Goal: Task Accomplishment & Management: Use online tool/utility

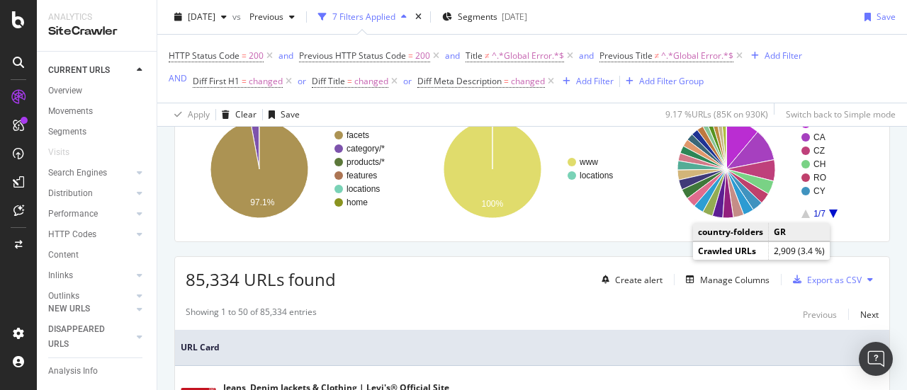
scroll to position [142, 0]
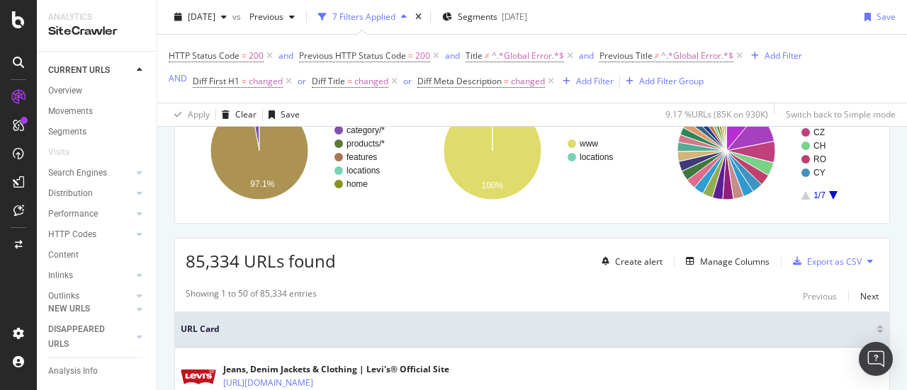
drag, startPoint x: 860, startPoint y: 165, endPoint x: 843, endPoint y: 176, distance: 20.4
click at [860, 165] on rect "A chart." at bounding box center [763, 150] width 222 height 123
click at [860, 172] on rect "A chart." at bounding box center [763, 150] width 222 height 123
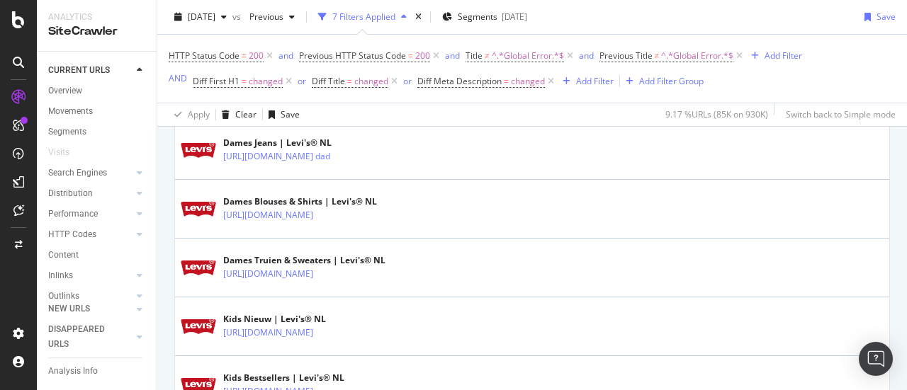
scroll to position [2196, 0]
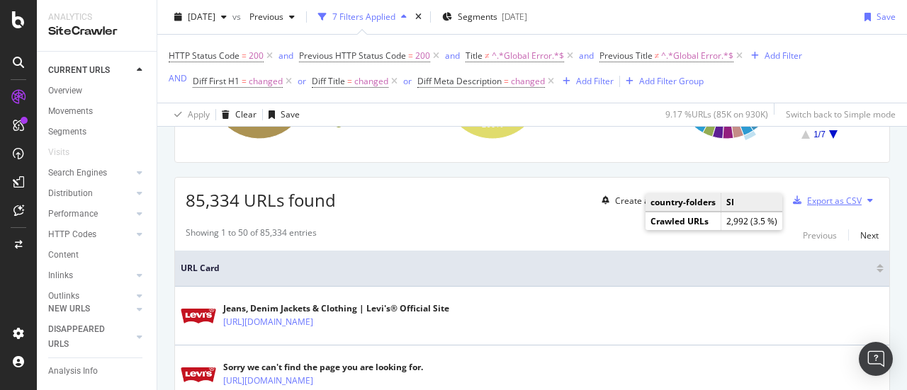
scroll to position [212, 0]
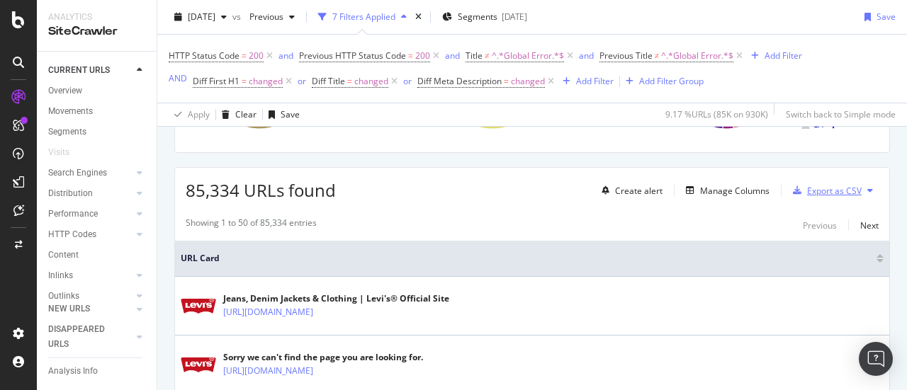
click at [812, 186] on div "Export as CSV" at bounding box center [834, 191] width 55 height 12
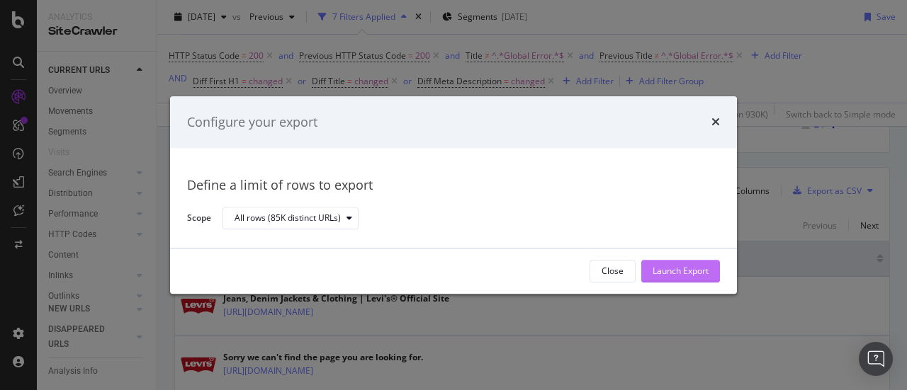
click at [676, 268] on div "Launch Export" at bounding box center [680, 272] width 56 height 12
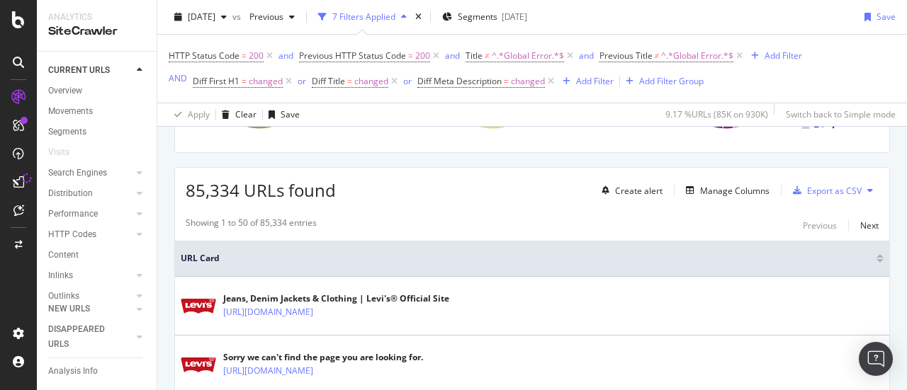
click at [358, 179] on div "85,334 URLs found Create alert Manage Columns Export as CSV" at bounding box center [532, 185] width 714 height 35
click at [829, 186] on div "Export as CSV" at bounding box center [834, 191] width 55 height 12
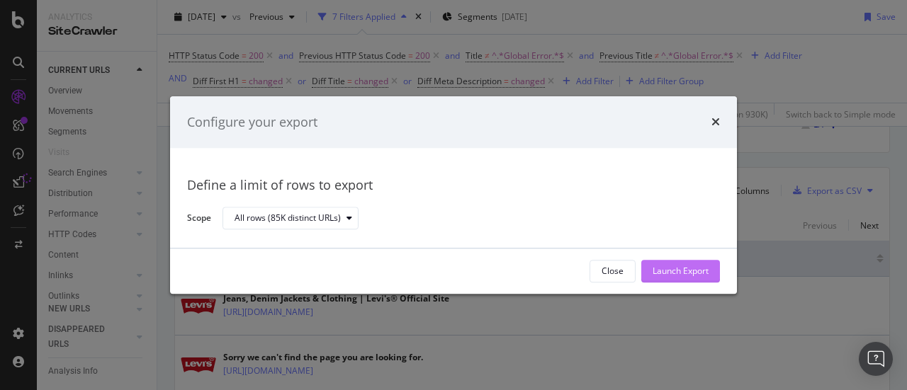
click at [692, 267] on div "Launch Export" at bounding box center [680, 272] width 56 height 12
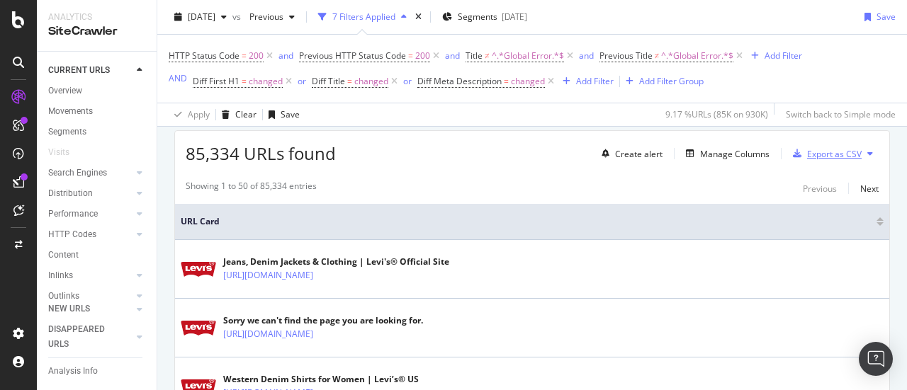
scroll to position [591, 0]
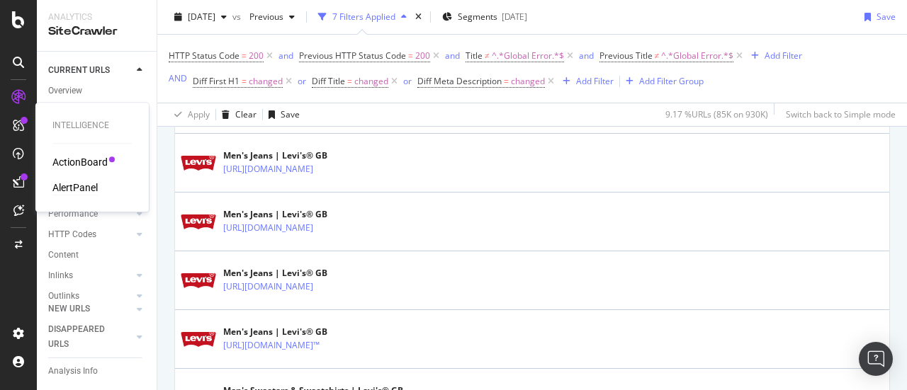
click at [71, 183] on div "AlertPanel" at bounding box center [74, 188] width 45 height 14
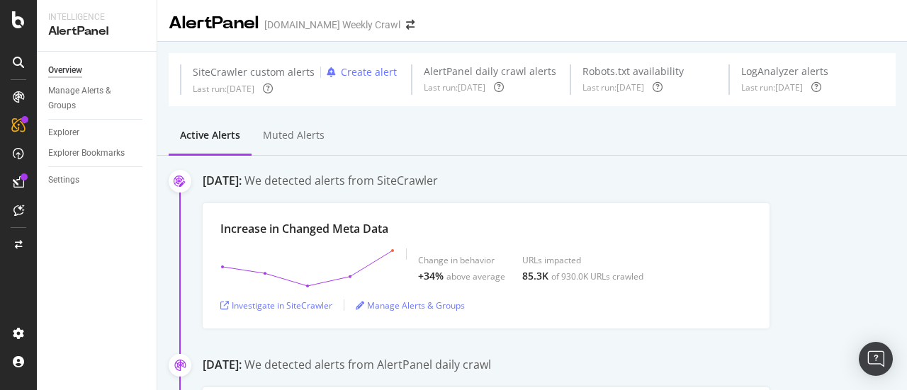
click at [284, 307] on div "Investigate in SiteCrawler" at bounding box center [276, 306] width 112 height 12
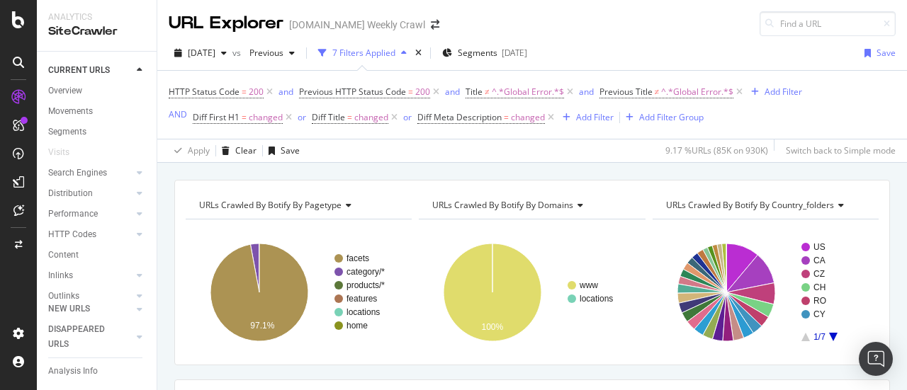
click at [868, 283] on div "URLs Crawled By Botify By country_folders Chart (by Value) Table Expand Export …" at bounding box center [765, 272] width 233 height 163
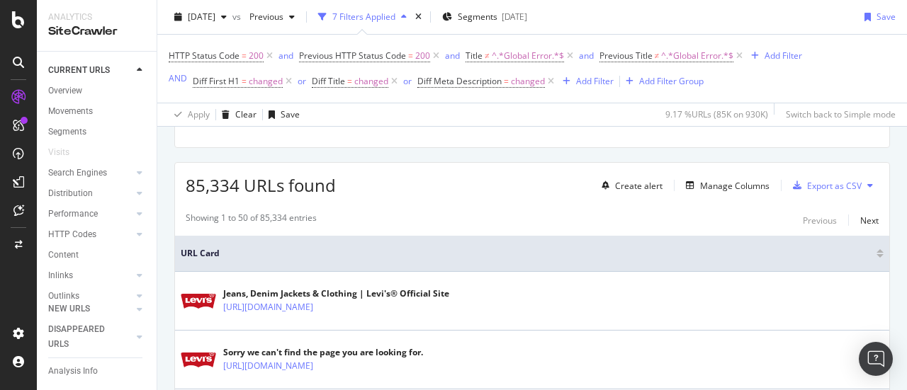
scroll to position [283, 0]
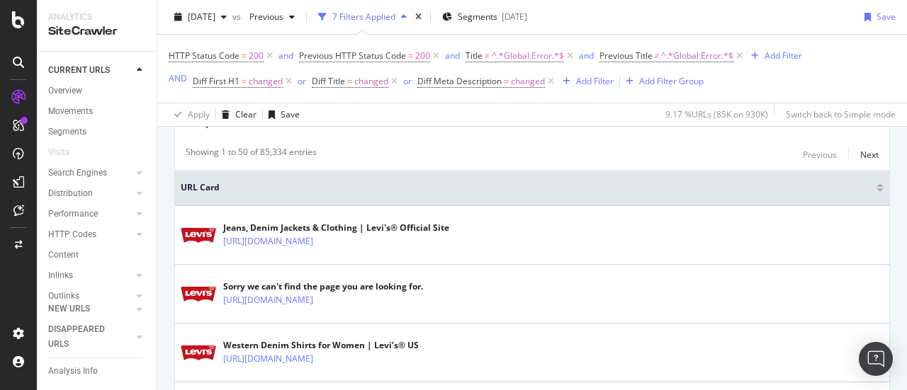
click at [884, 106] on div "Apply Clear Save 9.17 % URLs ( 85K on 930K ) Switch back to Simple mode" at bounding box center [531, 114] width 749 height 23
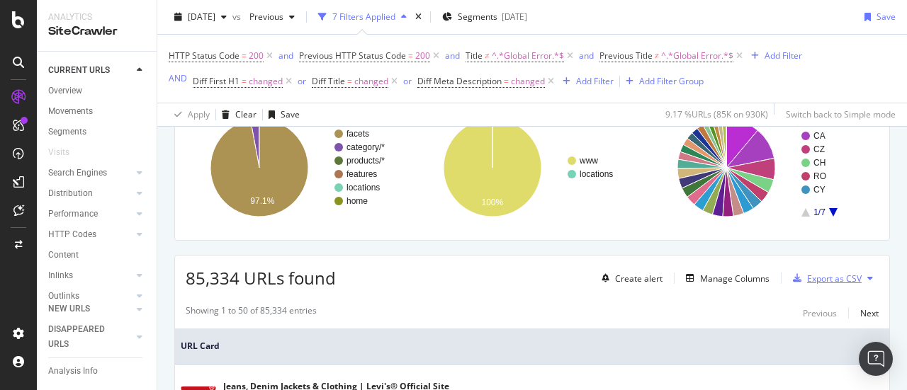
scroll to position [142, 0]
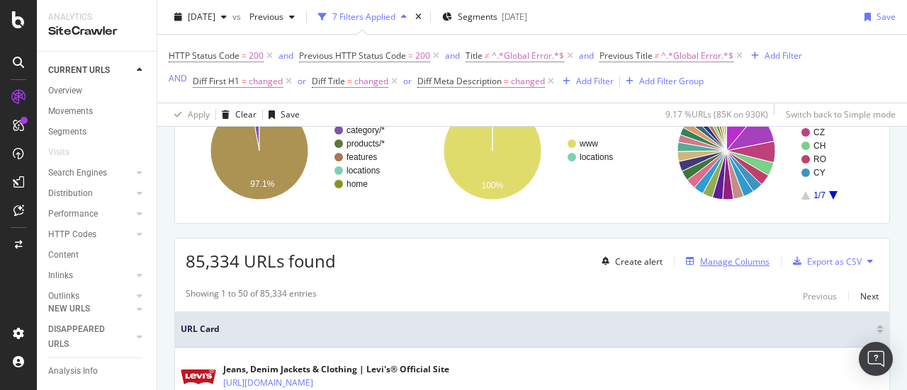
click at [700, 265] on div "Manage Columns" at bounding box center [734, 262] width 69 height 12
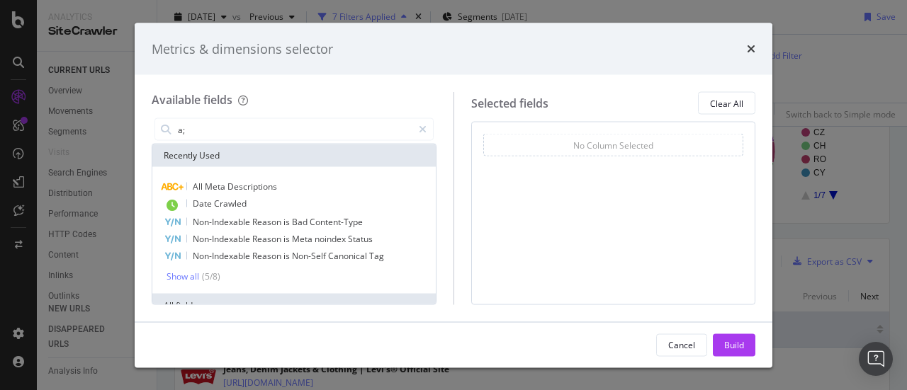
type input "a"
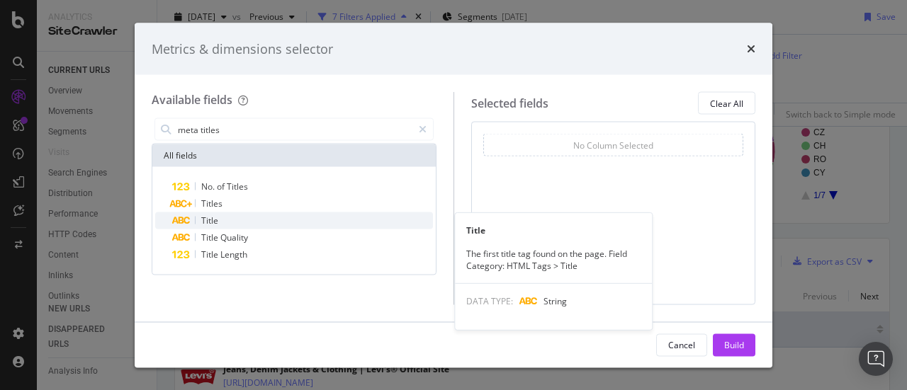
click at [243, 222] on div "Title" at bounding box center [302, 220] width 261 height 17
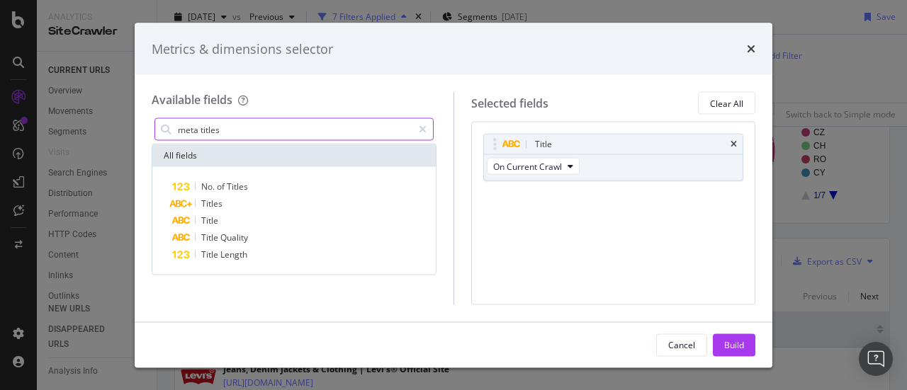
click at [256, 135] on input "meta titles" at bounding box center [294, 129] width 236 height 21
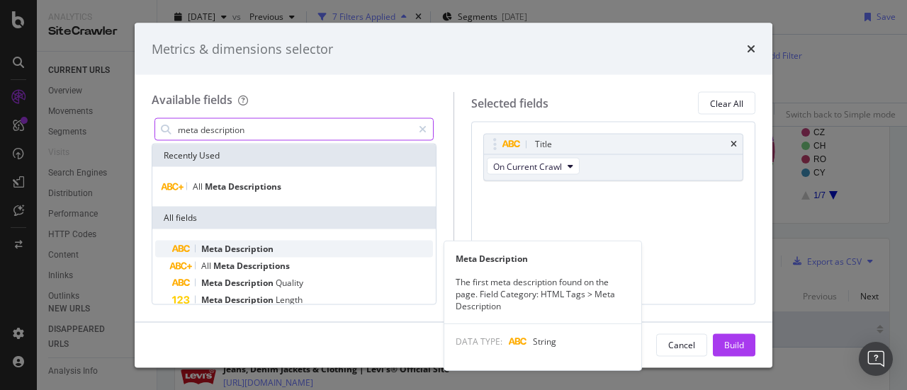
type input "meta description"
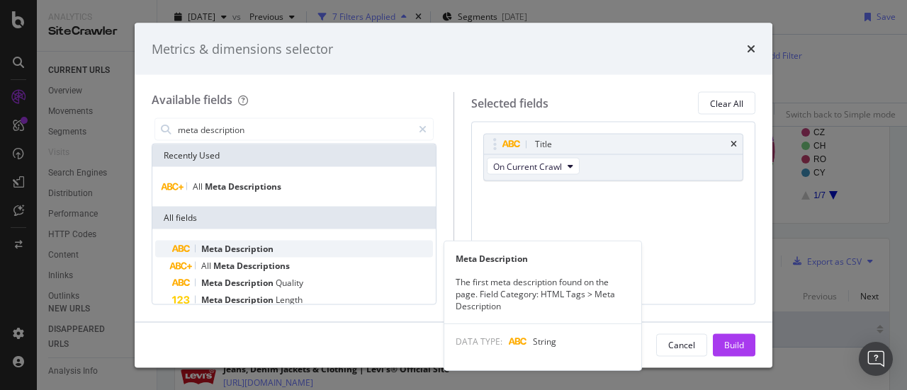
click at [279, 249] on div "Meta Description" at bounding box center [302, 249] width 261 height 17
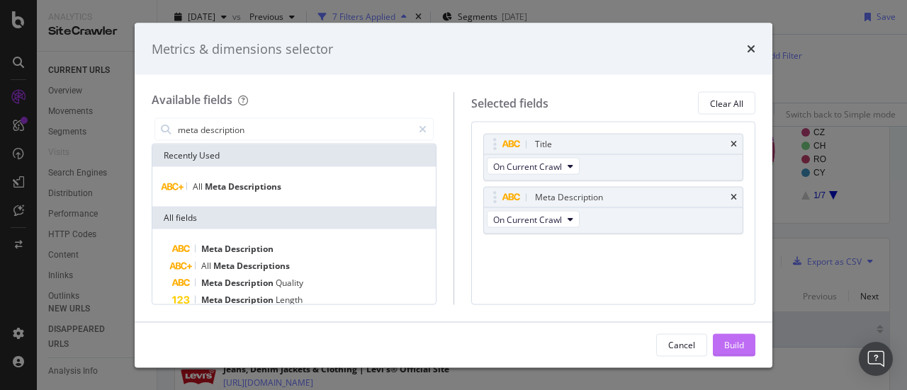
click at [724, 340] on div "Build" at bounding box center [734, 345] width 20 height 12
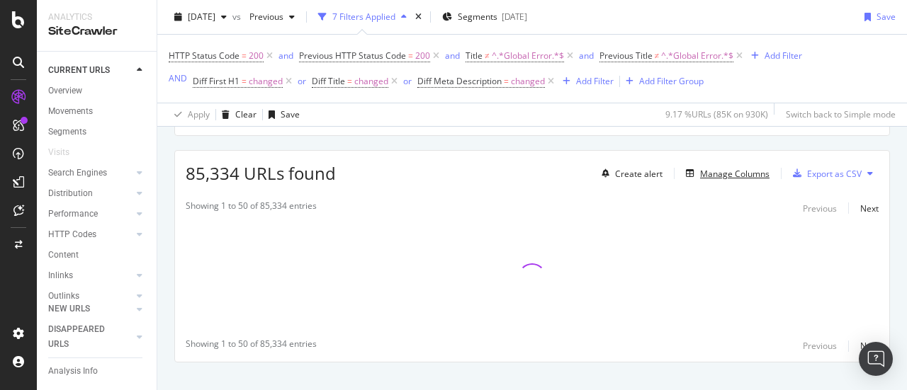
scroll to position [251, 0]
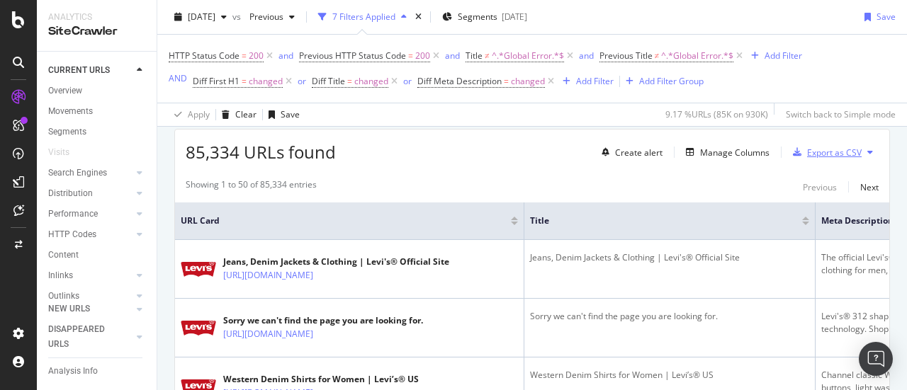
click at [830, 152] on div "Export as CSV" at bounding box center [834, 153] width 55 height 12
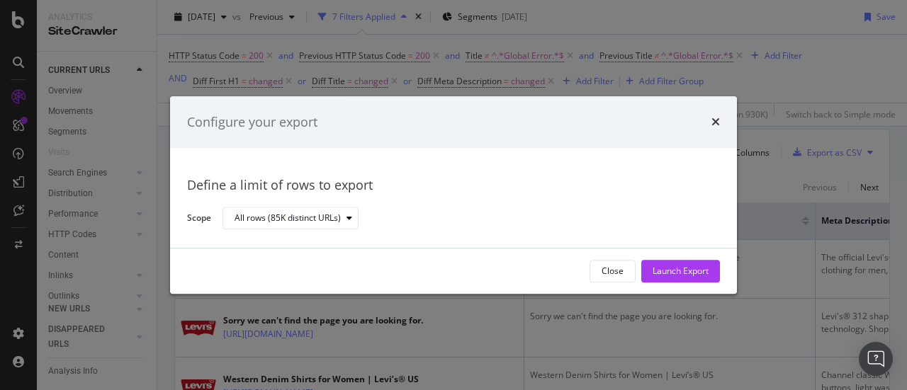
click at [709, 125] on div "Configure your export" at bounding box center [453, 122] width 533 height 18
click at [716, 119] on icon "times" at bounding box center [715, 122] width 8 height 11
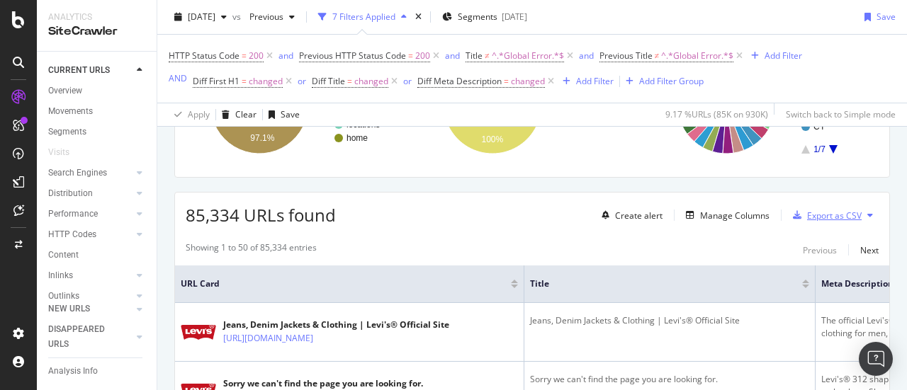
scroll to position [109, 0]
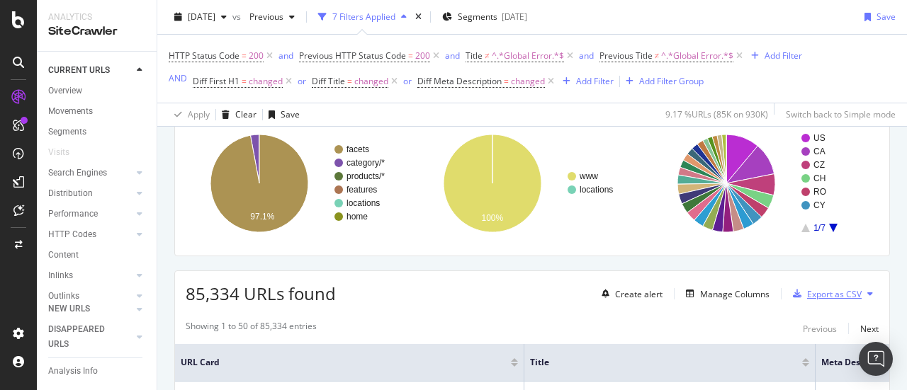
click at [829, 295] on div "Export as CSV" at bounding box center [834, 294] width 55 height 12
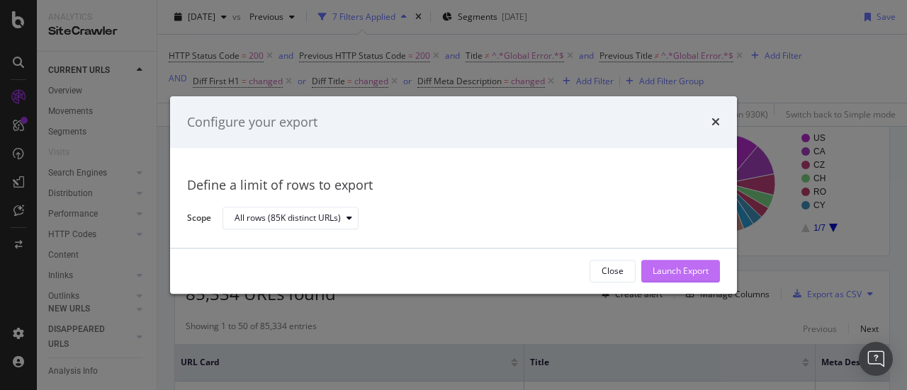
click at [677, 278] on div "Launch Export" at bounding box center [680, 271] width 56 height 21
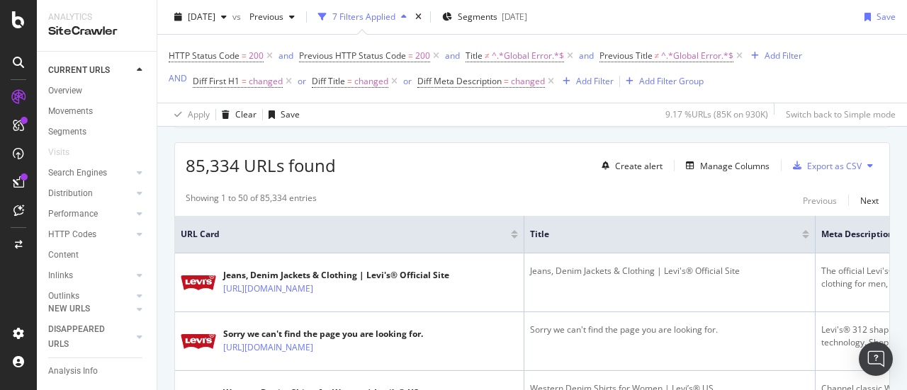
scroll to position [251, 0]
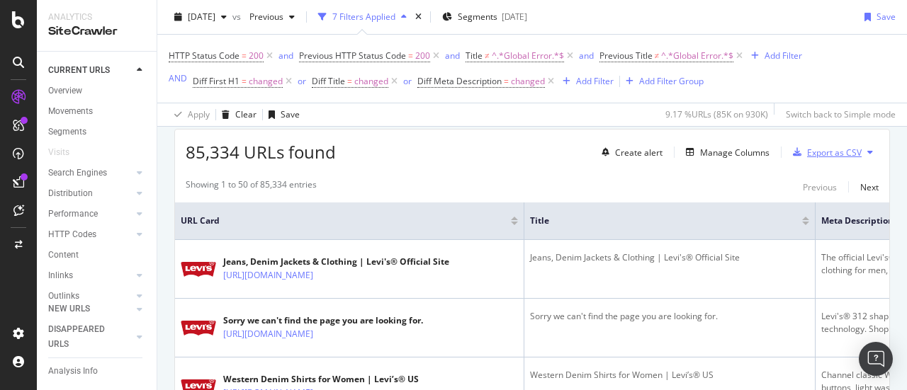
click at [813, 147] on div "Export as CSV" at bounding box center [834, 153] width 55 height 12
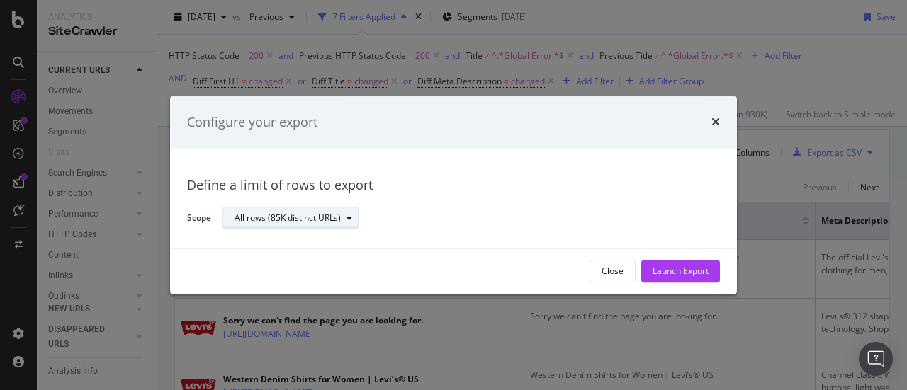
click at [341, 221] on div "modal" at bounding box center [349, 219] width 17 height 8
click at [341, 219] on div "modal" at bounding box center [349, 219] width 17 height 8
click at [662, 266] on div "Launch Export" at bounding box center [680, 272] width 56 height 12
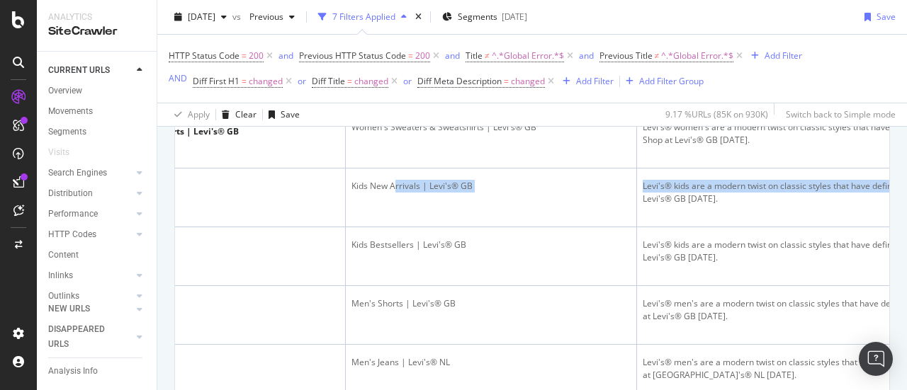
scroll to position [0, 295]
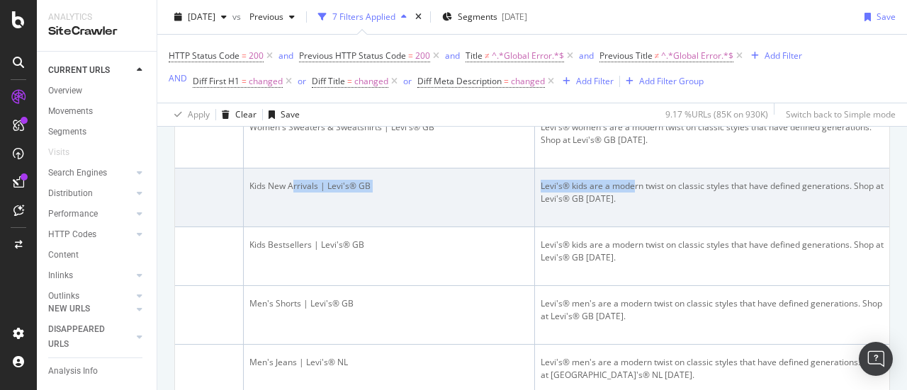
drag, startPoint x: 579, startPoint y: 284, endPoint x: 621, endPoint y: 261, distance: 47.9
click at [621, 227] on tr "Kids New Arrivals | Levi's® GB https://www.levi.com/GB/en_GB/clothing/kids/new-…" at bounding box center [391, 198] width 994 height 59
click at [621, 227] on td "Levi's® kids are a modern twist on classic styles that have defined generations…" at bounding box center [712, 198] width 354 height 59
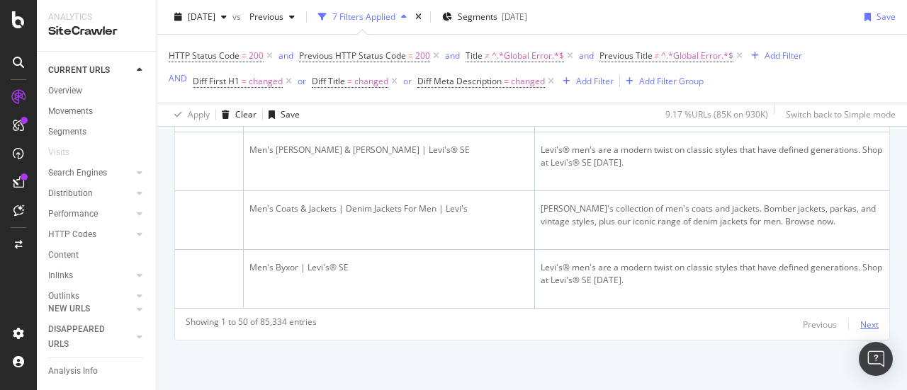
click at [861, 321] on div "Next" at bounding box center [869, 325] width 18 height 12
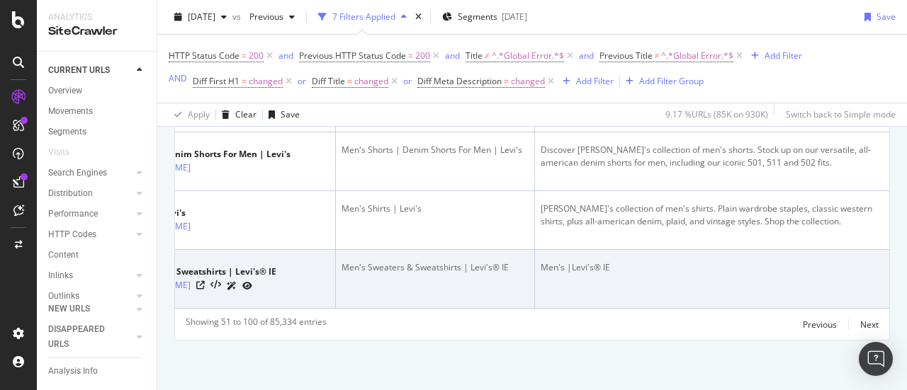
scroll to position [3926, 0]
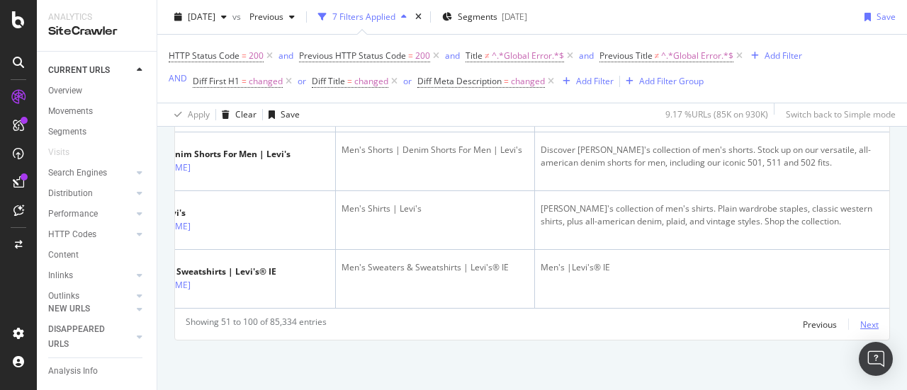
click at [849, 324] on div "Previous Next" at bounding box center [840, 324] width 76 height 17
click at [860, 324] on div "Next" at bounding box center [869, 325] width 18 height 12
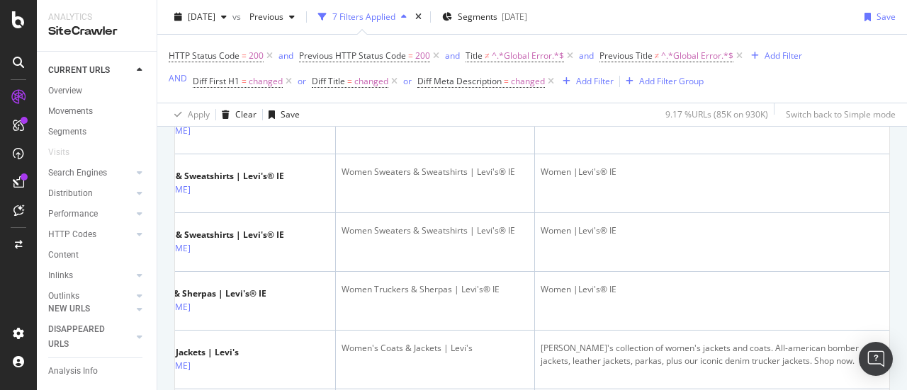
scroll to position [1215, 0]
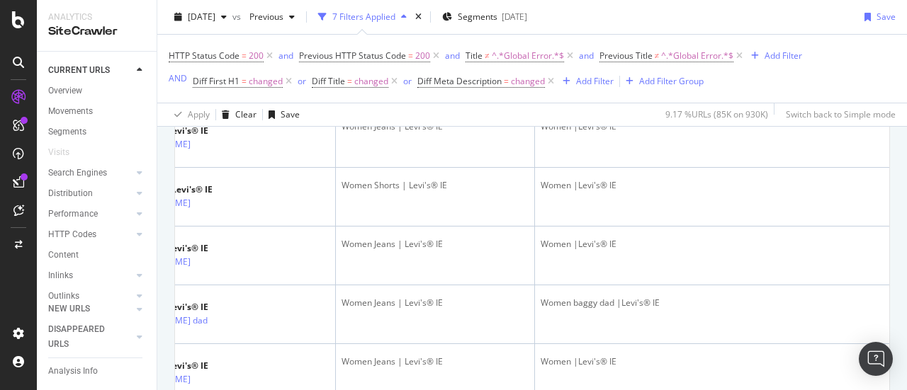
click at [867, 109] on td "Women |Levi's® IE" at bounding box center [712, 79] width 354 height 59
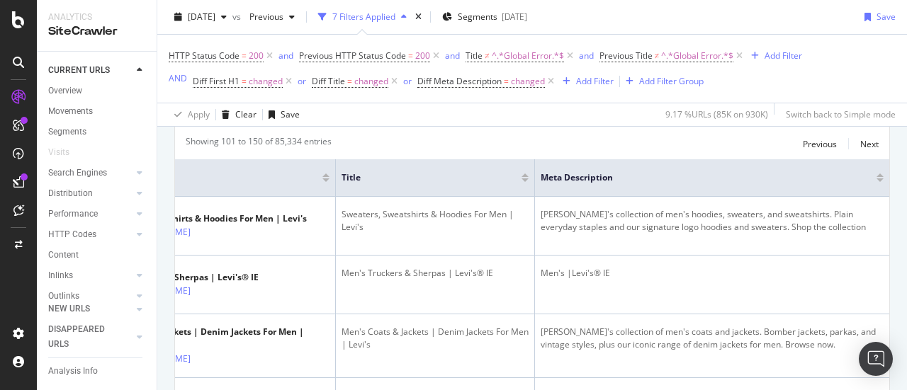
scroll to position [0, 0]
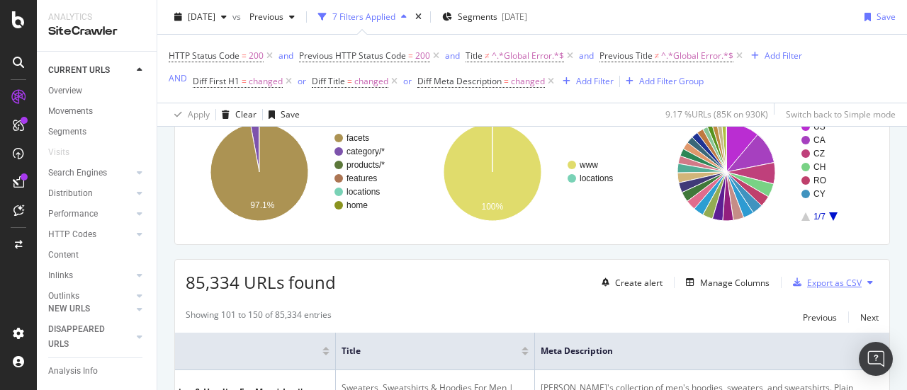
scroll to position [142, 0]
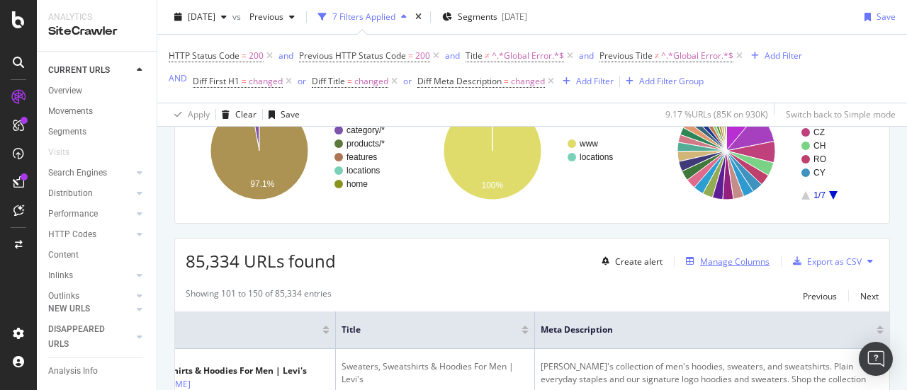
click at [700, 256] on div "Manage Columns" at bounding box center [734, 262] width 69 height 12
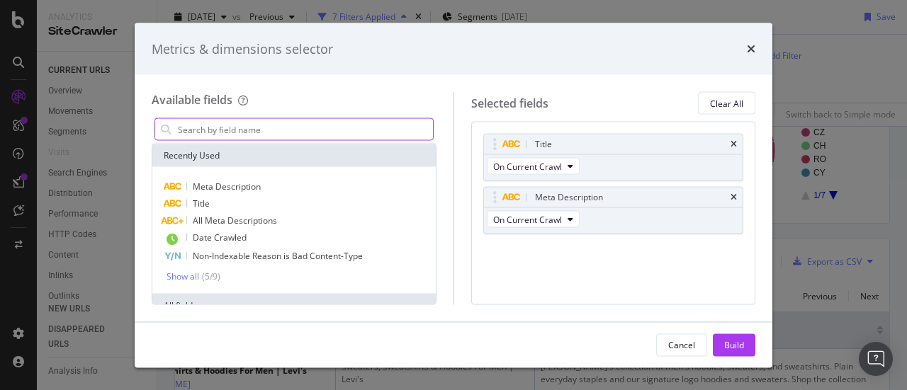
type input "h"
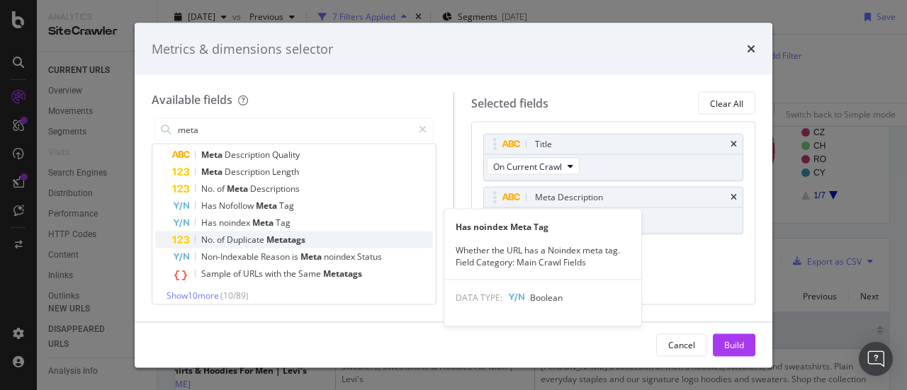
scroll to position [170, 0]
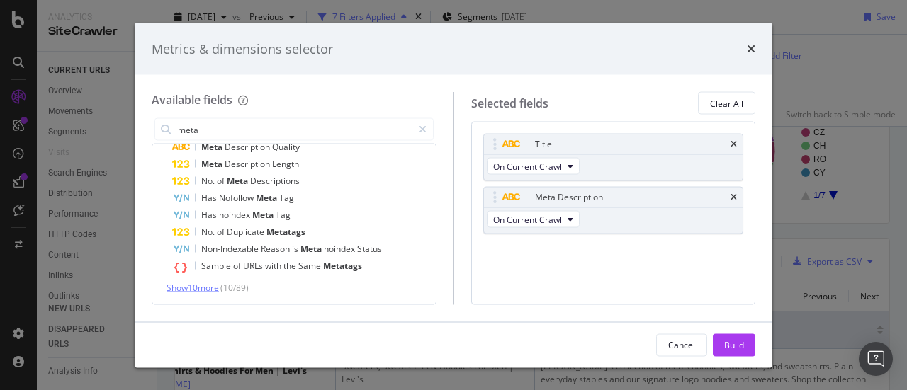
type input "meta"
click at [203, 286] on span "Show 10 more" at bounding box center [192, 288] width 52 height 12
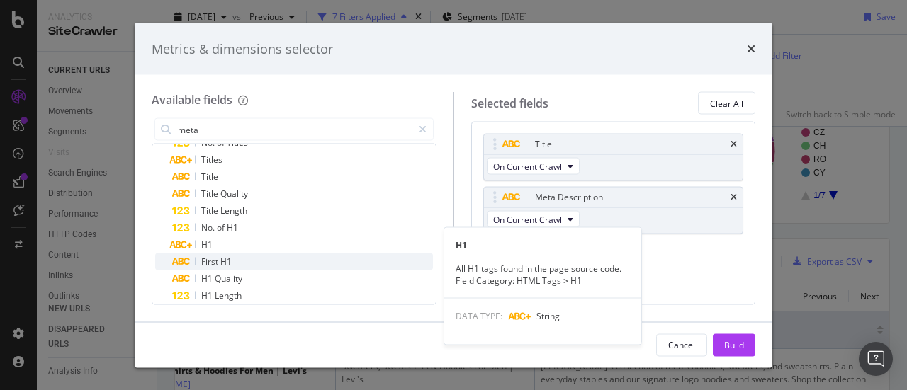
scroll to position [340, 0]
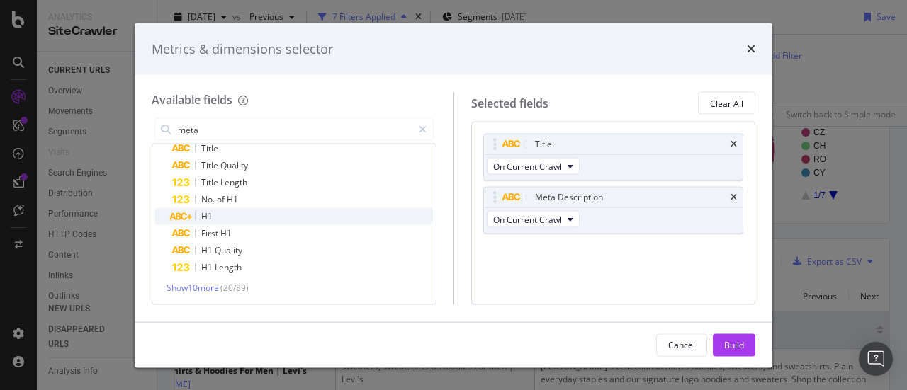
click at [235, 216] on div "H1" at bounding box center [302, 216] width 261 height 17
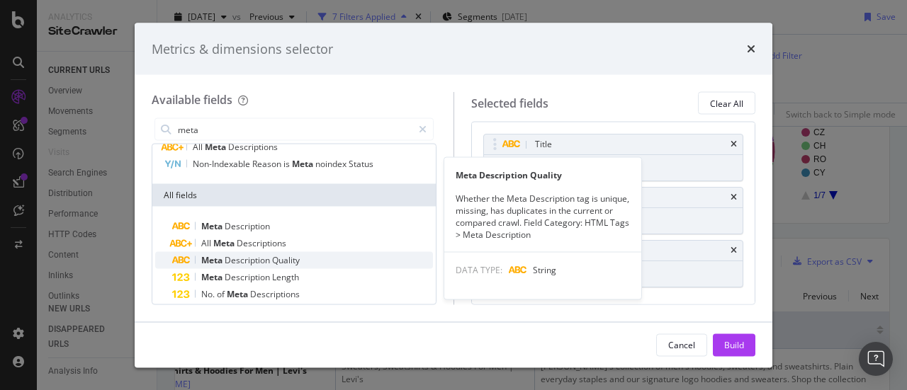
scroll to position [0, 0]
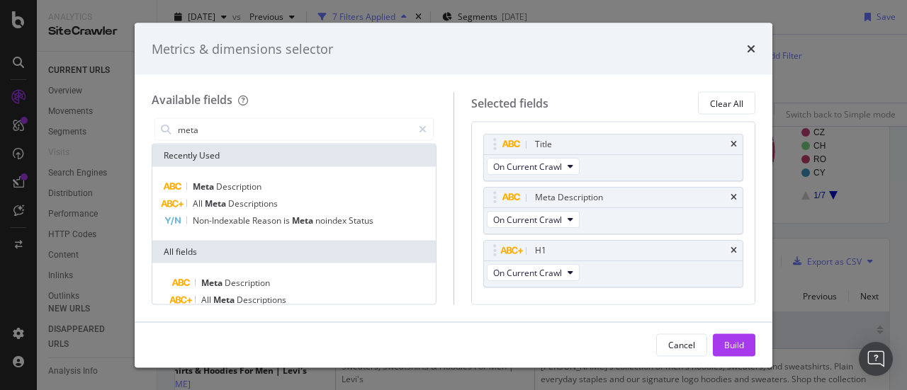
click at [727, 344] on div "Build" at bounding box center [734, 345] width 20 height 12
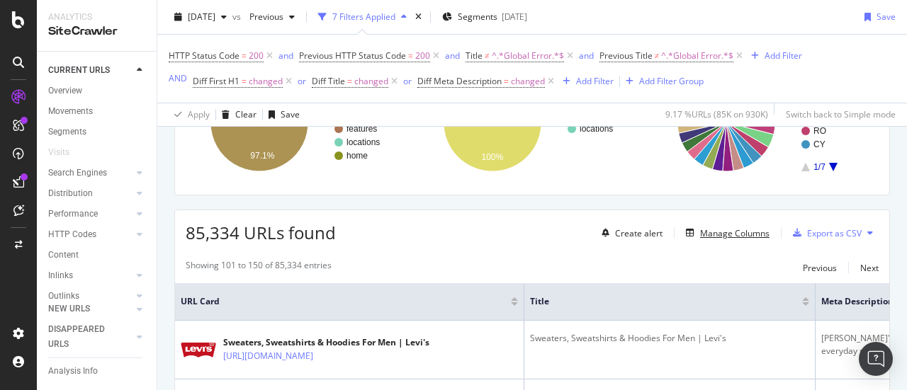
scroll to position [142, 0]
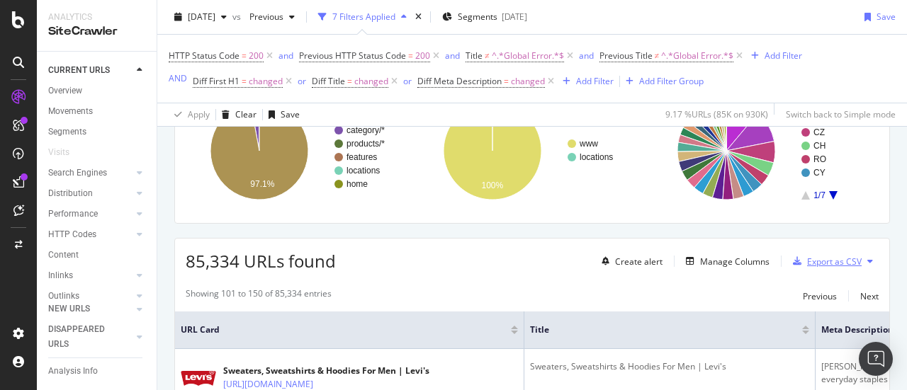
click at [823, 257] on div "Export as CSV" at bounding box center [834, 262] width 55 height 12
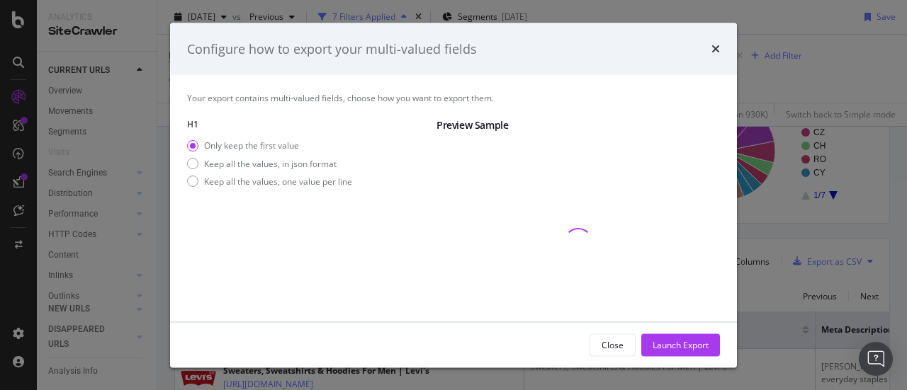
scroll to position [102, 0]
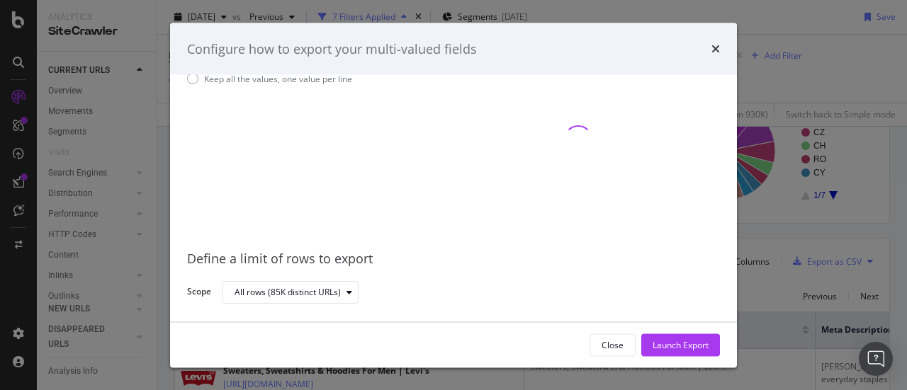
click at [710, 47] on div "Configure how to export your multi-valued fields" at bounding box center [453, 49] width 533 height 18
click at [715, 47] on icon "times" at bounding box center [715, 48] width 8 height 11
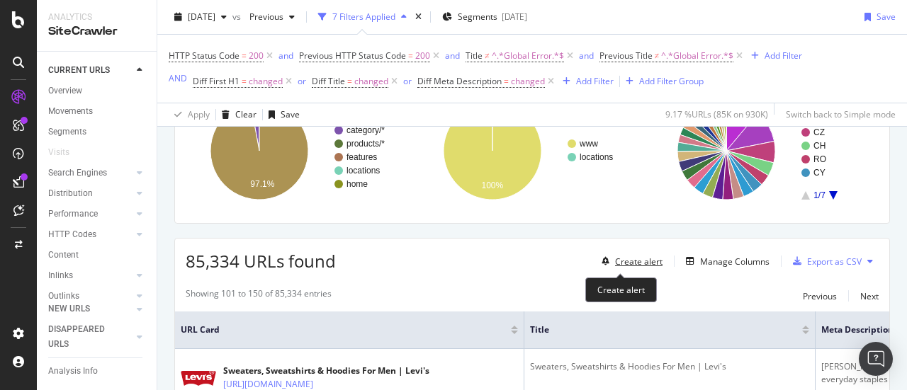
drag, startPoint x: 646, startPoint y: 259, endPoint x: 676, endPoint y: 232, distance: 40.6
click at [703, 257] on div "Manage Columns" at bounding box center [734, 262] width 69 height 12
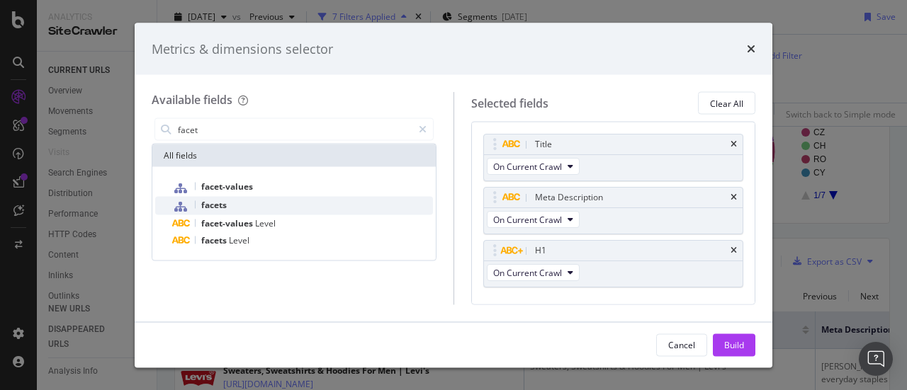
click at [278, 202] on div "facets" at bounding box center [302, 206] width 261 height 18
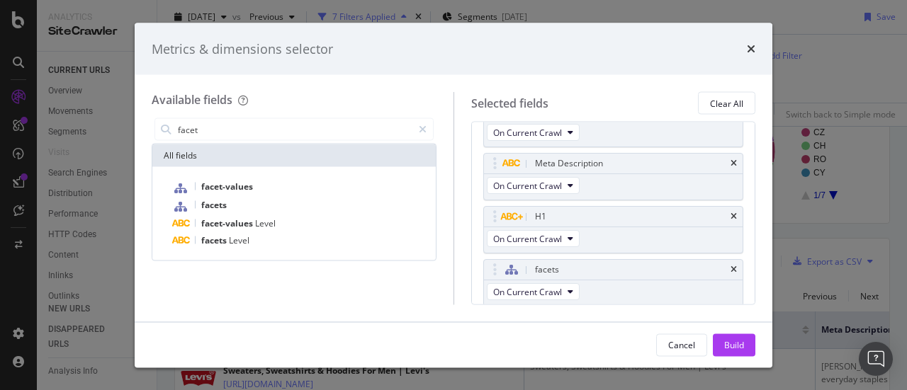
click at [307, 117] on div "facet" at bounding box center [294, 129] width 285 height 28
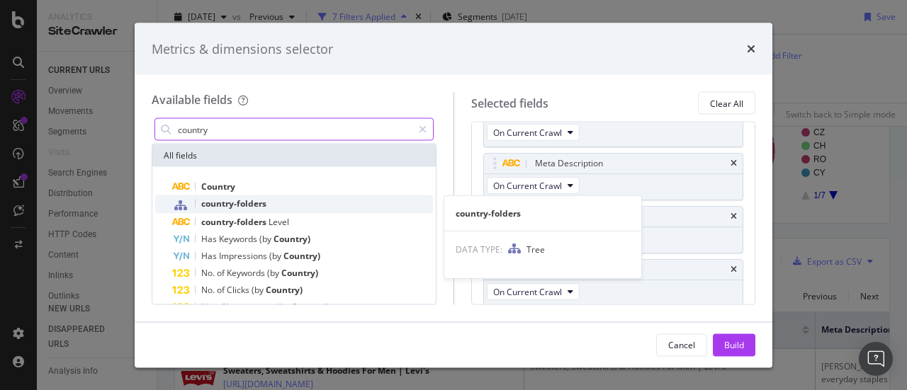
type input "country"
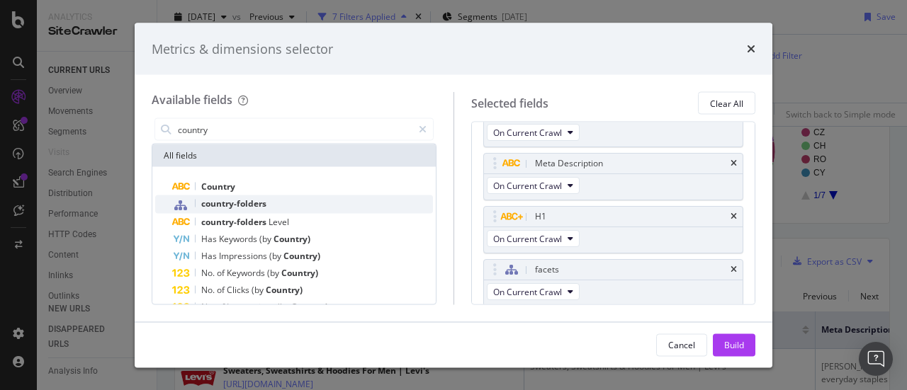
click at [317, 203] on div "country-folders" at bounding box center [302, 204] width 261 height 18
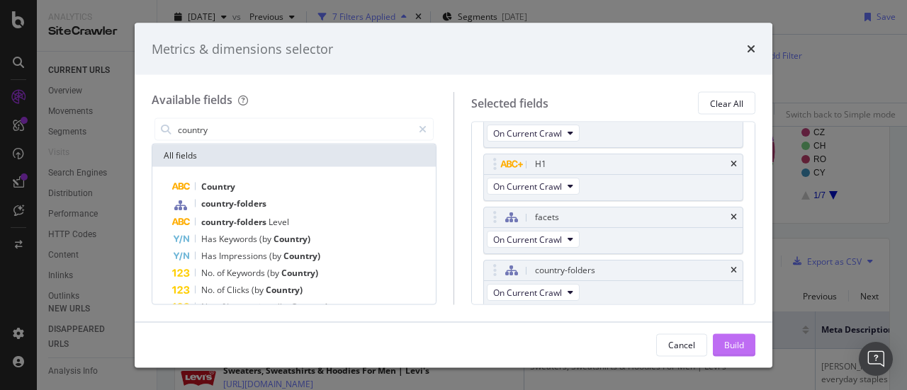
click at [739, 334] on button "Build" at bounding box center [734, 345] width 42 height 23
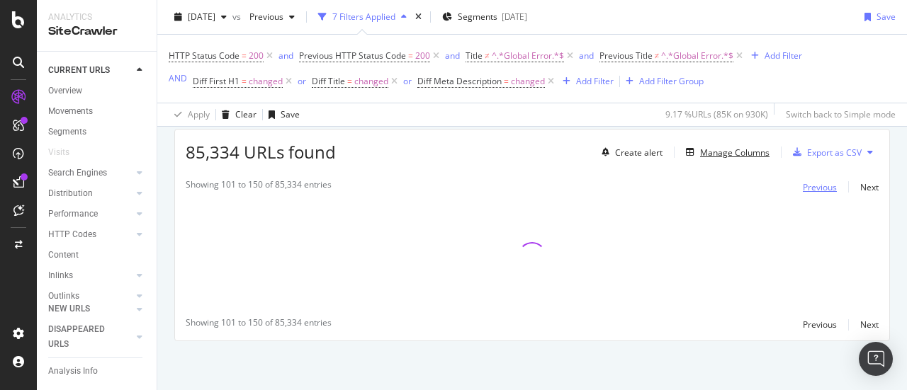
scroll to position [180, 0]
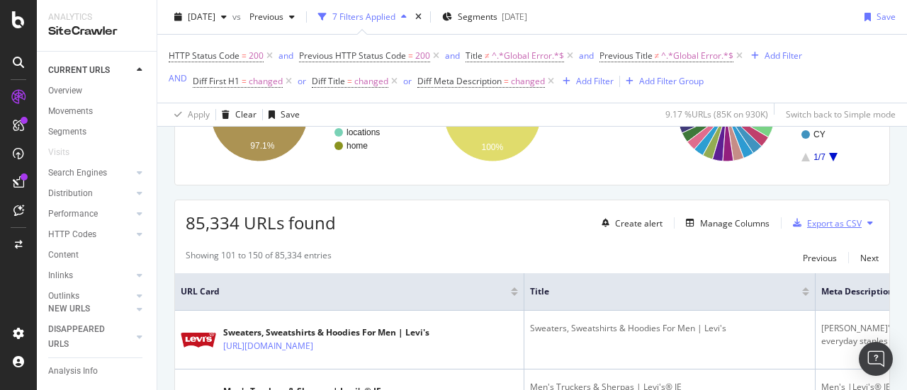
click at [837, 229] on div "Export as CSV" at bounding box center [824, 222] width 74 height 21
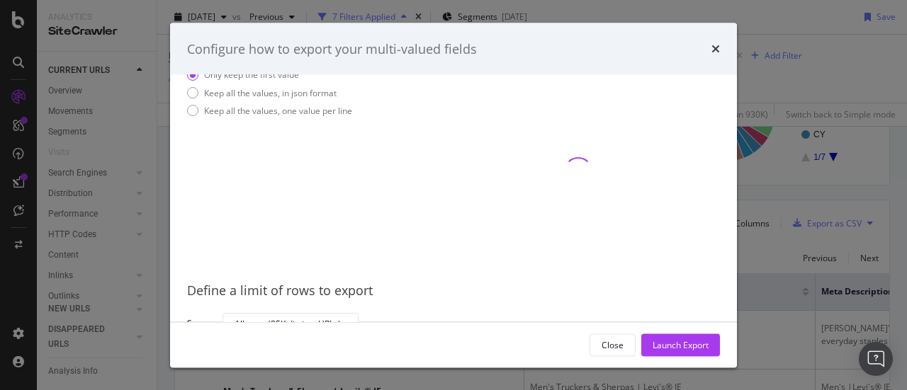
scroll to position [0, 0]
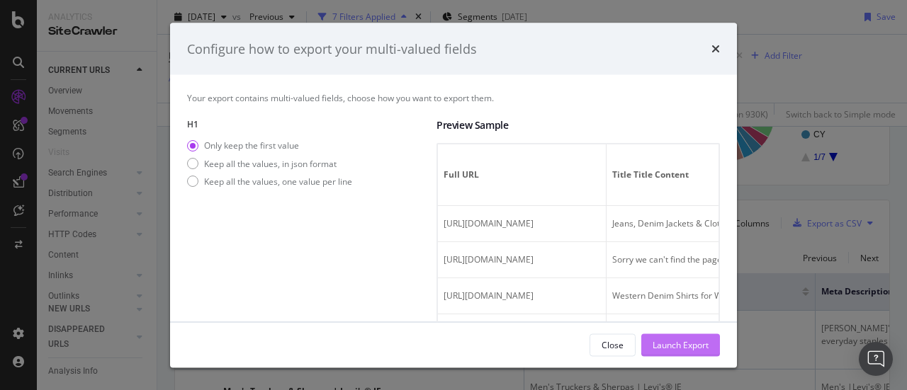
click at [669, 339] on div "Launch Export" at bounding box center [680, 345] width 56 height 12
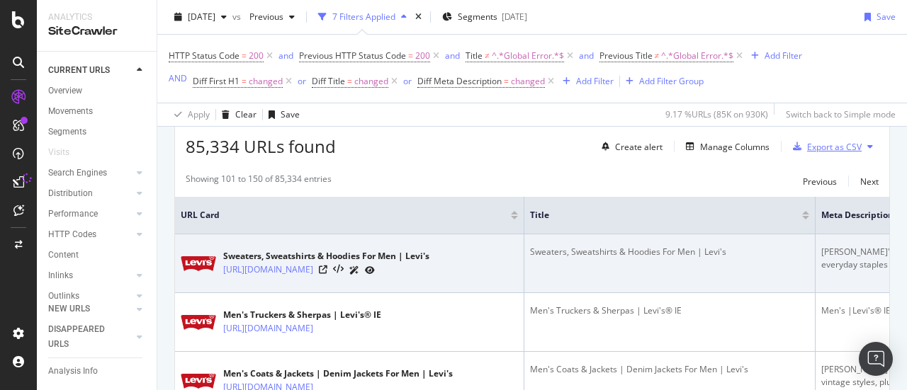
scroll to position [392, 0]
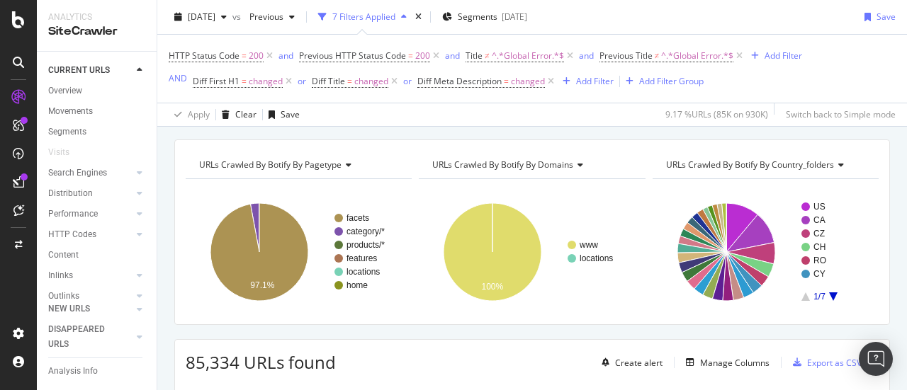
scroll to position [71, 0]
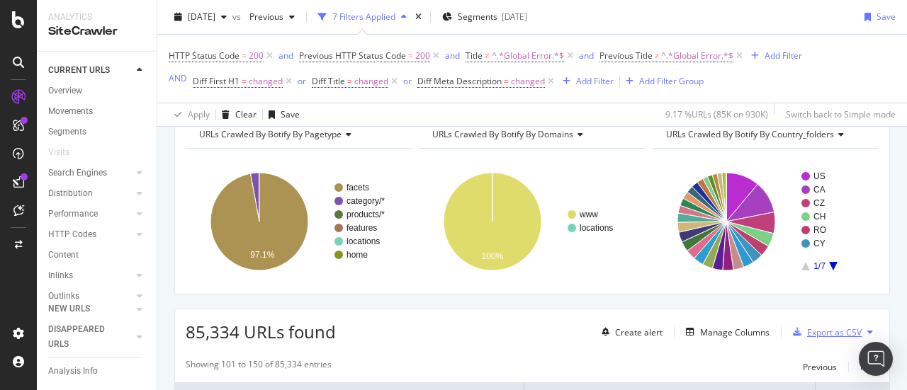
click at [830, 331] on div "Export as CSV" at bounding box center [834, 333] width 55 height 12
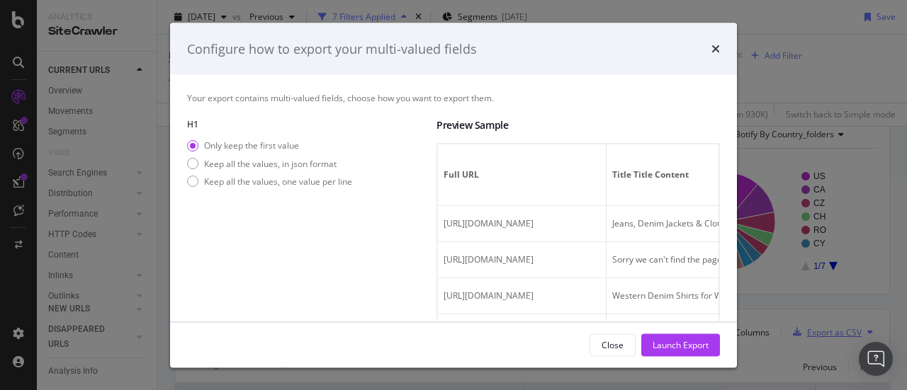
scroll to position [102, 0]
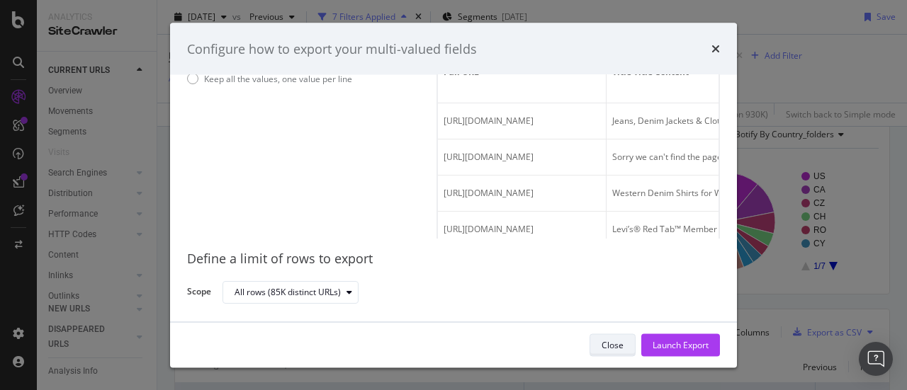
click at [625, 340] on button "Close" at bounding box center [612, 345] width 46 height 23
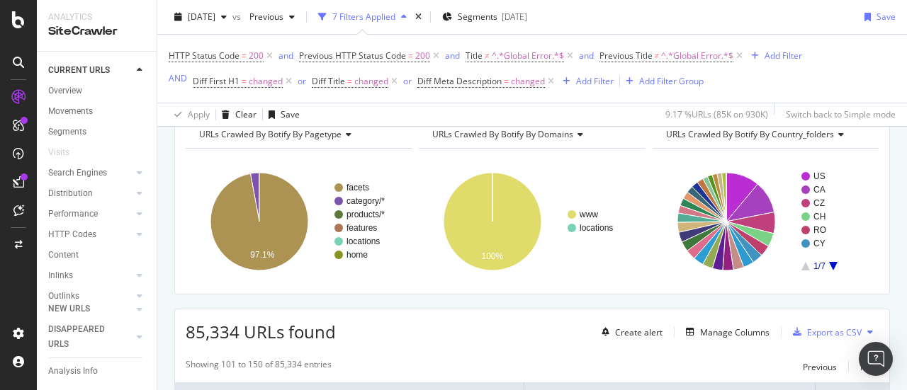
click at [861, 334] on button at bounding box center [869, 332] width 17 height 23
click at [866, 323] on button at bounding box center [869, 332] width 17 height 23
click at [833, 327] on div "Export as CSV" at bounding box center [834, 333] width 55 height 12
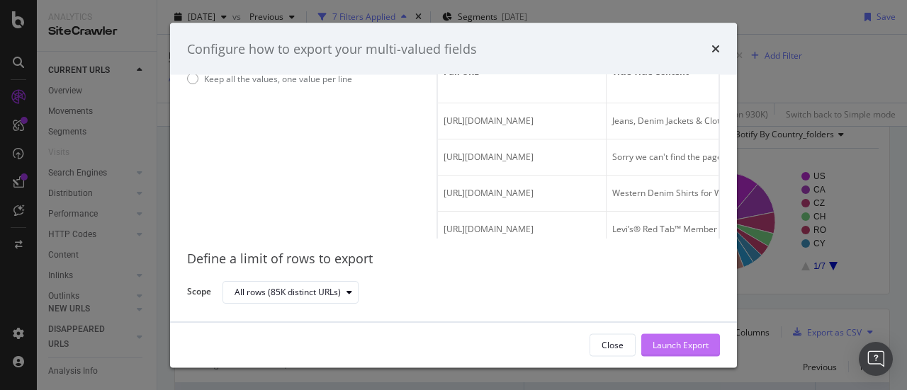
click at [700, 338] on div "Launch Export" at bounding box center [680, 344] width 56 height 21
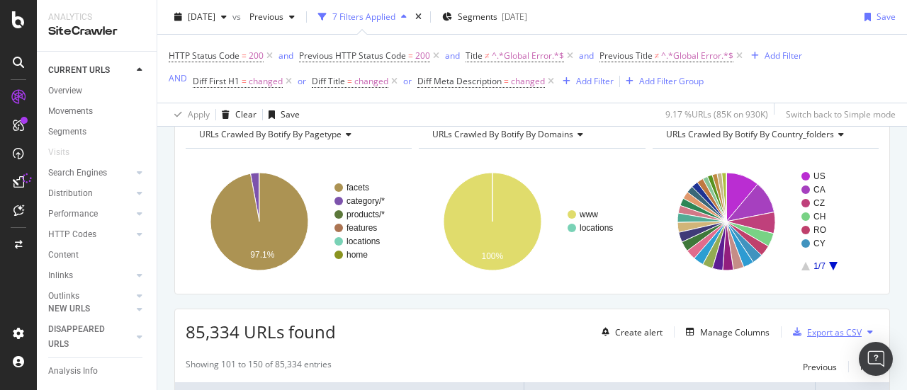
scroll to position [0, 0]
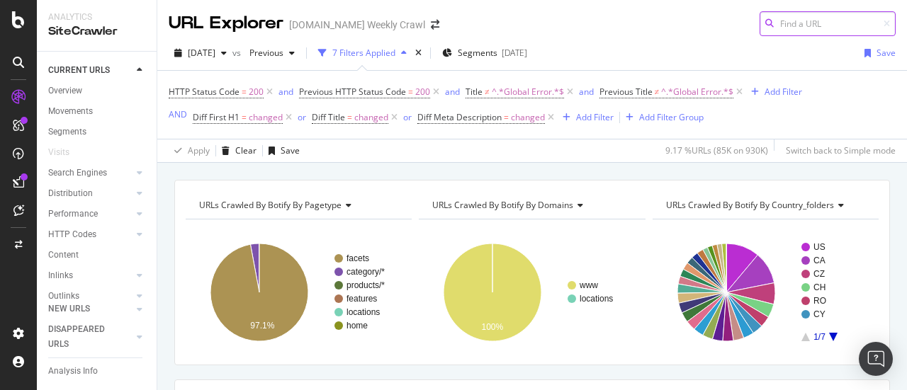
click at [829, 28] on input at bounding box center [827, 23] width 136 height 25
click at [19, 30] on div at bounding box center [18, 195] width 37 height 390
click at [18, 23] on icon at bounding box center [18, 19] width 13 height 17
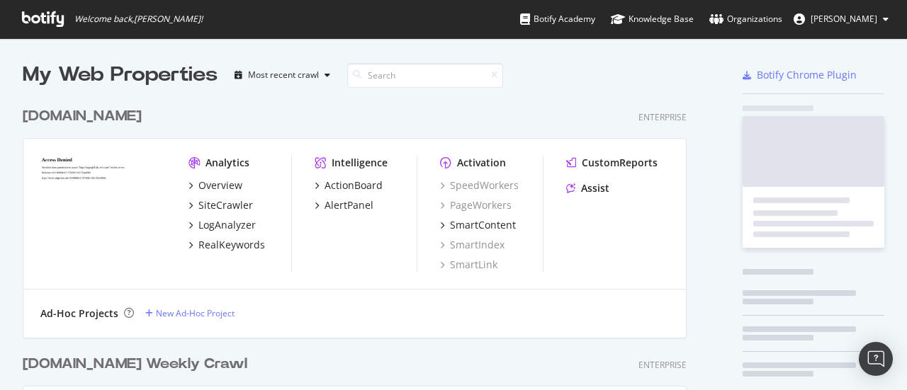
scroll to position [380, 885]
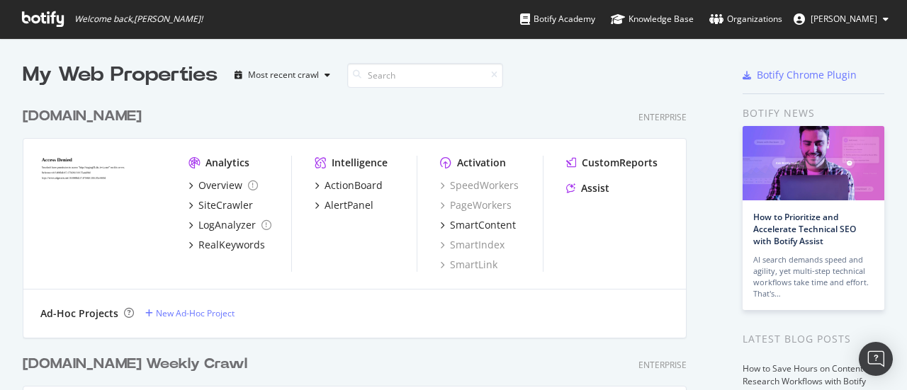
click at [18, 22] on span "Welcome back, Damon Lee !" at bounding box center [112, 19] width 203 height 38
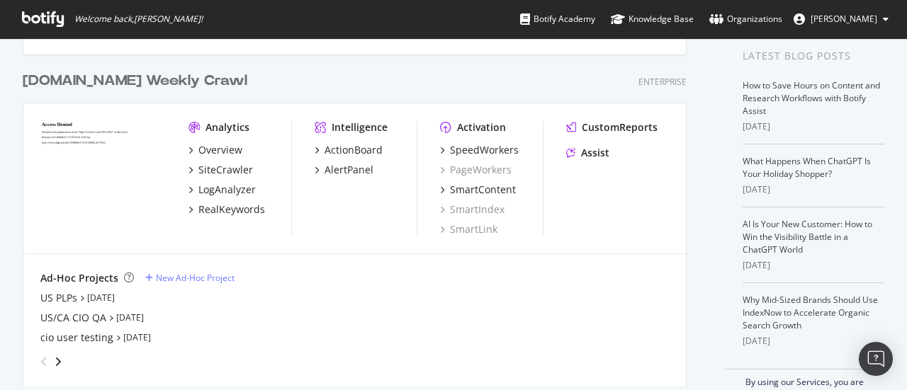
scroll to position [313, 0]
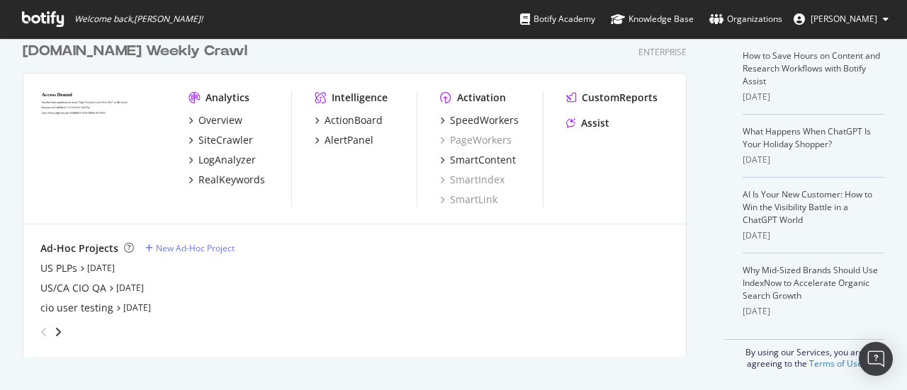
click at [63, 91] on img "grid" at bounding box center [102, 141] width 125 height 101
click at [101, 50] on div "[DOMAIN_NAME] Weekly Crawl" at bounding box center [135, 51] width 225 height 21
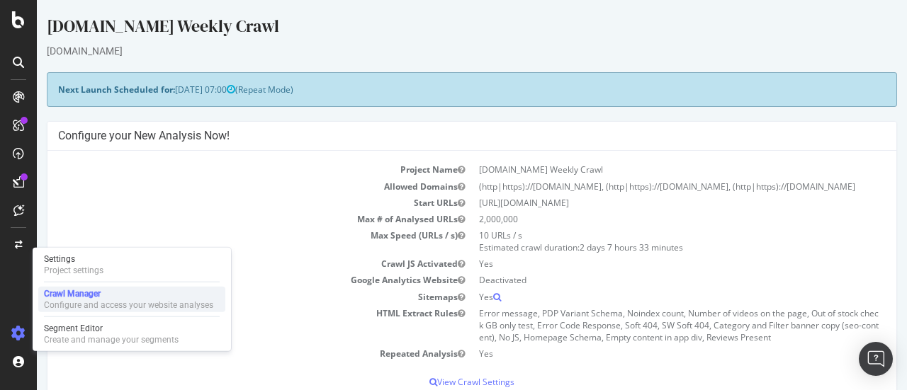
click at [63, 302] on div "Configure and access your website analyses" at bounding box center [128, 305] width 169 height 11
click at [94, 297] on div "Crawl Manager" at bounding box center [128, 293] width 169 height 11
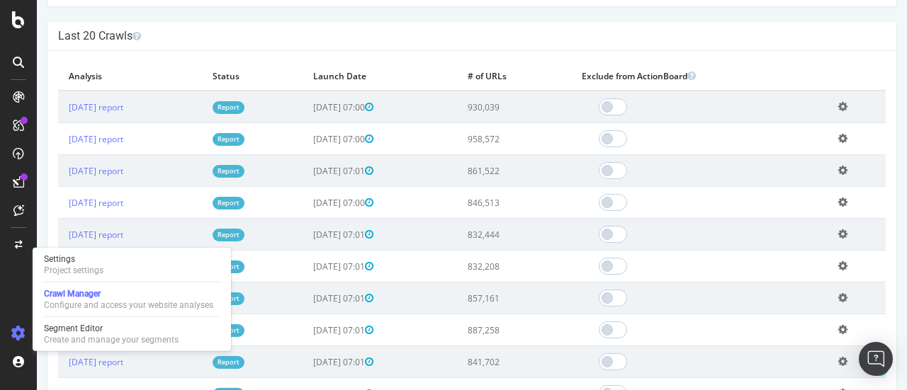
scroll to position [354, 0]
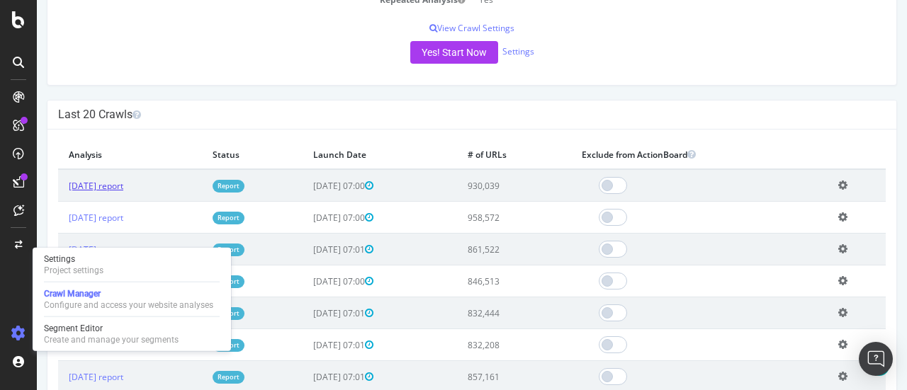
click at [105, 180] on link "2025 Sep. 4th report" at bounding box center [96, 186] width 55 height 12
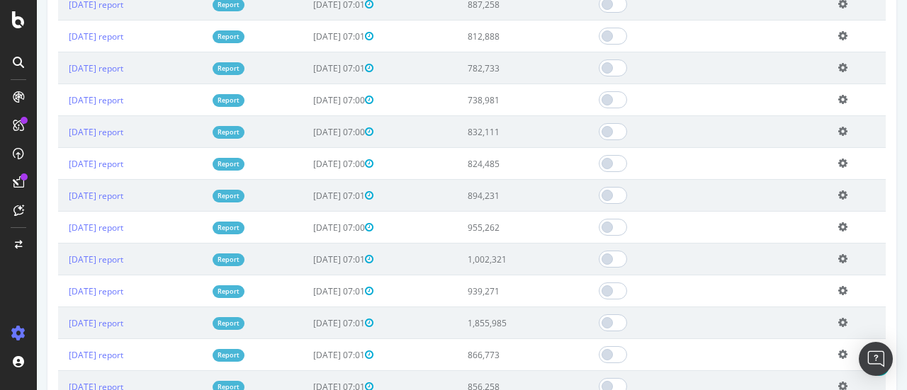
scroll to position [1417, 0]
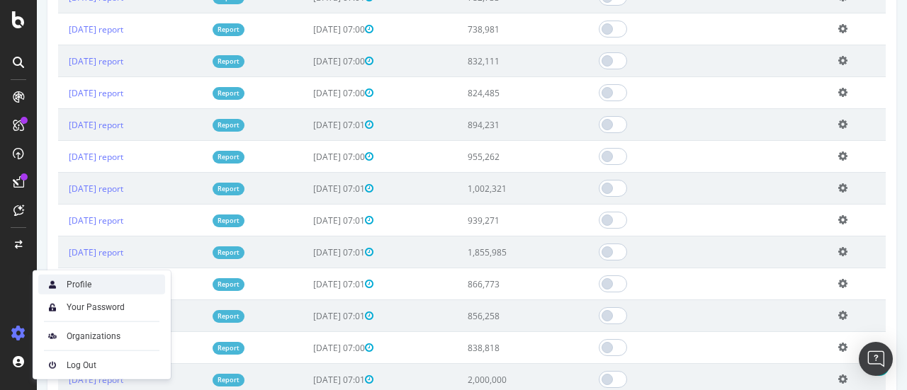
click at [73, 291] on div "Profile" at bounding box center [101, 285] width 127 height 20
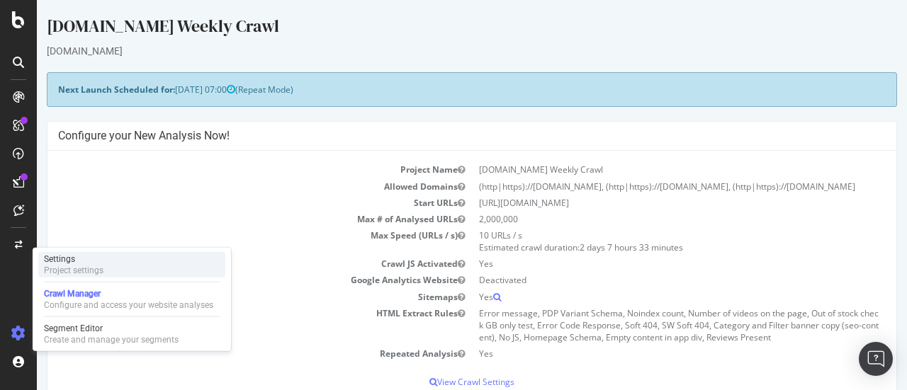
click at [64, 263] on div "Settings" at bounding box center [73, 259] width 59 height 11
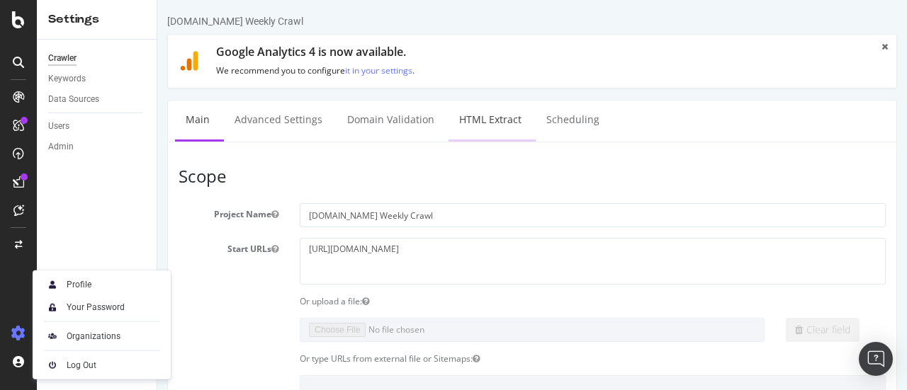
click at [482, 115] on link "HTML Extract" at bounding box center [490, 120] width 84 height 39
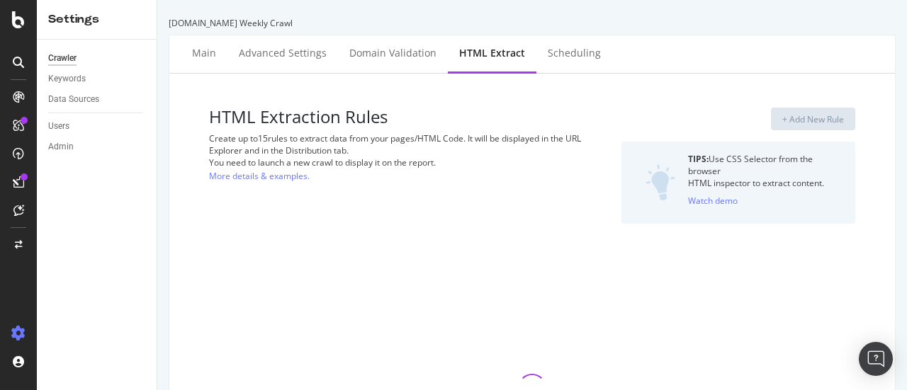
select select "list"
select select "exist"
select select "count"
select select "list"
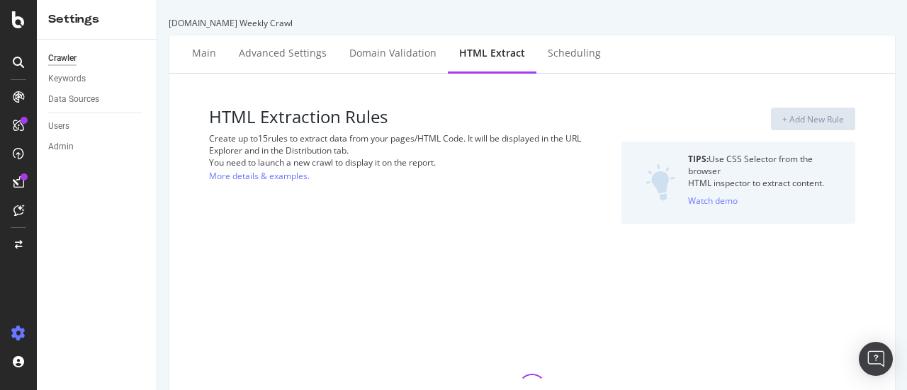
select select "exist"
select select "list"
select select "exist"
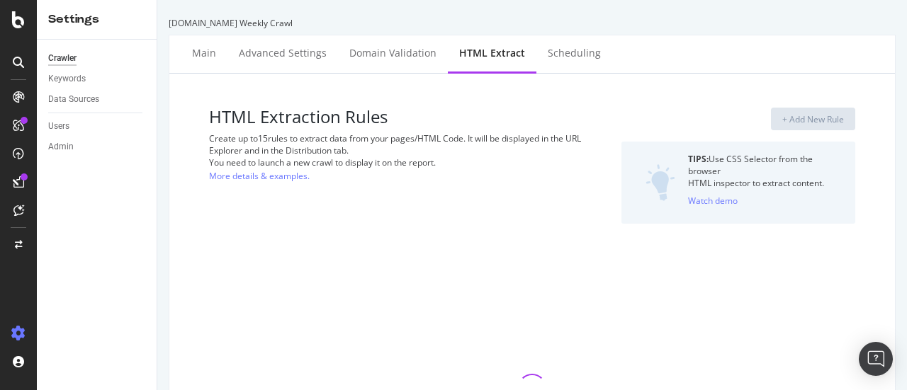
select select "exist"
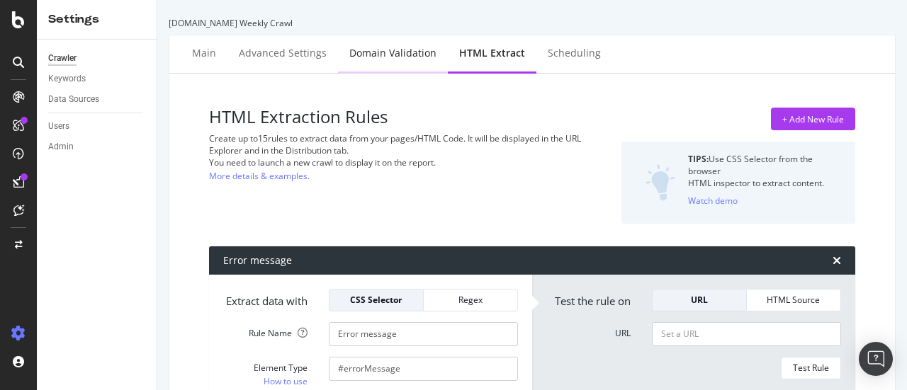
click at [385, 55] on div "Domain Validation" at bounding box center [392, 53] width 87 height 14
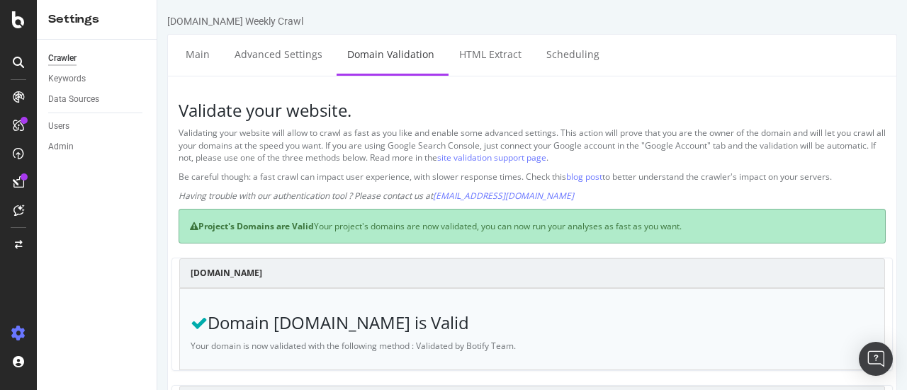
click at [22, 33] on div at bounding box center [18, 195] width 37 height 390
click at [22, 23] on icon at bounding box center [18, 19] width 13 height 17
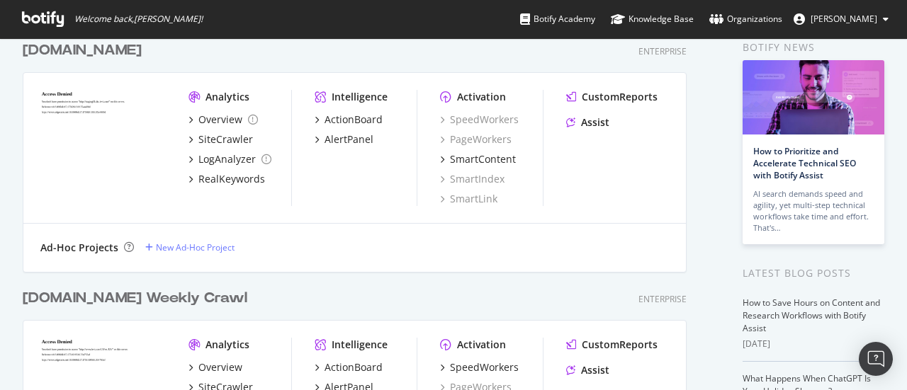
scroll to position [71, 0]
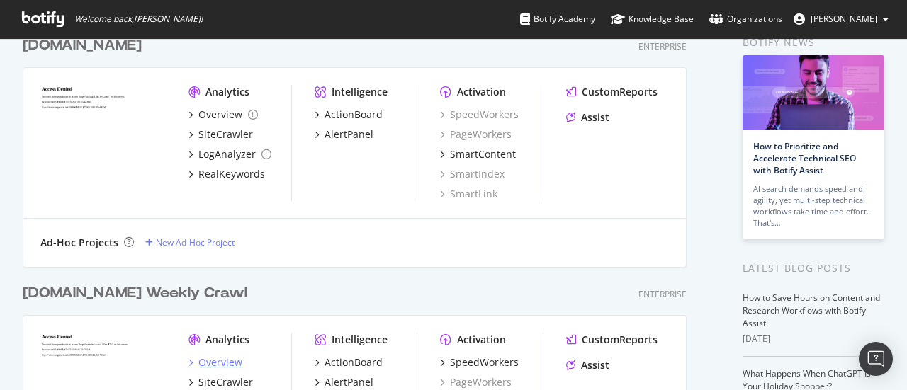
click at [218, 361] on div "Overview" at bounding box center [220, 363] width 44 height 14
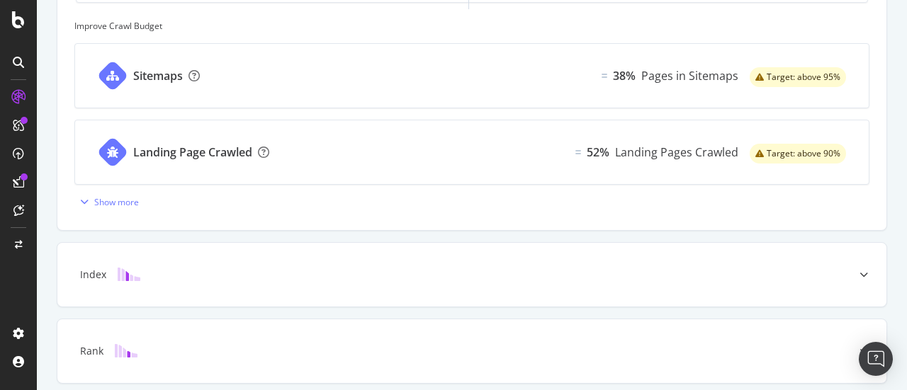
scroll to position [630, 0]
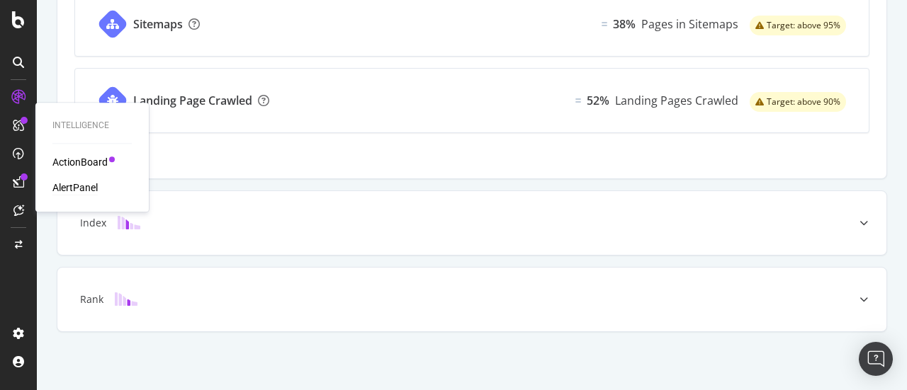
click at [79, 181] on div "AlertPanel" at bounding box center [74, 188] width 45 height 14
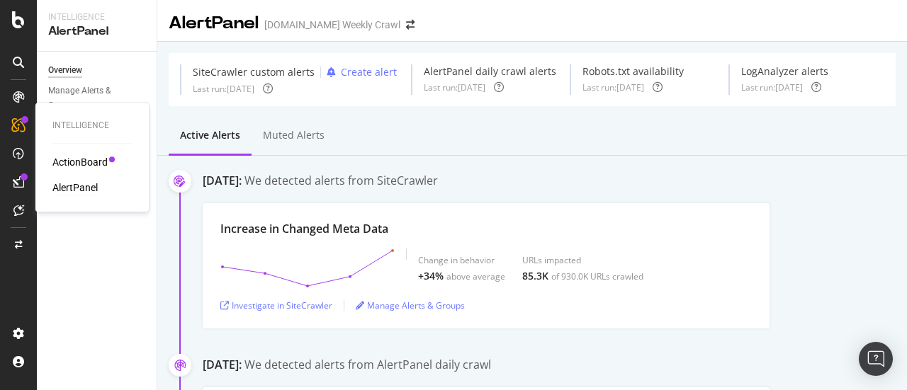
click at [71, 187] on div "AlertPanel" at bounding box center [74, 188] width 45 height 14
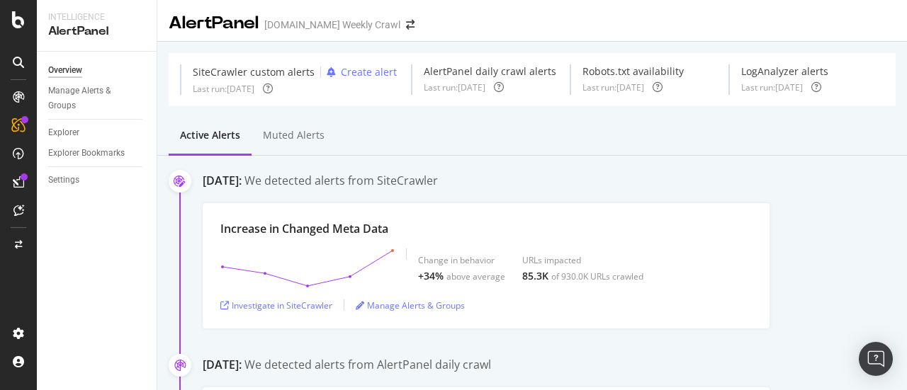
click at [877, 231] on div "Increase in Changed Meta Data Change in behavior +34% above average URLs impact…" at bounding box center [555, 265] width 704 height 125
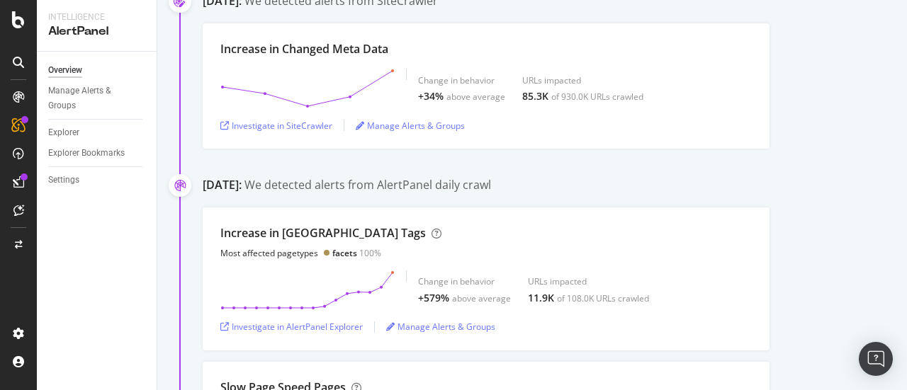
scroll to position [142, 0]
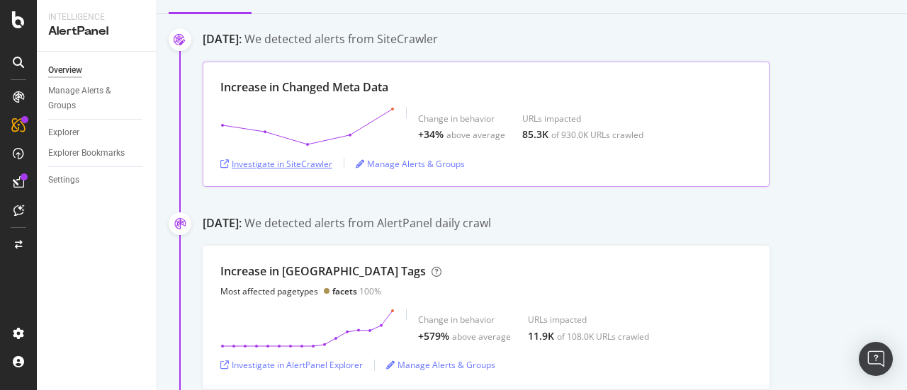
click at [319, 161] on div "Investigate in SiteCrawler" at bounding box center [276, 164] width 112 height 12
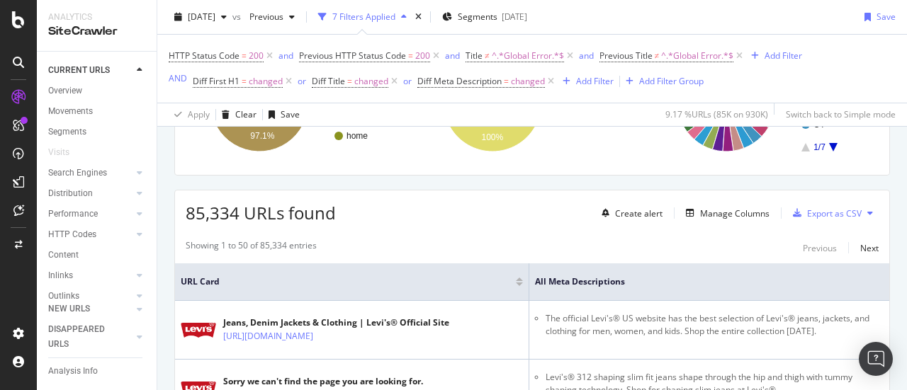
scroll to position [212, 0]
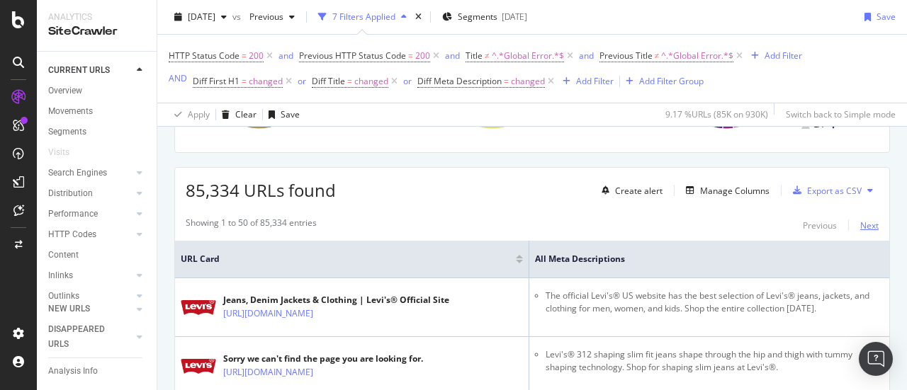
click at [860, 226] on div "Next" at bounding box center [869, 226] width 18 height 12
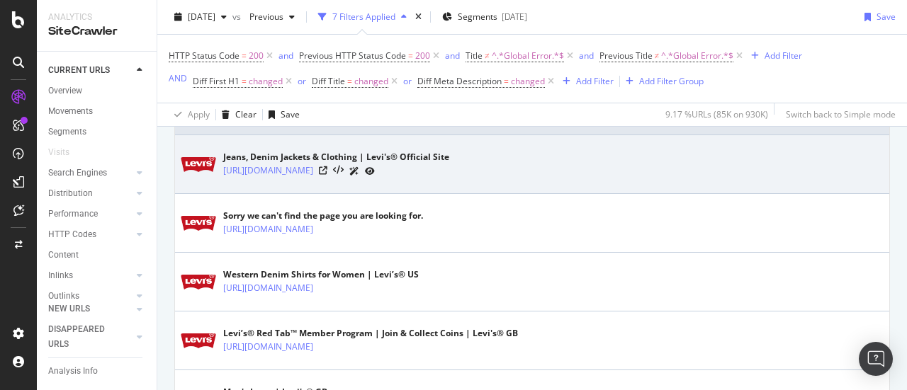
scroll to position [212, 0]
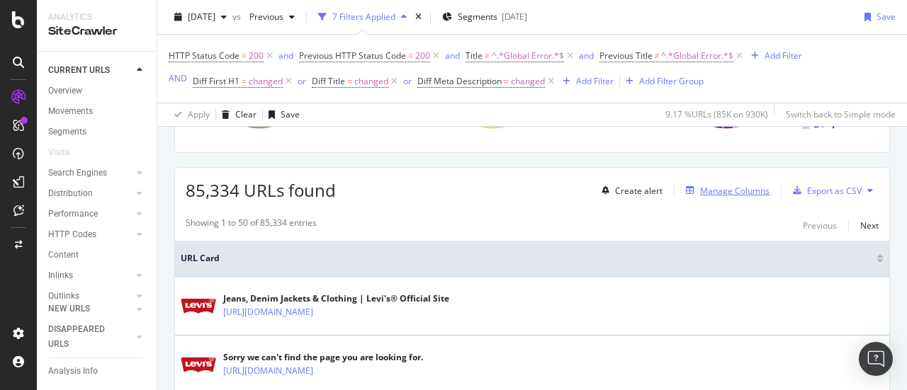
click at [701, 188] on div "Manage Columns" at bounding box center [734, 191] width 69 height 12
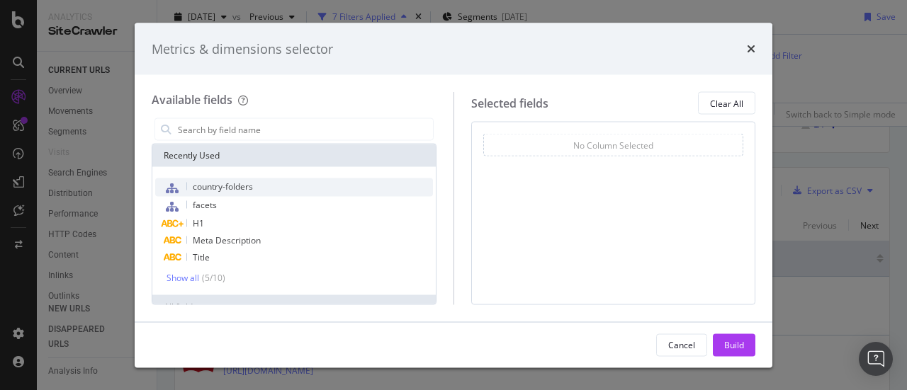
click at [217, 191] on span "country-folders" at bounding box center [223, 187] width 60 height 12
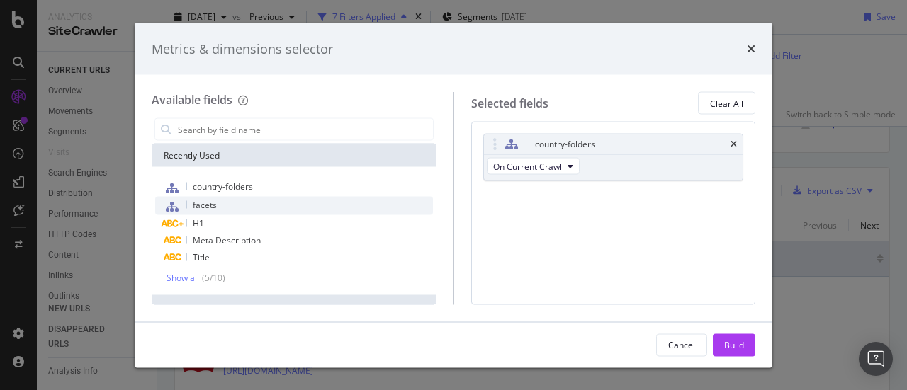
drag, startPoint x: 254, startPoint y: 203, endPoint x: 238, endPoint y: 217, distance: 20.6
click at [253, 204] on div "facets" at bounding box center [294, 206] width 278 height 18
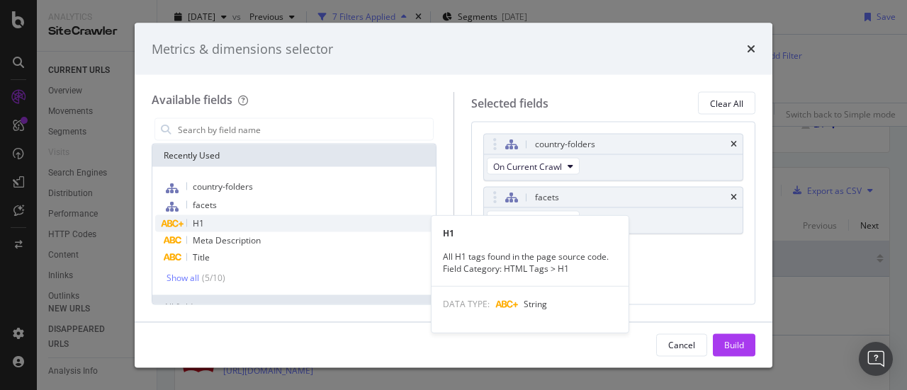
click at [235, 219] on div "H1" at bounding box center [294, 223] width 278 height 17
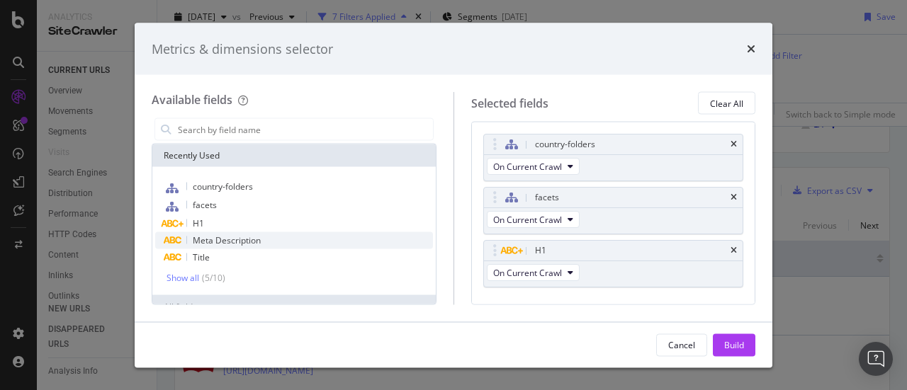
click at [232, 235] on span "Meta Description" at bounding box center [227, 240] width 68 height 12
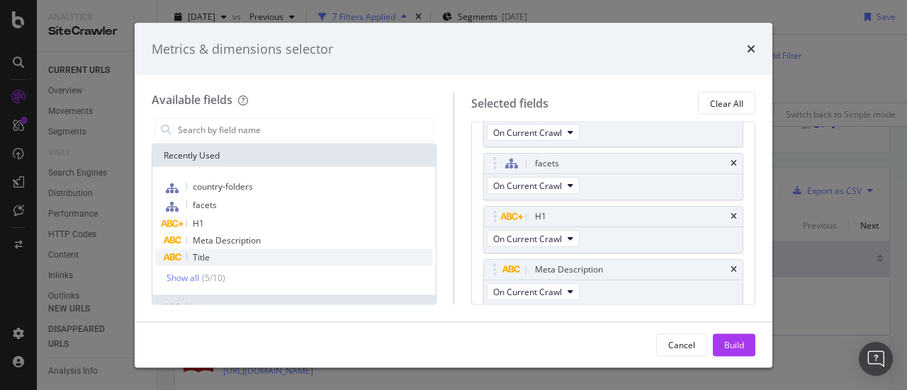
click at [229, 252] on div "Title" at bounding box center [294, 257] width 278 height 17
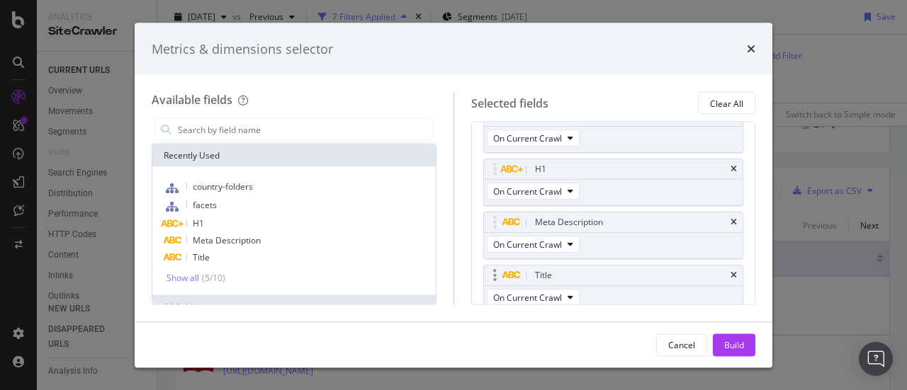
scroll to position [86, 0]
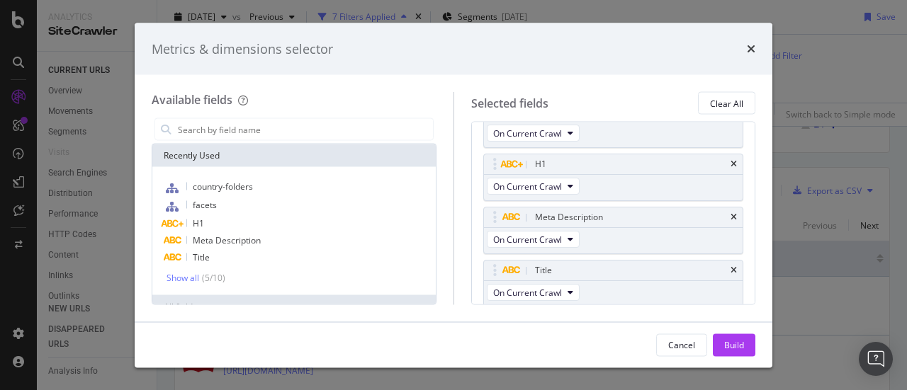
drag, startPoint x: 722, startPoint y: 342, endPoint x: 793, endPoint y: 321, distance: 73.9
click at [723, 343] on button "Build" at bounding box center [734, 345] width 42 height 23
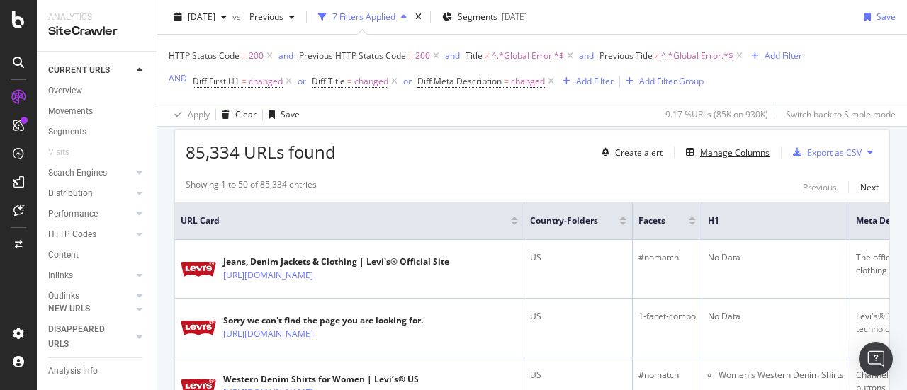
scroll to position [180, 0]
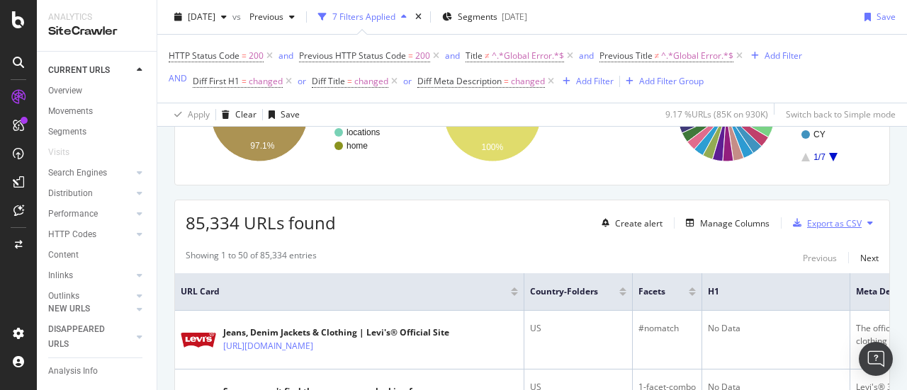
click at [822, 217] on div "Export as CSV" at bounding box center [834, 223] width 55 height 12
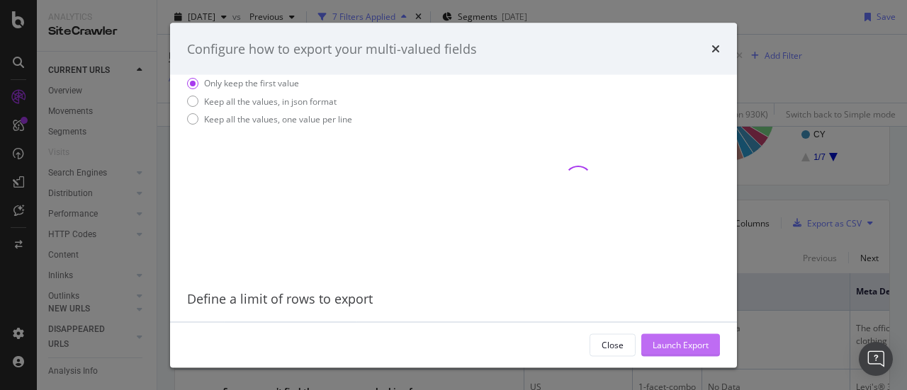
scroll to position [102, 0]
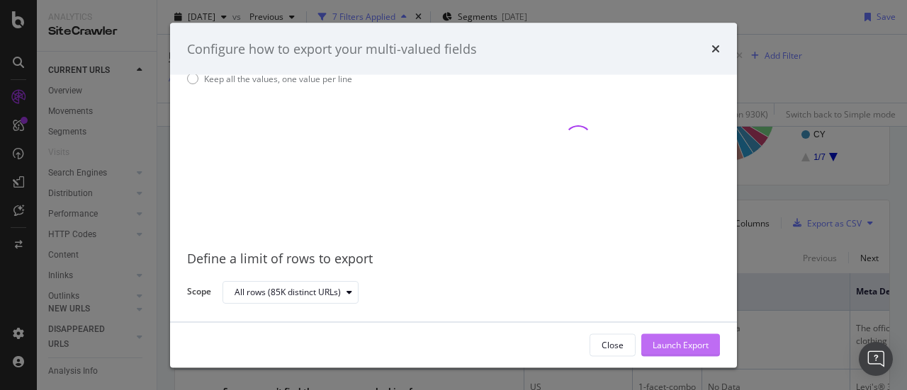
click at [671, 346] on div "Launch Export" at bounding box center [680, 345] width 56 height 12
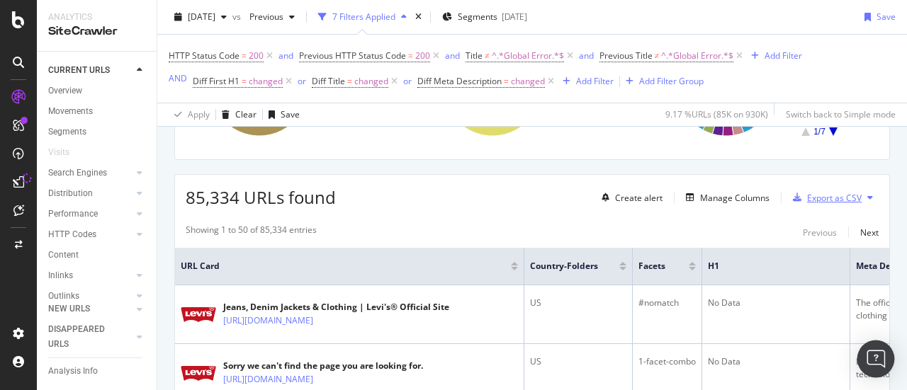
scroll to position [322, 0]
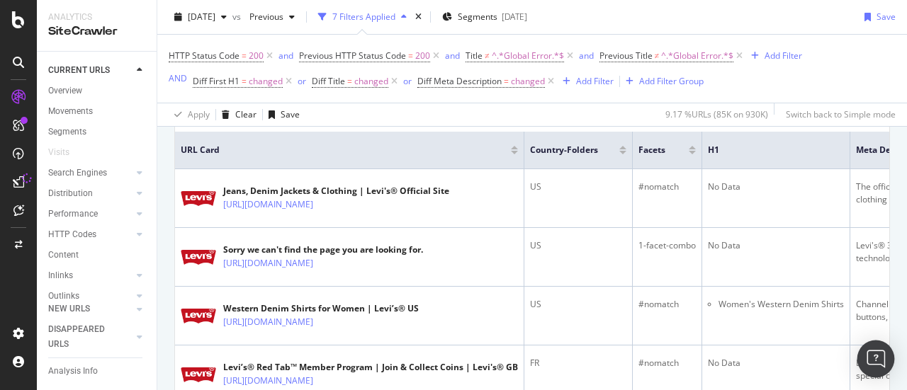
click at [876, 361] on img "Open Intercom Messenger" at bounding box center [875, 359] width 18 height 18
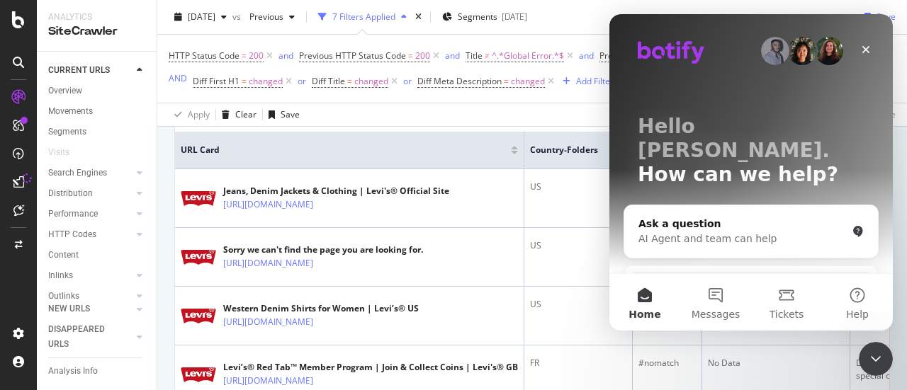
scroll to position [0, 0]
click at [876, 361] on icon "Close Intercom Messenger" at bounding box center [875, 359] width 10 height 6
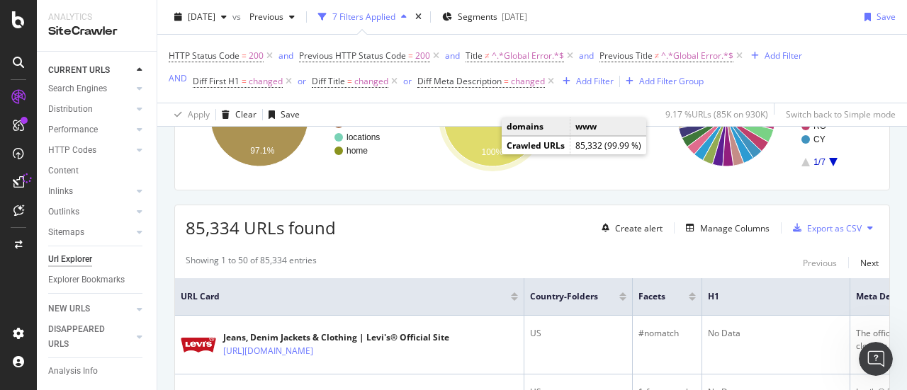
scroll to position [109, 0]
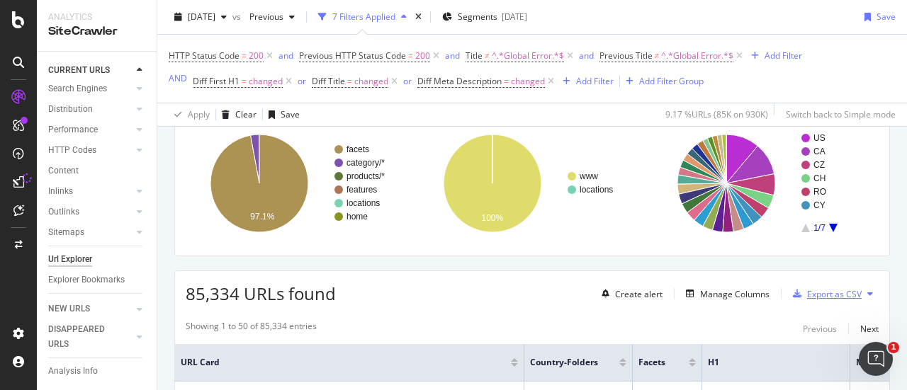
click at [842, 291] on div "Export as CSV" at bounding box center [834, 294] width 55 height 12
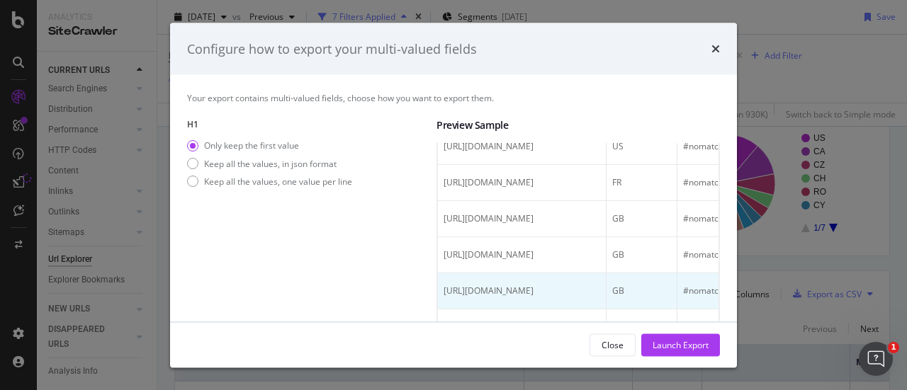
scroll to position [283, 0]
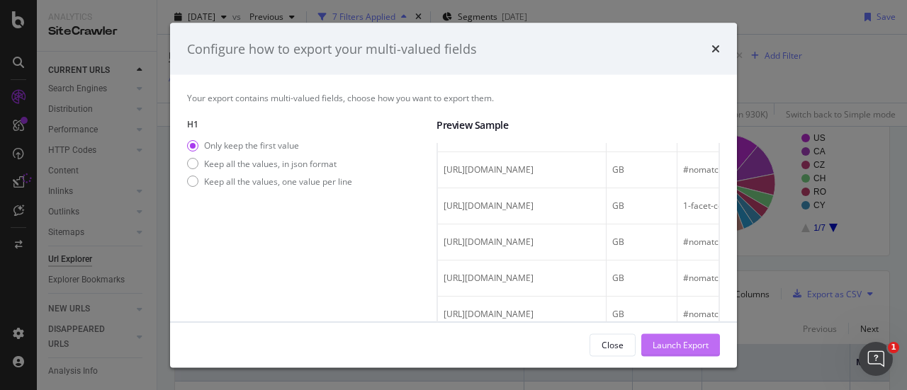
click at [663, 337] on div "Launch Export" at bounding box center [680, 344] width 56 height 21
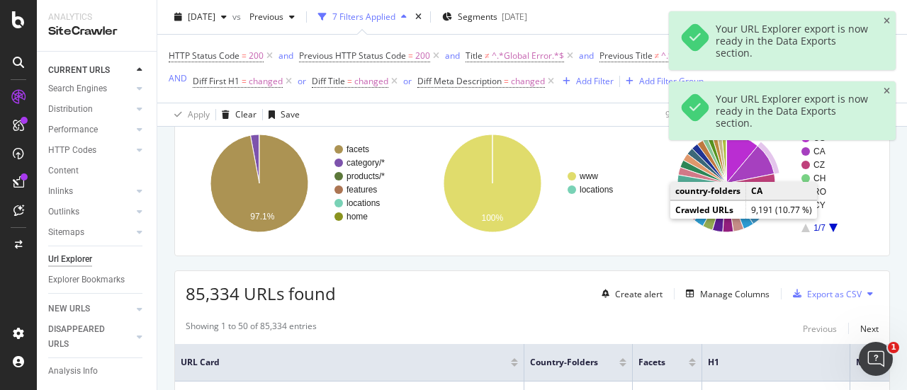
click at [769, 127] on div "Your URL Explorer export is now ready in the Data Exports section." at bounding box center [792, 111] width 154 height 36
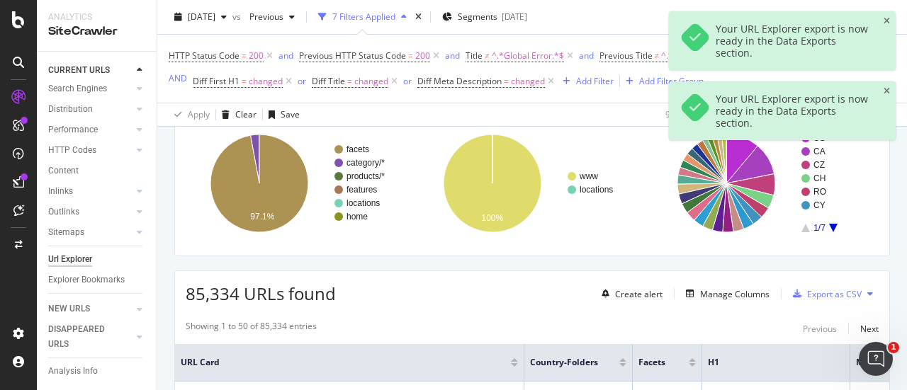
click at [768, 115] on div "Your URL Explorer export is now ready in the Data Exports section." at bounding box center [792, 111] width 154 height 36
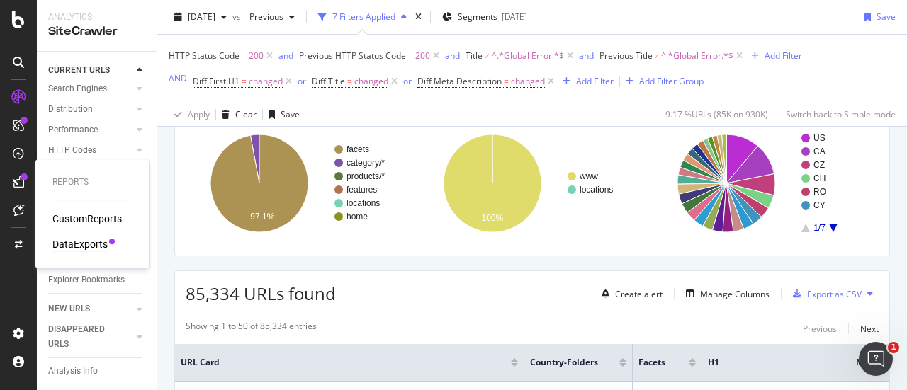
click at [68, 243] on div "DataExports" at bounding box center [79, 244] width 55 height 14
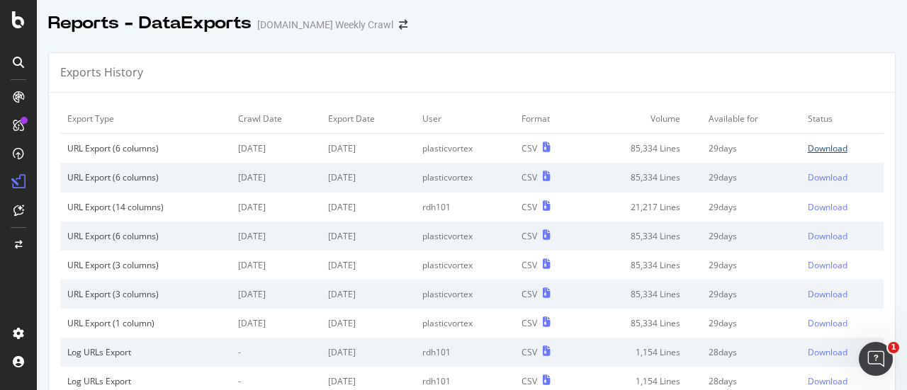
click at [807, 152] on div "Download" at bounding box center [827, 148] width 40 height 12
click at [22, 62] on icon at bounding box center [18, 62] width 11 height 11
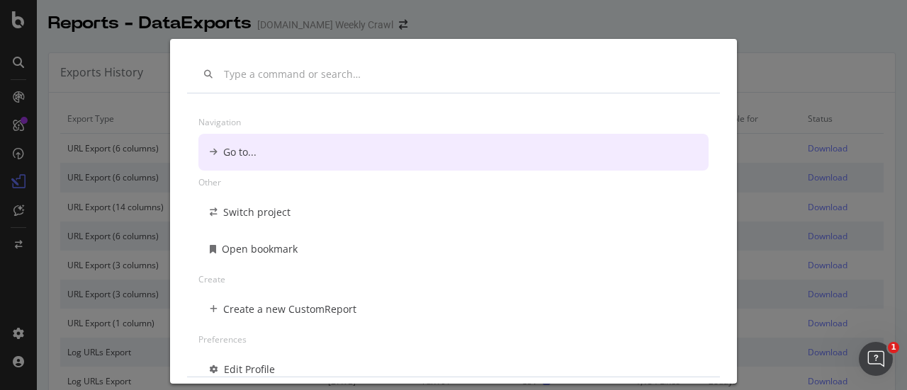
click at [278, 79] on input "modal" at bounding box center [463, 75] width 479 height 12
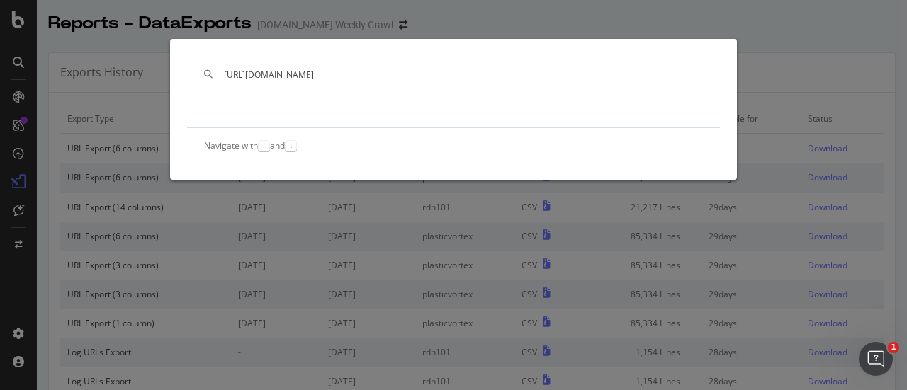
type input "https://www.levi.com/ES/es_ES/accesorios/hombre/ropa-interior-calcetines/c/levi…"
click at [67, 74] on div "https://www.levi.com/ES/es_ES/accesorios/hombre/ropa-interior-calcetines/c/levi…" at bounding box center [453, 195] width 907 height 390
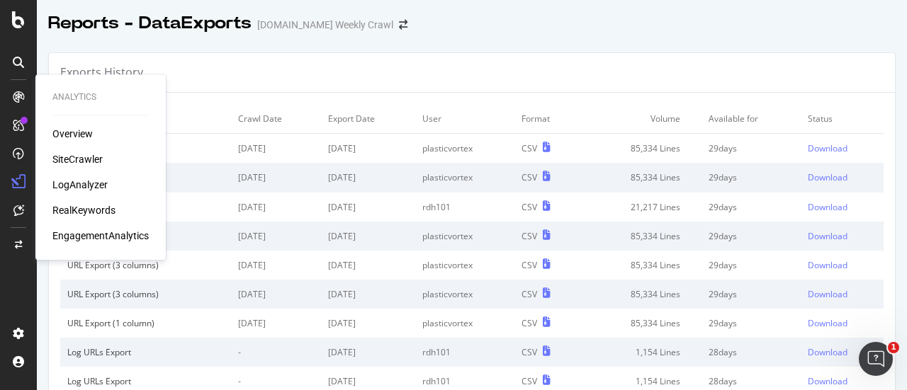
click at [62, 164] on div "SiteCrawler" at bounding box center [77, 159] width 50 height 14
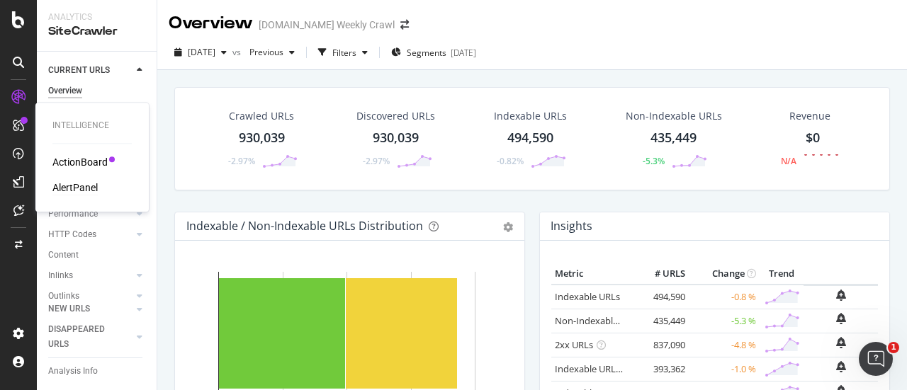
click at [64, 185] on div "AlertPanel" at bounding box center [74, 188] width 45 height 14
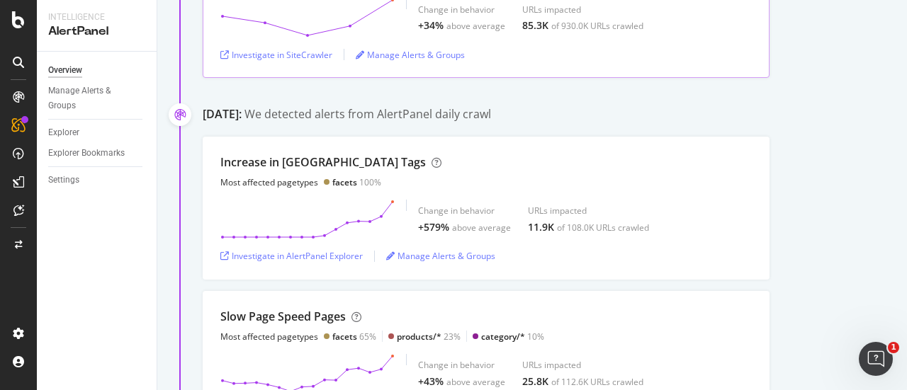
scroll to position [142, 0]
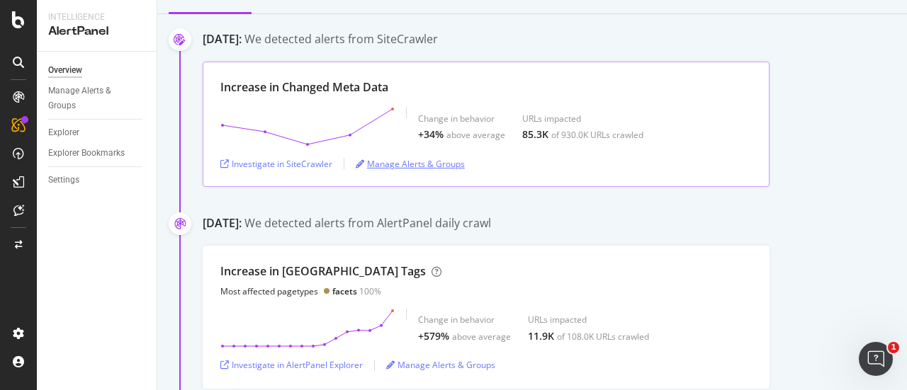
click at [387, 166] on div "Manage Alerts & Groups" at bounding box center [410, 164] width 109 height 12
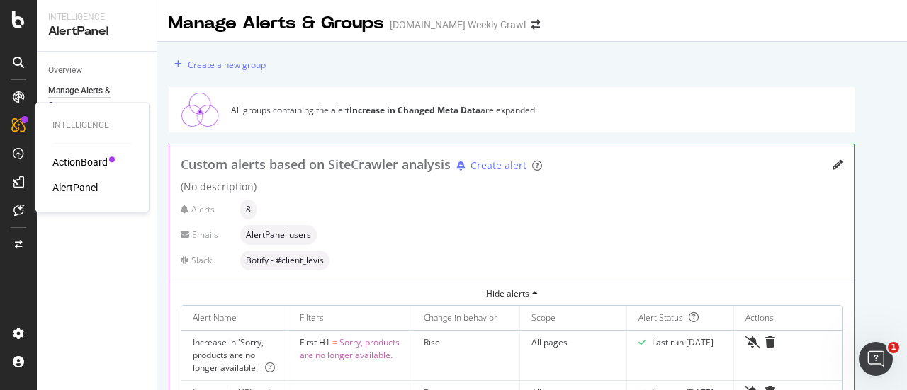
click at [79, 188] on div "AlertPanel" at bounding box center [74, 188] width 45 height 14
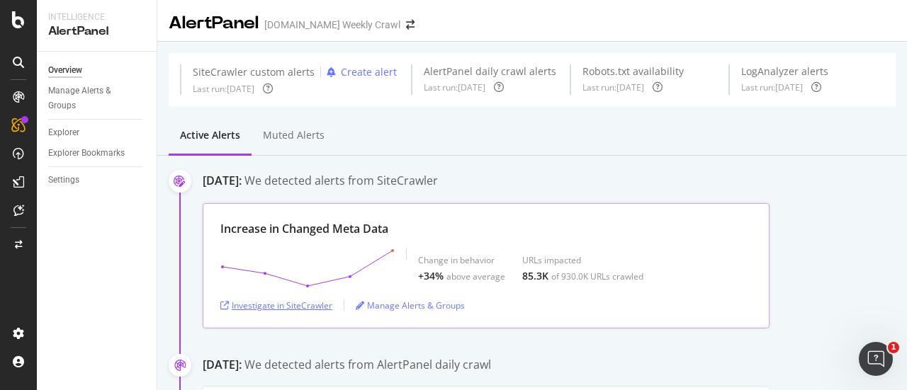
click at [266, 303] on div "Investigate in SiteCrawler" at bounding box center [276, 306] width 112 height 12
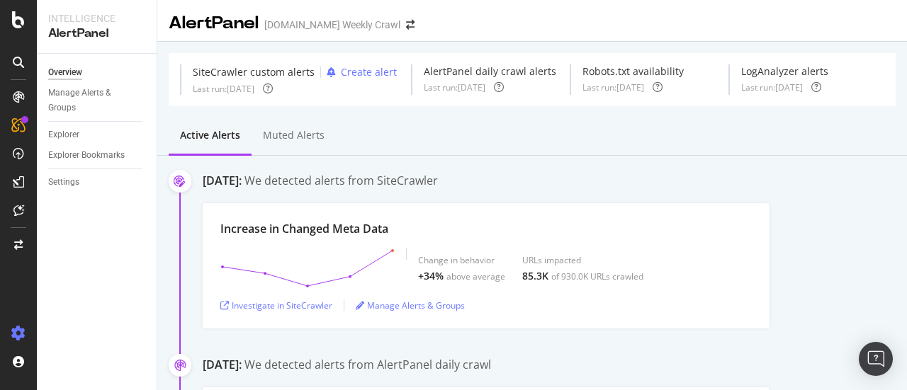
click at [24, 328] on icon at bounding box center [18, 334] width 14 height 14
drag, startPoint x: 24, startPoint y: 331, endPoint x: 31, endPoint y: 332, distance: 7.1
click at [24, 332] on icon at bounding box center [18, 334] width 14 height 14
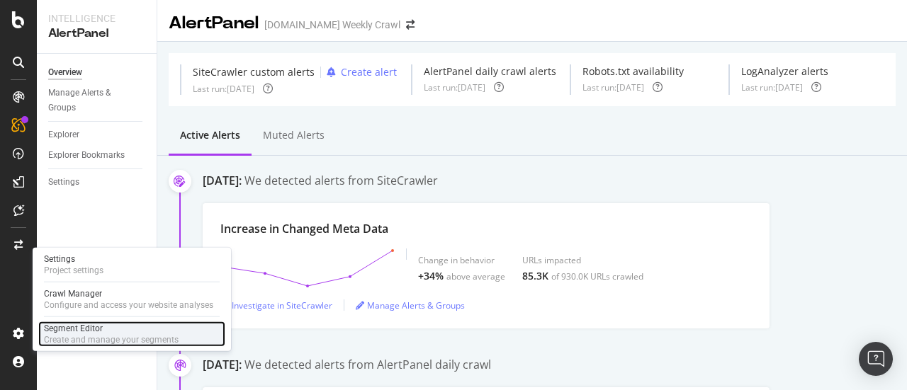
click at [45, 331] on div "Segment Editor" at bounding box center [111, 328] width 135 height 11
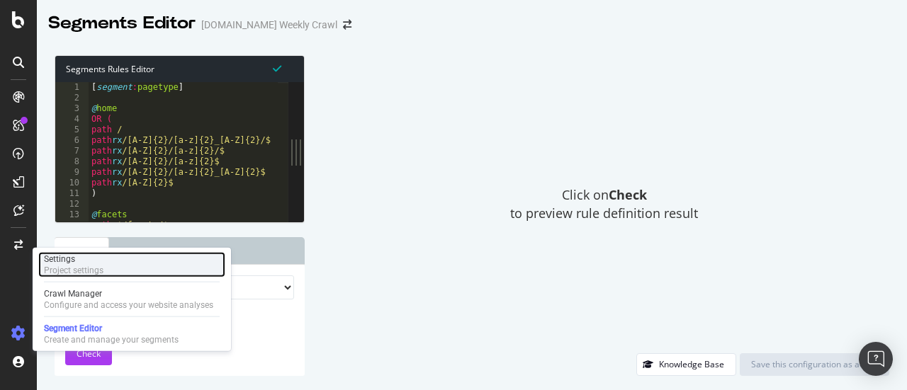
click at [63, 266] on div "Project settings" at bounding box center [73, 270] width 59 height 11
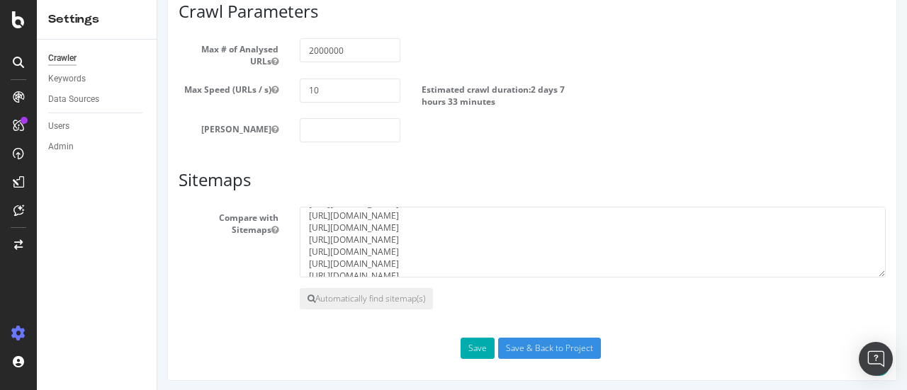
scroll to position [109, 0]
click at [90, 198] on div "Crawler Keywords Data Sources Users Admin" at bounding box center [97, 215] width 120 height 351
click at [68, 96] on div "Data Sources" at bounding box center [73, 99] width 51 height 15
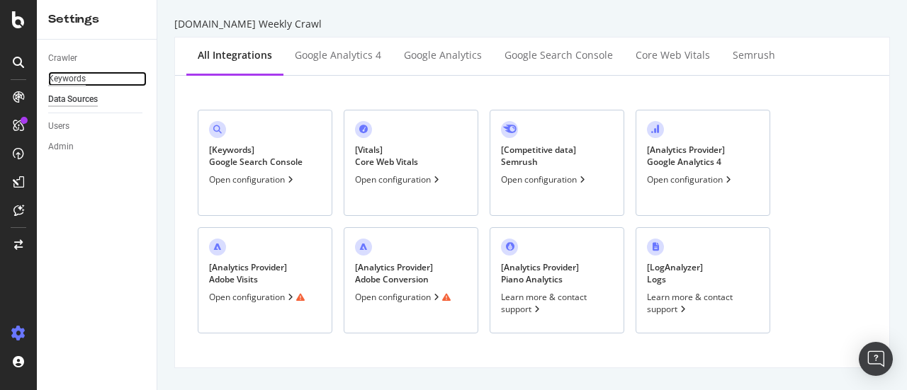
click at [70, 73] on div "Keywords" at bounding box center [67, 79] width 38 height 15
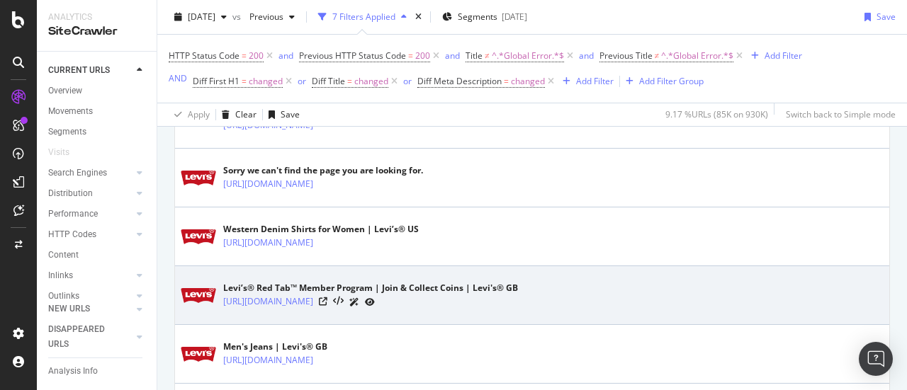
scroll to position [496, 0]
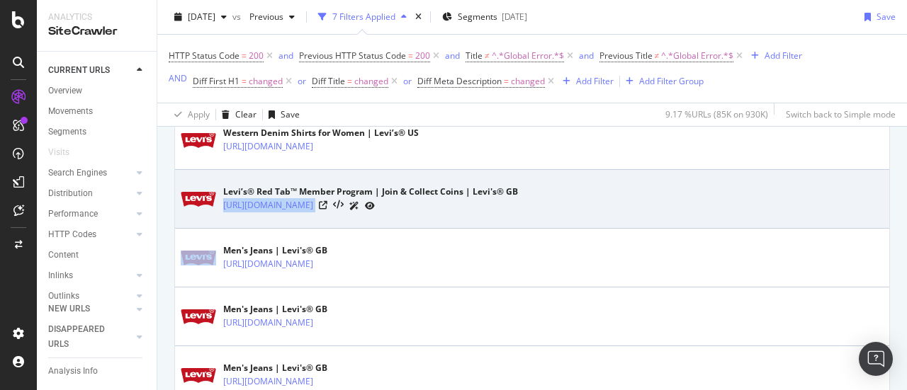
drag, startPoint x: 598, startPoint y: 200, endPoint x: 876, endPoint y: 185, distance: 278.7
click at [876, 185] on td "Levi’s® Red Tab™ Member Program | Join & Collect Coins | Levi's® GB [URL][DOMAI…" at bounding box center [532, 199] width 714 height 59
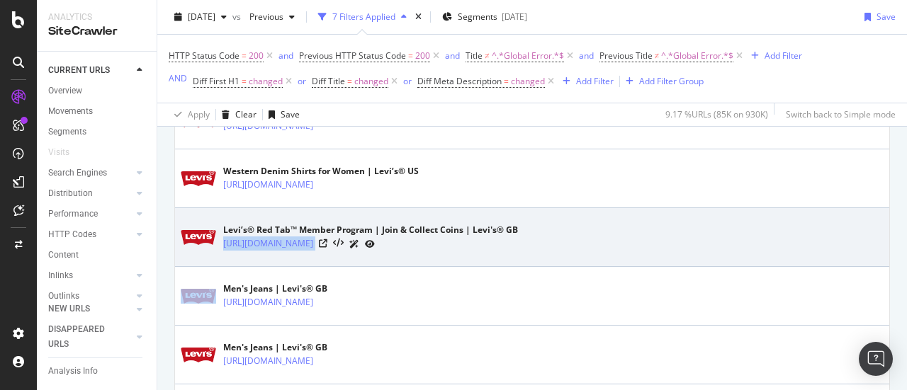
scroll to position [425, 0]
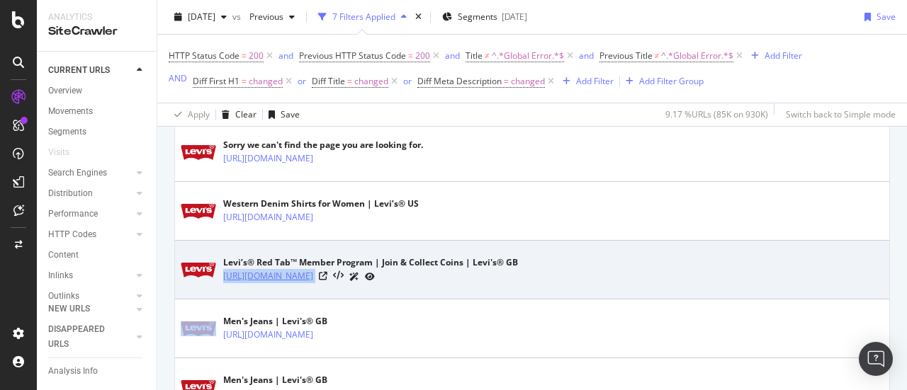
click at [313, 279] on link "[URL][DOMAIN_NAME]" at bounding box center [268, 276] width 90 height 14
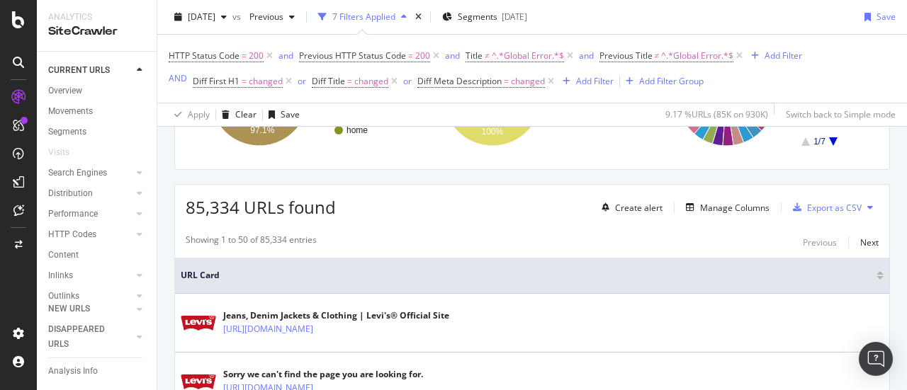
scroll to position [283, 0]
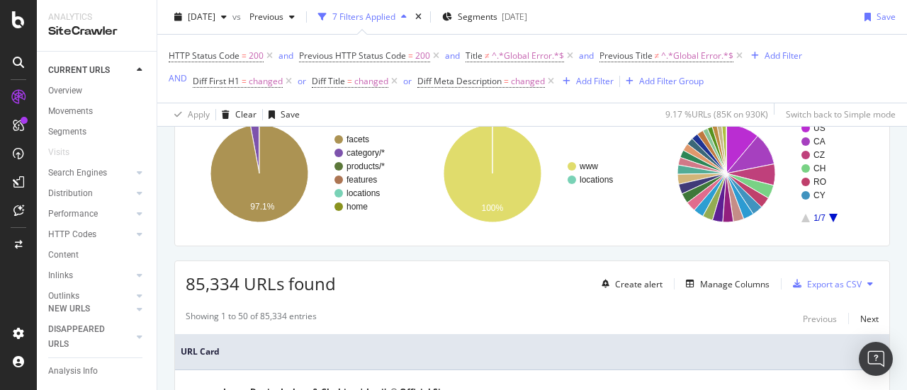
scroll to position [0, 0]
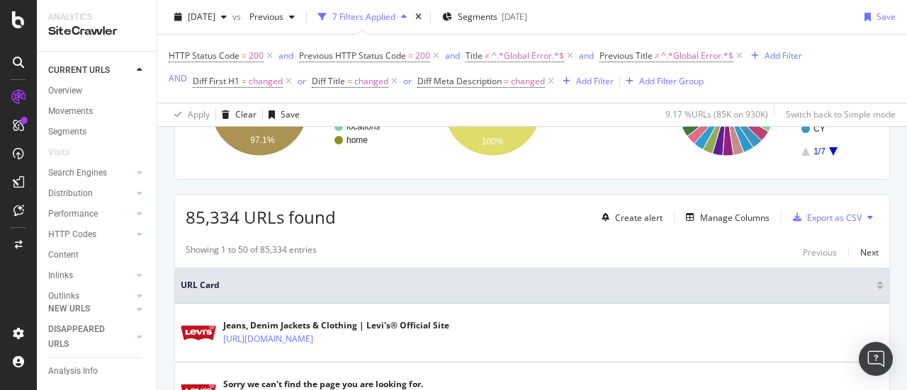
scroll to position [142, 0]
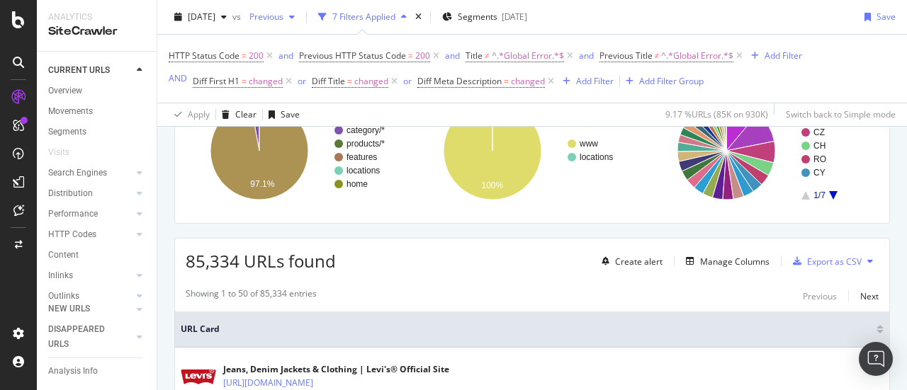
click at [282, 22] on span "Previous" at bounding box center [264, 17] width 40 height 12
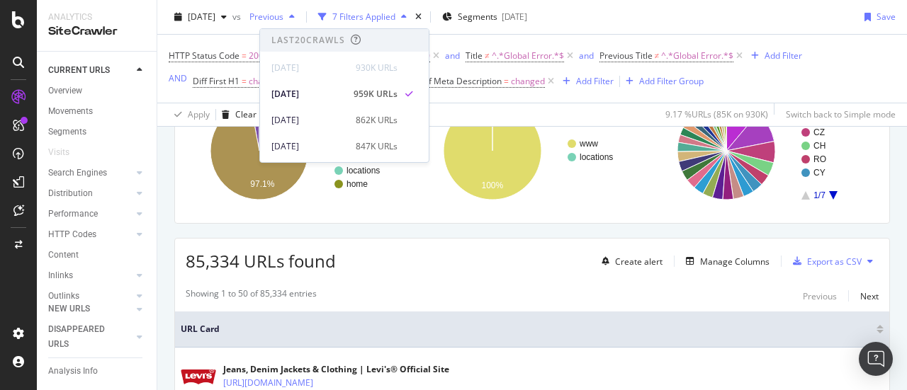
click at [283, 21] on span "Previous" at bounding box center [264, 17] width 40 height 12
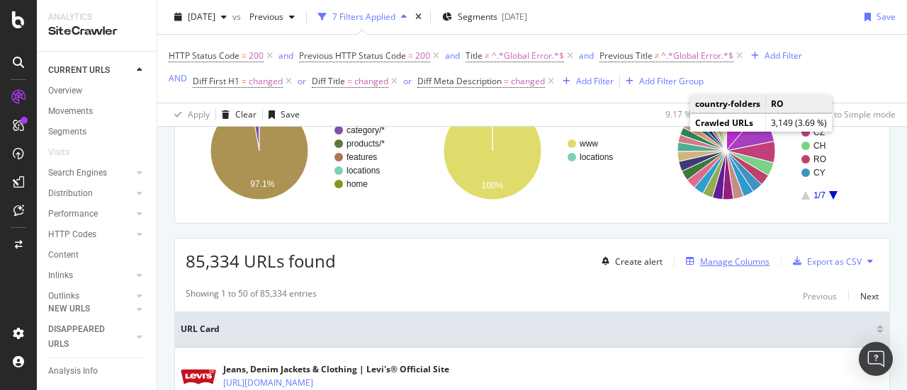
click at [700, 260] on div "Manage Columns" at bounding box center [734, 262] width 69 height 12
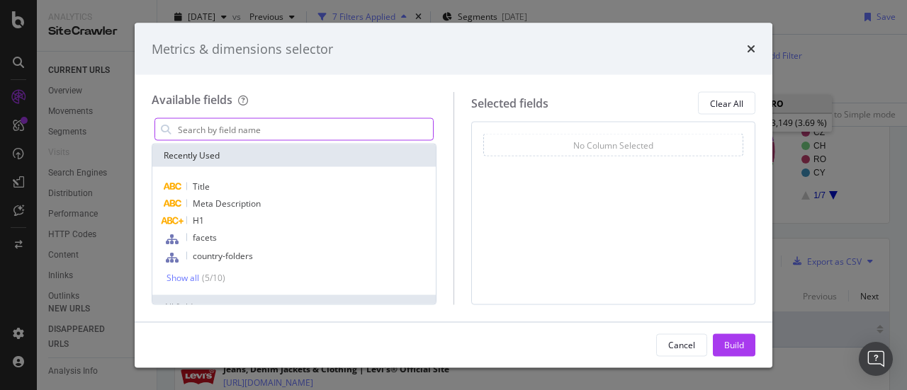
click at [329, 138] on input "modal" at bounding box center [304, 129] width 256 height 21
type input "old"
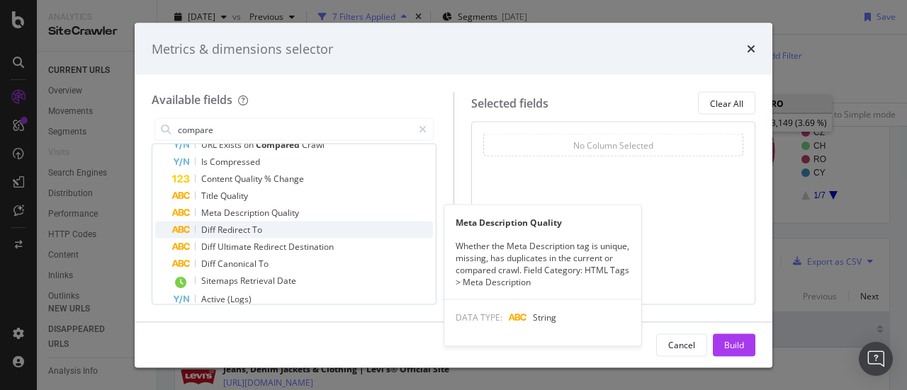
scroll to position [74, 0]
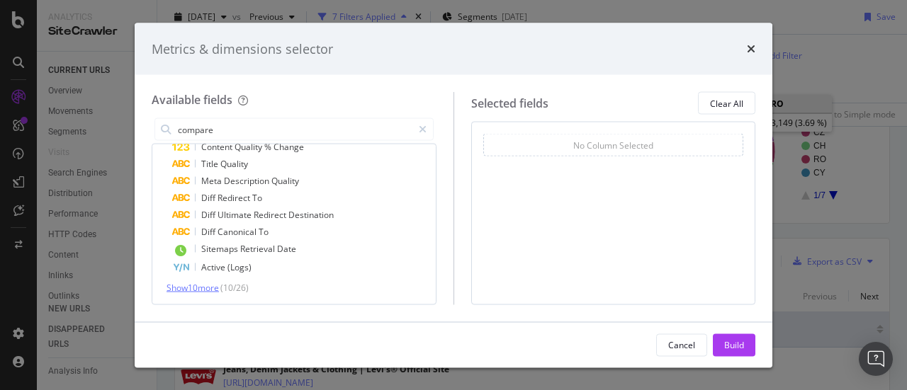
type input "compare"
click at [215, 285] on span "Show 10 more" at bounding box center [192, 288] width 52 height 12
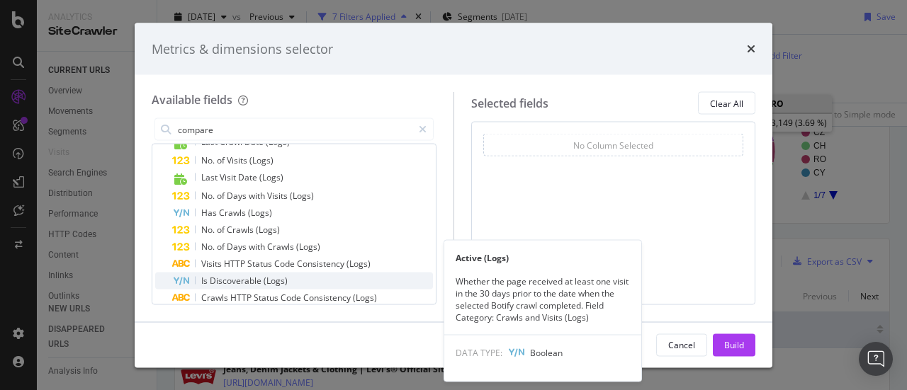
scroll to position [246, 0]
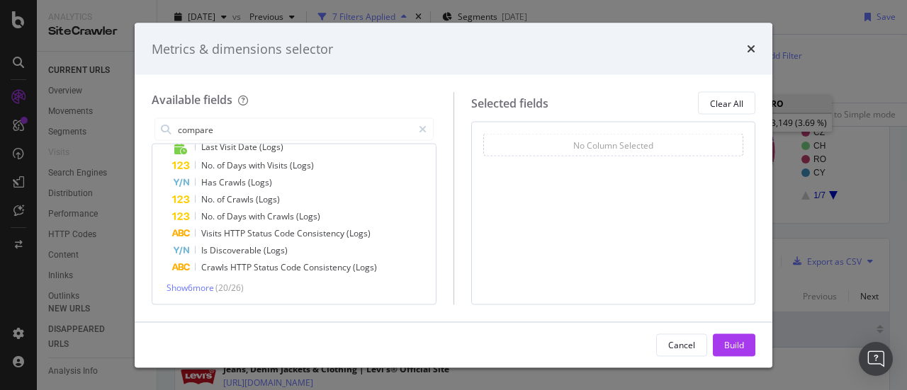
click at [744, 48] on div "Metrics & dimensions selector" at bounding box center [453, 49] width 603 height 18
click at [747, 48] on icon "times" at bounding box center [751, 48] width 8 height 11
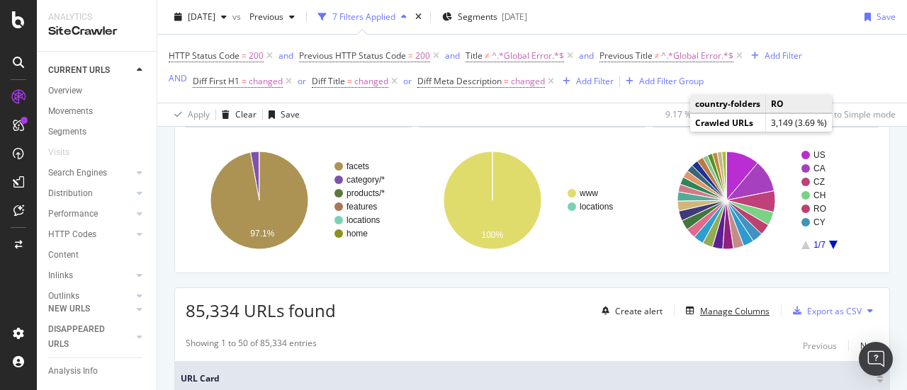
scroll to position [71, 0]
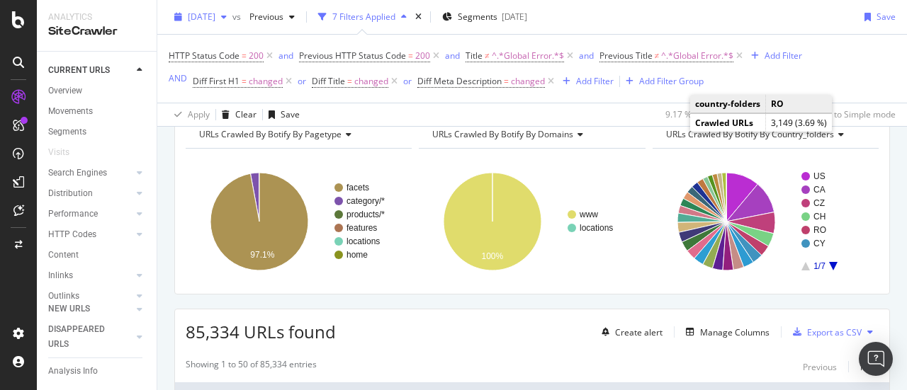
click at [215, 18] on span "[DATE]" at bounding box center [202, 17] width 28 height 12
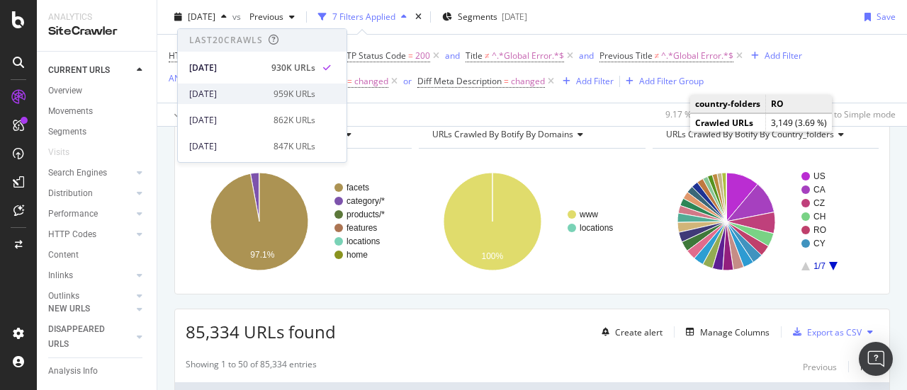
click at [261, 84] on div "[DATE] 959K URLs" at bounding box center [262, 94] width 169 height 21
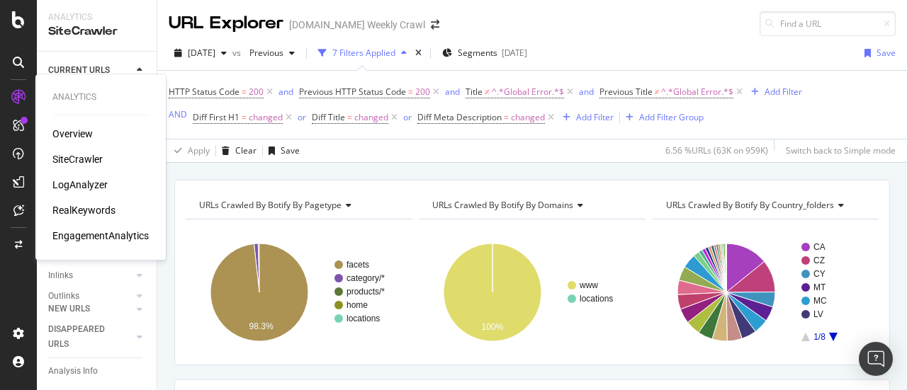
click at [70, 156] on div "SiteCrawler" at bounding box center [77, 159] width 50 height 14
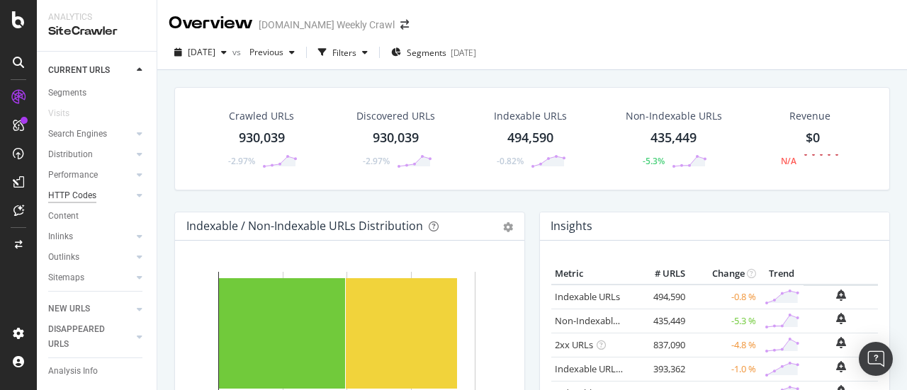
scroll to position [71, 0]
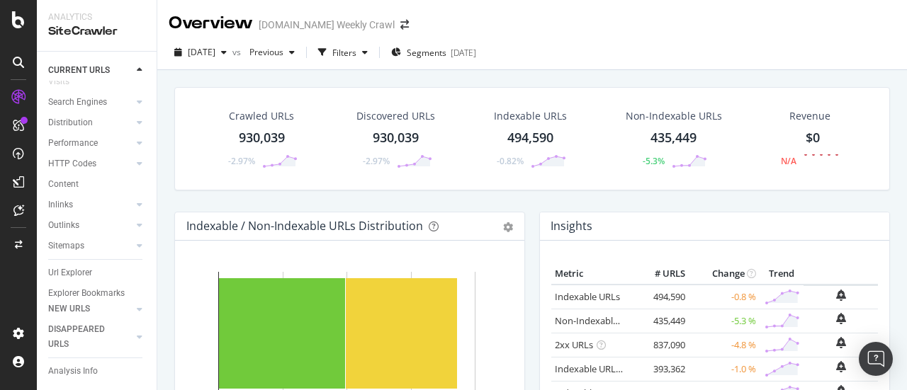
click at [24, 62] on div at bounding box center [18, 62] width 23 height 23
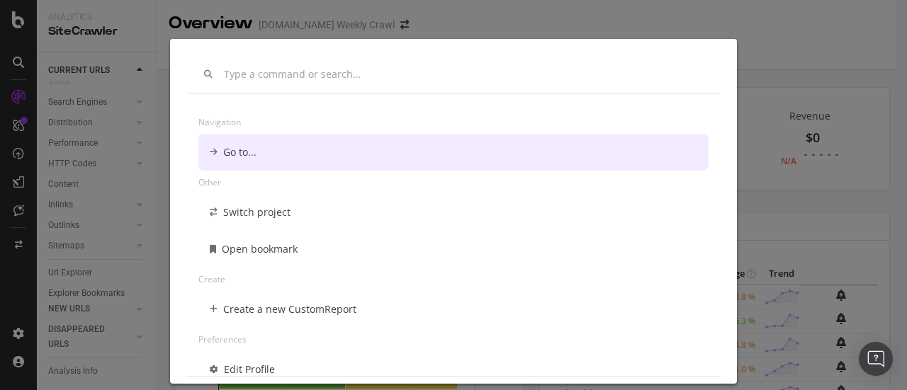
scroll to position [0, 0]
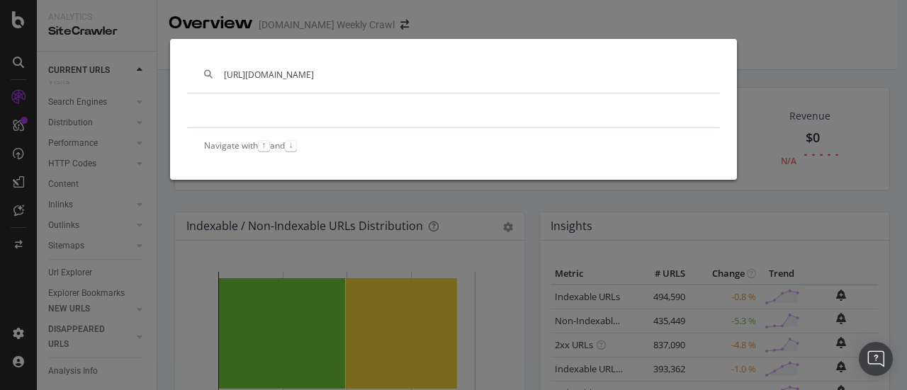
type input "https://www.levi.com/GB/en_GB/clothing/men/outerwear/c/levi_clothing_men_outerw…"
click at [397, 80] on div "https://www.levi.com/GB/en_GB/clothing/men/outerwear/c/levi_clothing_men_outerw…" at bounding box center [453, 74] width 533 height 37
click at [384, 74] on input "https://www.levi.com/GB/en_GB/clothing/men/outerwear/c/levi_clothing_men_outerw…" at bounding box center [463, 75] width 479 height 12
click at [130, 128] on div "https://www.levi.com/GB/en_GB/clothing/men/outerwear/c/levi_clothing_men_outerw…" at bounding box center [453, 195] width 907 height 390
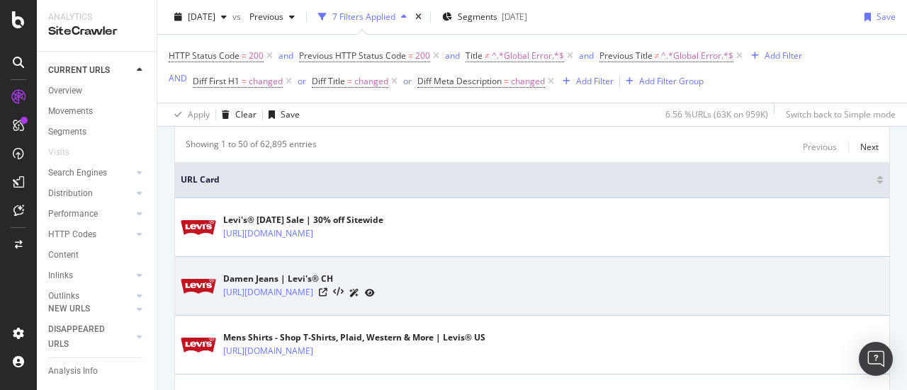
scroll to position [354, 0]
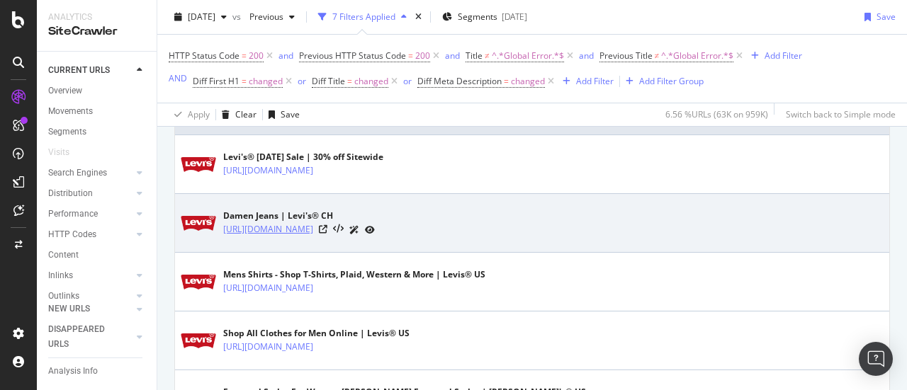
click at [263, 226] on link "https://www.levi.com/CH/de_CH/bekleidung/damen/jeans/bootcut/c/levi_clothing_wo…" at bounding box center [268, 229] width 90 height 14
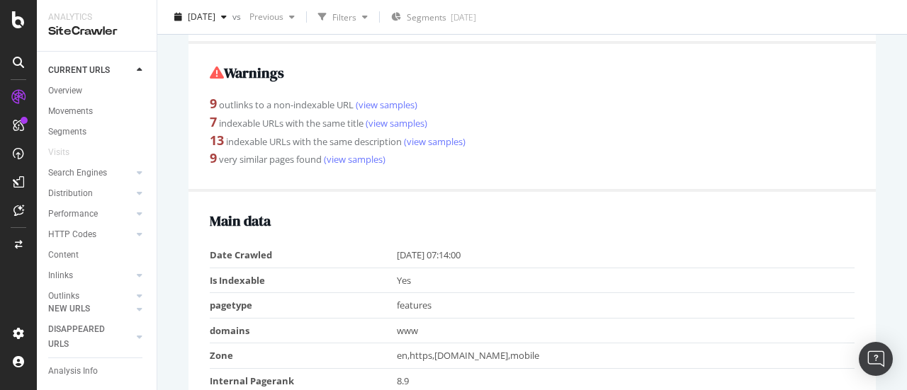
scroll to position [425, 0]
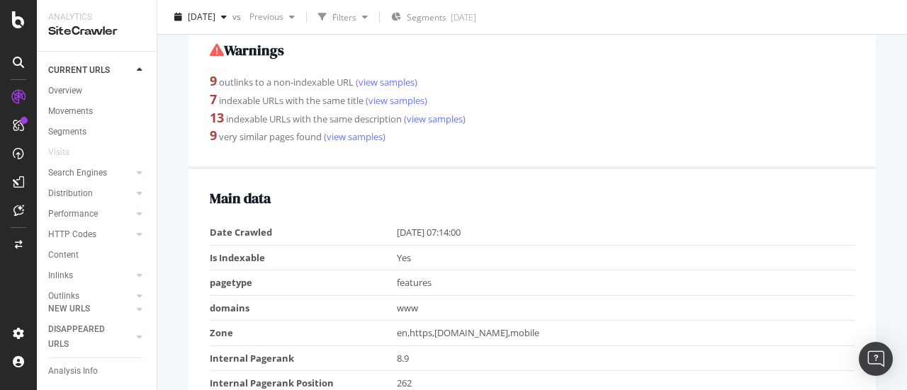
click at [885, 314] on div "URL Details [DOMAIN_NAME] Weekly Crawl [DATE] vs Previous Filters Segments [DAT…" at bounding box center [531, 195] width 749 height 390
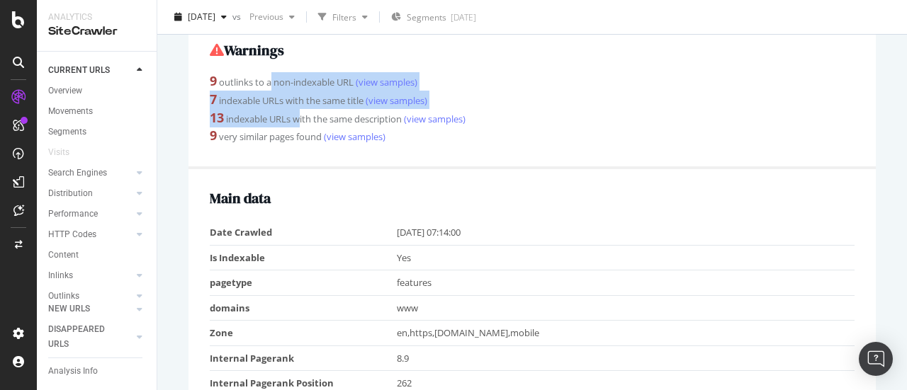
drag, startPoint x: 303, startPoint y: 118, endPoint x: 265, endPoint y: 84, distance: 51.6
click at [265, 84] on div "Warnings 9 outlinks to a non-indexable URL (view samples) 7 indexable URLs with…" at bounding box center [531, 95] width 687 height 148
click at [265, 84] on div "9 outlinks to a non-indexable URL (view samples)" at bounding box center [532, 81] width 645 height 18
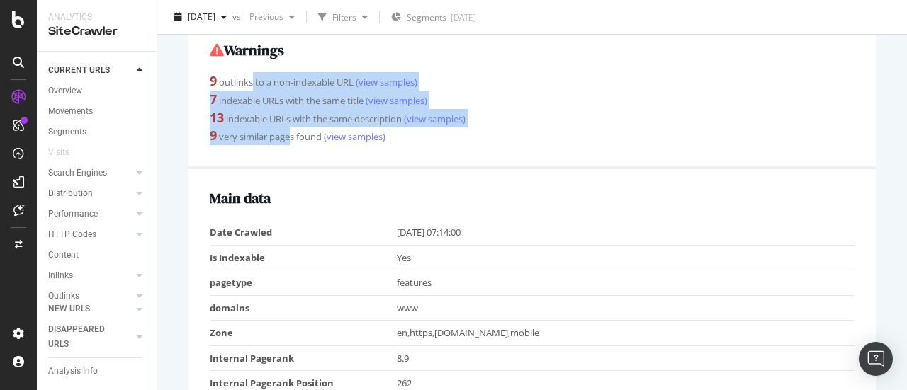
drag, startPoint x: 258, startPoint y: 96, endPoint x: 292, endPoint y: 136, distance: 52.2
click at [292, 136] on div "Warnings 9 outlinks to a non-indexable URL (view samples) 7 indexable URLs with…" at bounding box center [531, 95] width 687 height 148
click at [292, 136] on div "9 very similar pages found (view samples)" at bounding box center [532, 136] width 645 height 18
drag, startPoint x: 304, startPoint y: 135, endPoint x: 245, endPoint y: 86, distance: 76.4
click at [245, 86] on div "Warnings 9 outlinks to a non-indexable URL (view samples) 7 indexable URLs with…" at bounding box center [531, 95] width 687 height 148
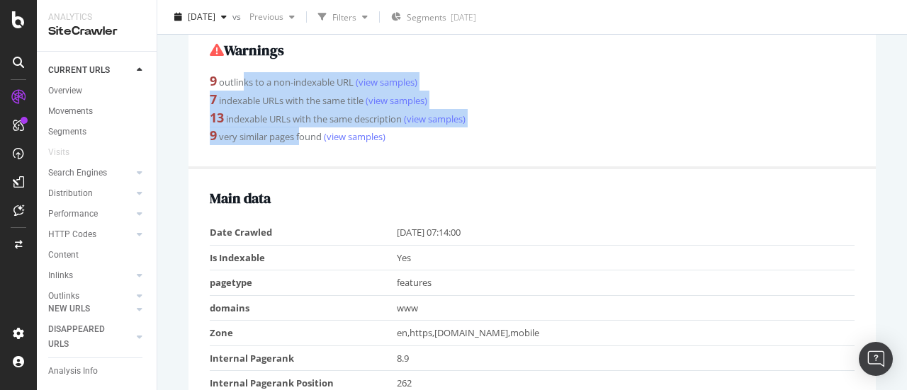
click at [245, 86] on div "9 outlinks to a non-indexable URL (view samples)" at bounding box center [532, 81] width 645 height 18
drag, startPoint x: 233, startPoint y: 83, endPoint x: 288, endPoint y: 138, distance: 77.6
click at [285, 137] on div "Warnings 9 outlinks to a non-indexable URL (view samples) 7 indexable URLs with…" at bounding box center [531, 95] width 687 height 148
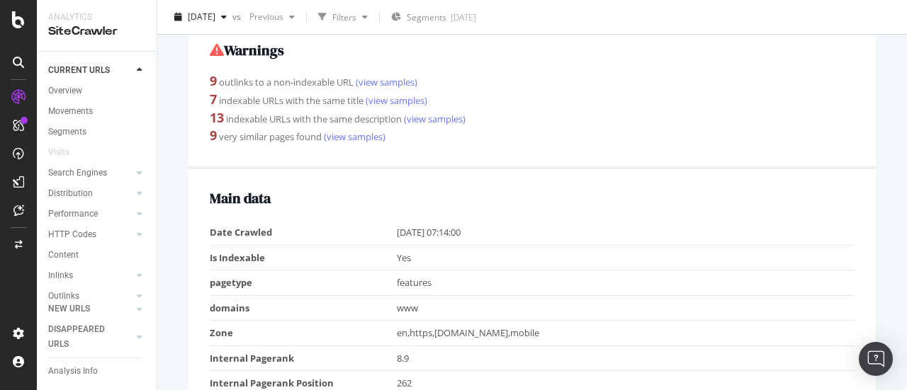
click at [293, 141] on div "9 very similar pages found (view samples)" at bounding box center [532, 136] width 645 height 18
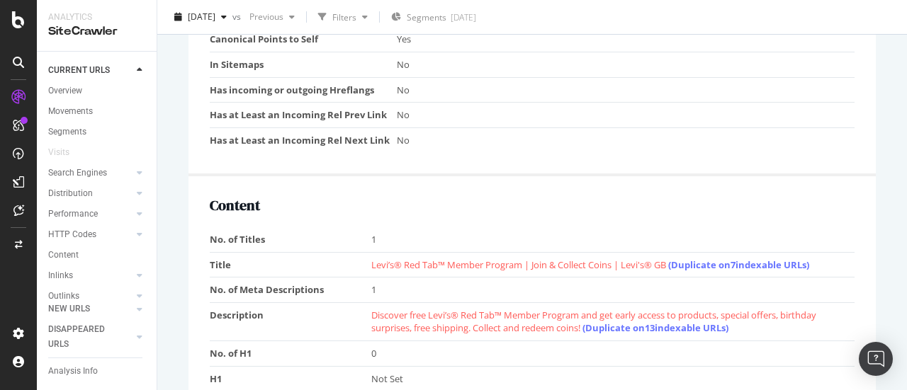
scroll to position [1062, 0]
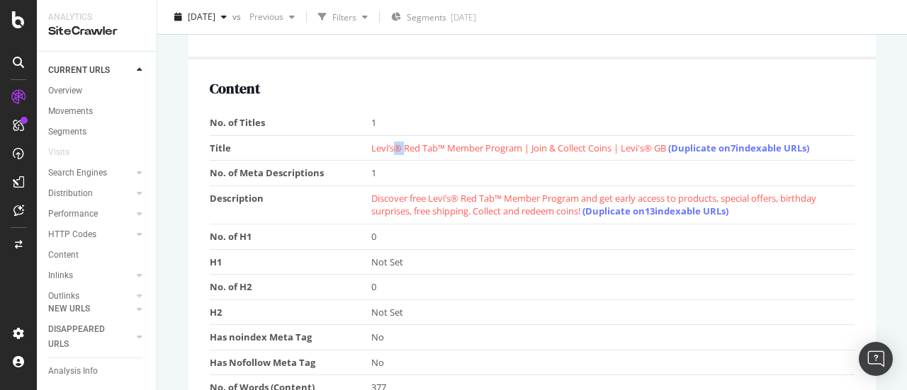
click at [394, 146] on span "Levi’s® Red Tab™ Member Program | Join & Collect Coins | Levi's® GB (Duplicate …" at bounding box center [590, 148] width 438 height 13
click at [393, 146] on span "Levi’s® Red Tab™ Member Program | Join & Collect Coins | Levi's® GB (Duplicate …" at bounding box center [590, 148] width 438 height 13
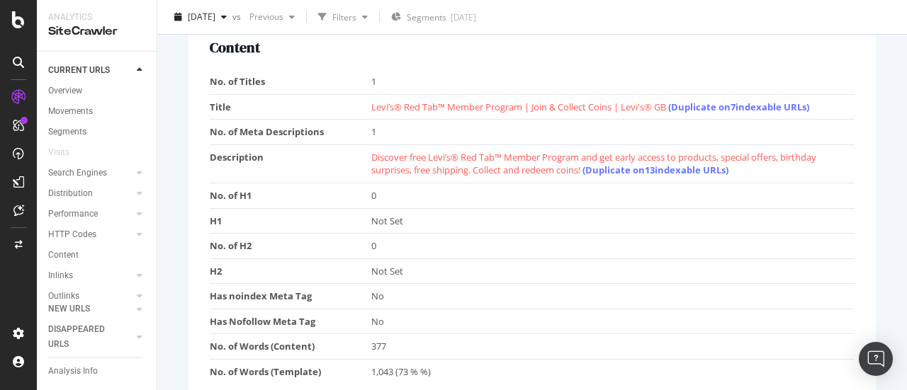
scroll to position [1133, 0]
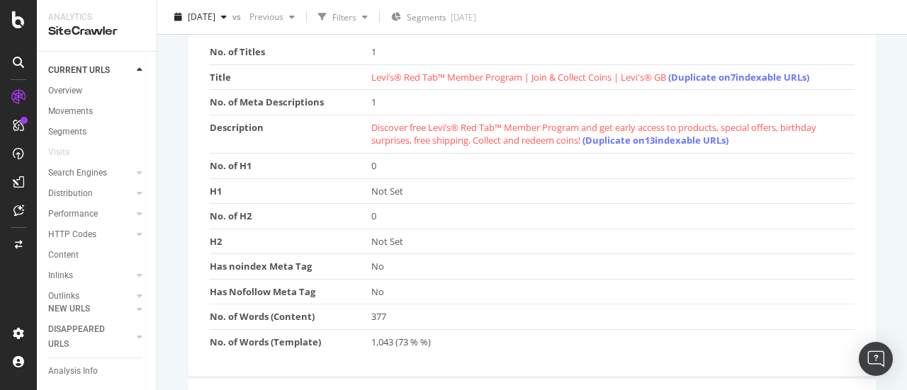
click at [496, 121] on span "Discover free Levi’s® Red Tab™ Member Program and get early access to products,…" at bounding box center [593, 134] width 445 height 26
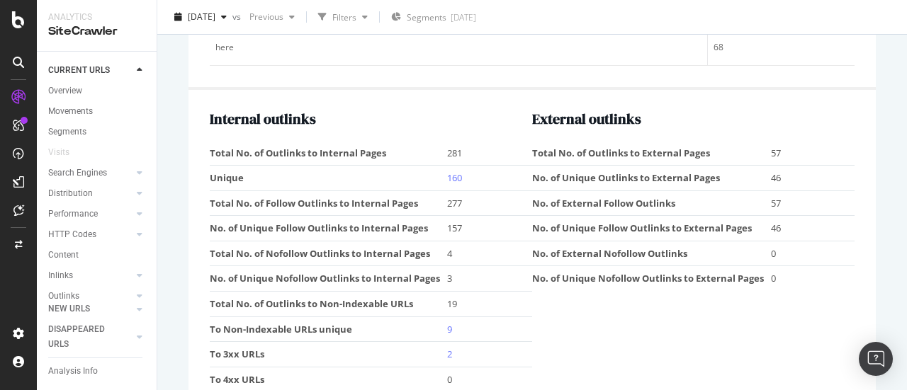
scroll to position [2139, 0]
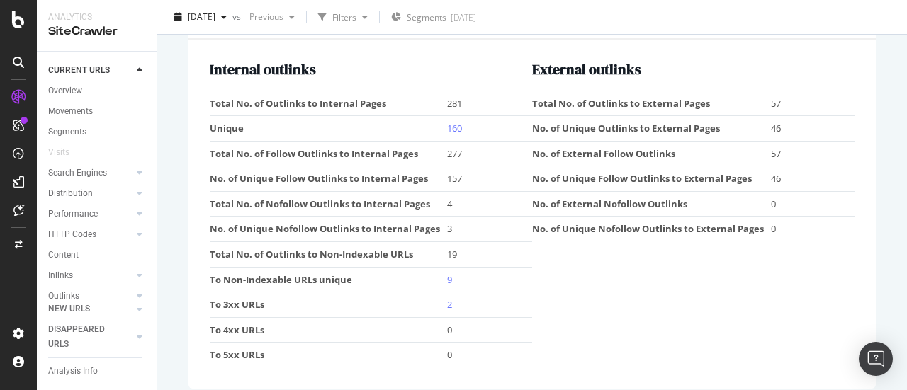
click at [857, 288] on div "Internal outlinks Total No. of Outlinks to Internal Pages 281 Unique 160 Total …" at bounding box center [531, 214] width 687 height 348
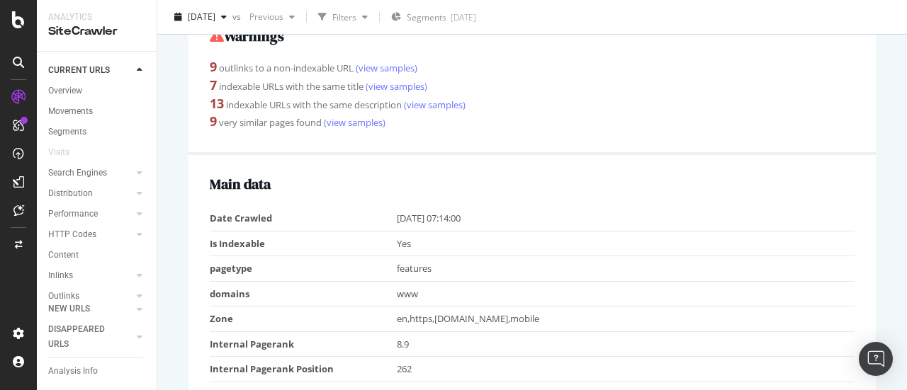
scroll to position [85, 0]
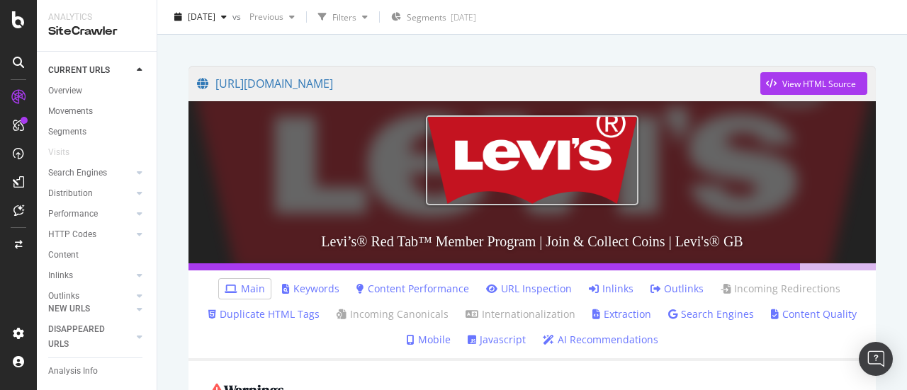
click at [459, 248] on h3 "Levi’s® Red Tab™ Member Program | Join & Collect Coins | Levi's® GB" at bounding box center [531, 242] width 687 height 44
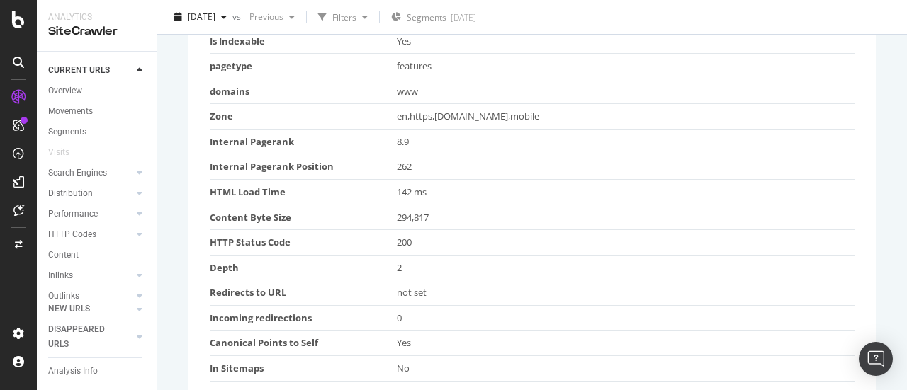
scroll to position [439, 0]
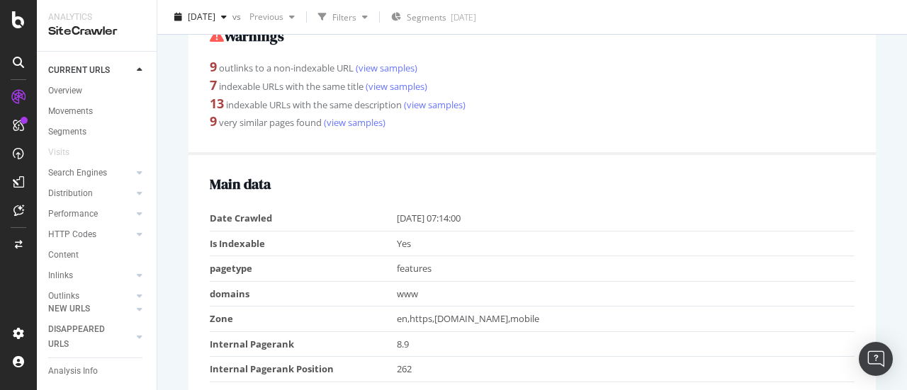
click at [580, 107] on div "13 indexable URLs with the same description (view samples)" at bounding box center [532, 104] width 645 height 18
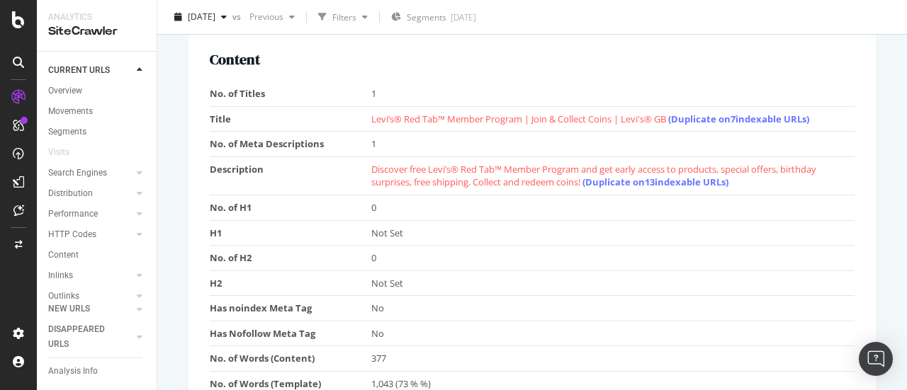
scroll to position [1062, 0]
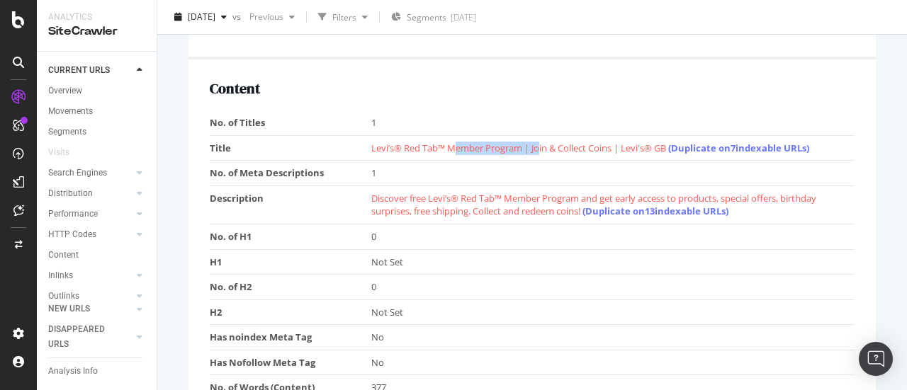
drag, startPoint x: 463, startPoint y: 150, endPoint x: 544, endPoint y: 154, distance: 80.8
click at [543, 154] on td "Levi’s® Red Tab™ Member Program | Join & Collect Coins | Levi's® GB (Duplicate …" at bounding box center [613, 147] width 484 height 25
click at [545, 153] on td "Levi’s® Red Tab™ Member Program | Join & Collect Coins | Levi's® GB (Duplicate …" at bounding box center [613, 147] width 484 height 25
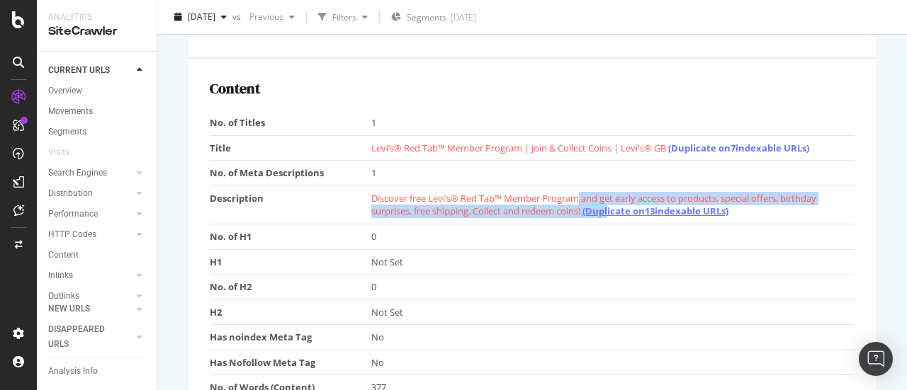
drag, startPoint x: 577, startPoint y: 200, endPoint x: 611, endPoint y: 209, distance: 35.7
click at [611, 209] on span "Discover free Levi’s® Red Tab™ Member Program and get early access to products,…" at bounding box center [593, 205] width 445 height 26
click at [579, 210] on span "Discover free Levi’s® Red Tab™ Member Program and get early access to products,…" at bounding box center [593, 205] width 445 height 26
drag, startPoint x: 571, startPoint y: 205, endPoint x: 457, endPoint y: 197, distance: 114.3
click at [457, 197] on span "Discover free Levi’s® Red Tab™ Member Program and get early access to products,…" at bounding box center [593, 205] width 445 height 26
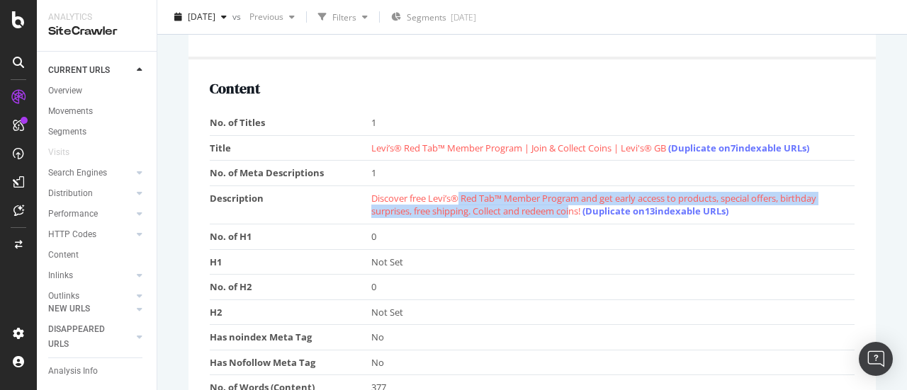
click at [457, 197] on span "Discover free Levi’s® Red Tab™ Member Program and get early access to products,…" at bounding box center [593, 205] width 445 height 26
drag, startPoint x: 451, startPoint y: 195, endPoint x: 521, endPoint y: 212, distance: 72.1
click at [521, 212] on span "Discover free Levi’s® Red Tab™ Member Program and get early access to products,…" at bounding box center [593, 205] width 445 height 26
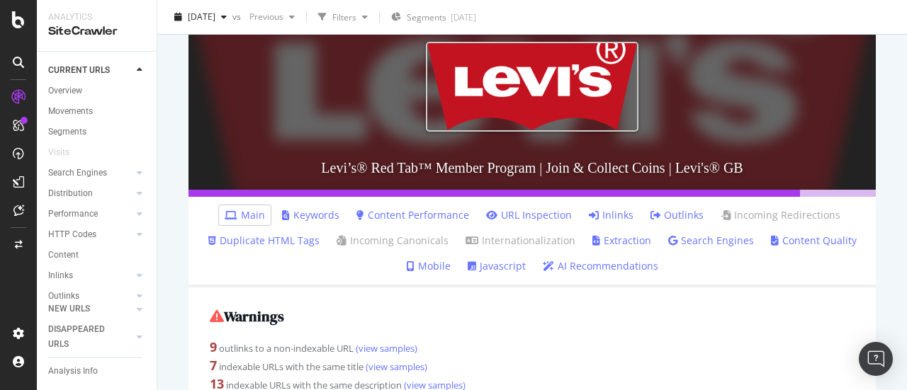
scroll to position [71, 0]
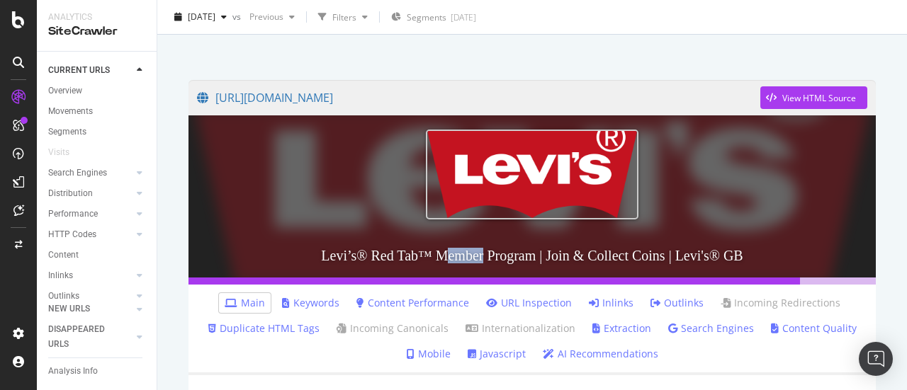
drag, startPoint x: 458, startPoint y: 256, endPoint x: 499, endPoint y: 254, distance: 41.8
click at [499, 254] on h3 "Levi’s® Red Tab™ Member Program | Join & Collect Coins | Levi's® GB" at bounding box center [531, 256] width 687 height 44
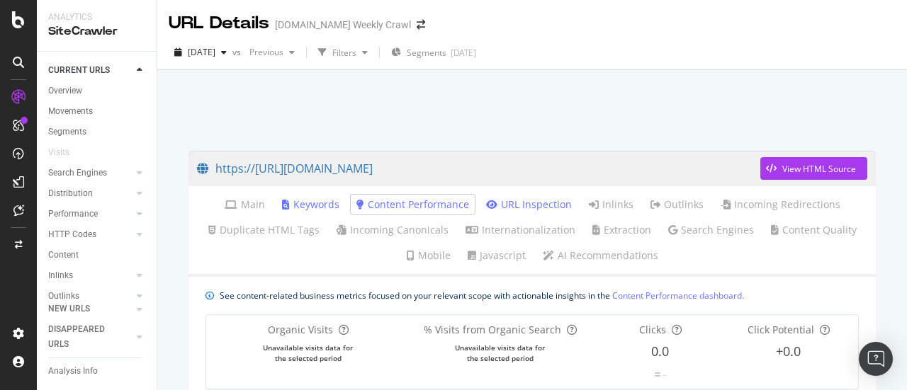
click at [324, 203] on link "Keywords" at bounding box center [310, 205] width 57 height 14
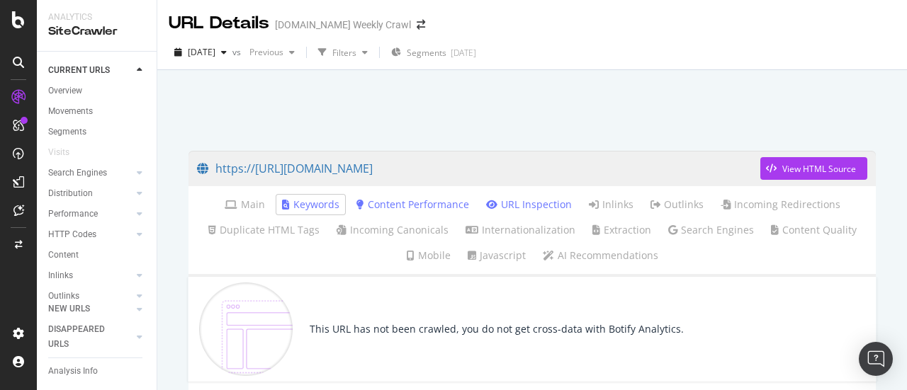
click at [858, 223] on ul "Main Keywords Content Performance URL Inspection Inlinks Outlinks Incoming Redi…" at bounding box center [531, 231] width 687 height 91
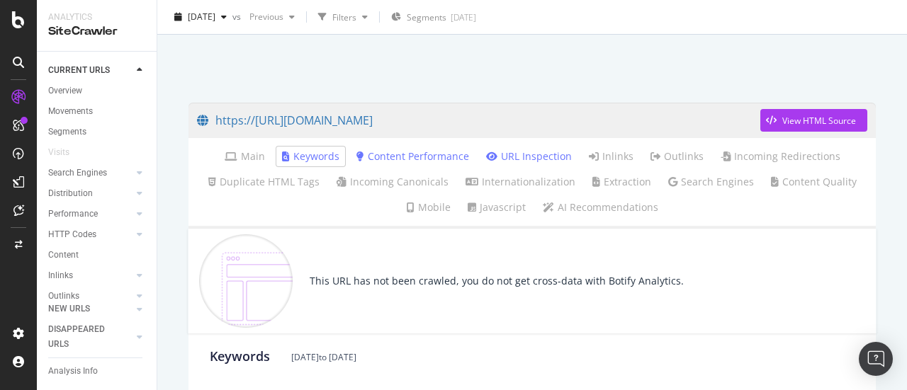
scroll to position [71, 0]
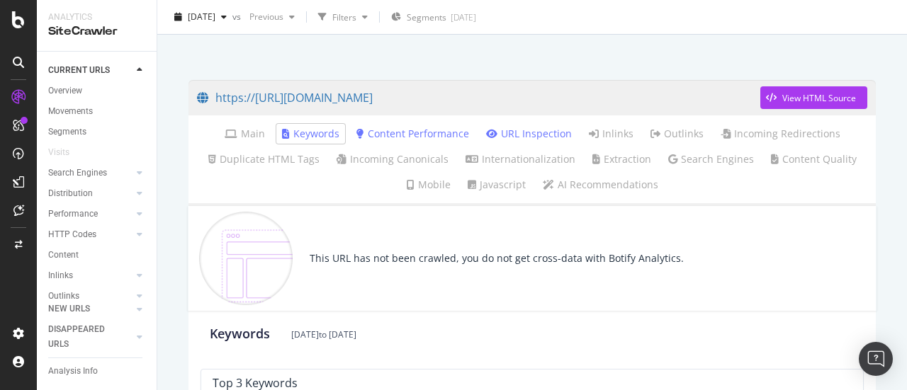
click at [227, 53] on div at bounding box center [531, 36] width 715 height 60
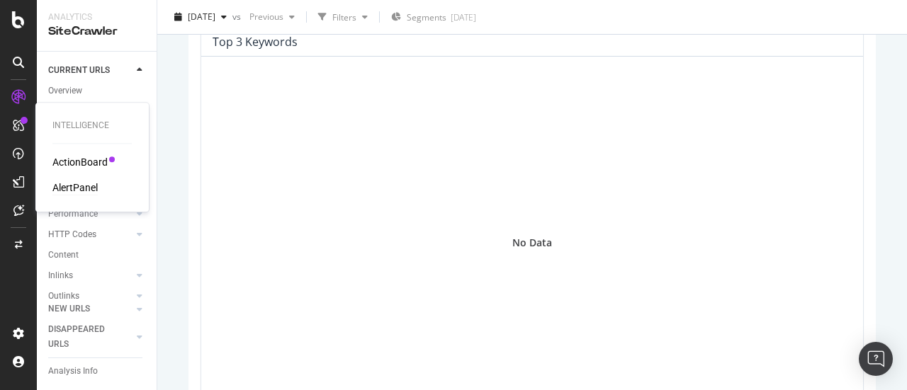
click at [78, 186] on div "AlertPanel" at bounding box center [74, 188] width 45 height 14
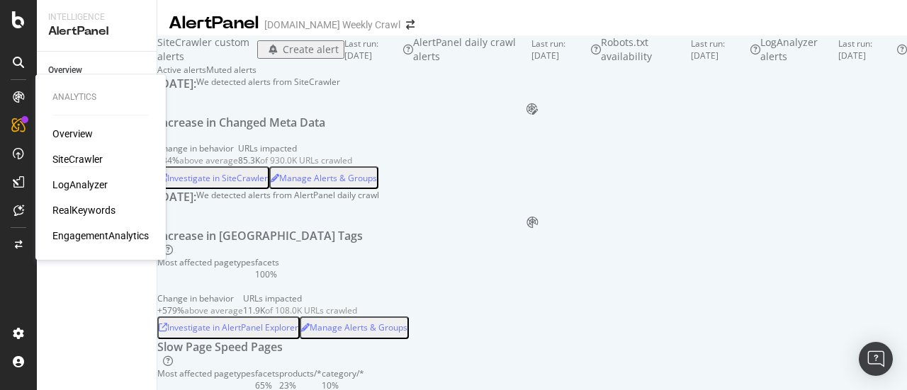
click at [70, 157] on div "SiteCrawler" at bounding box center [77, 159] width 50 height 14
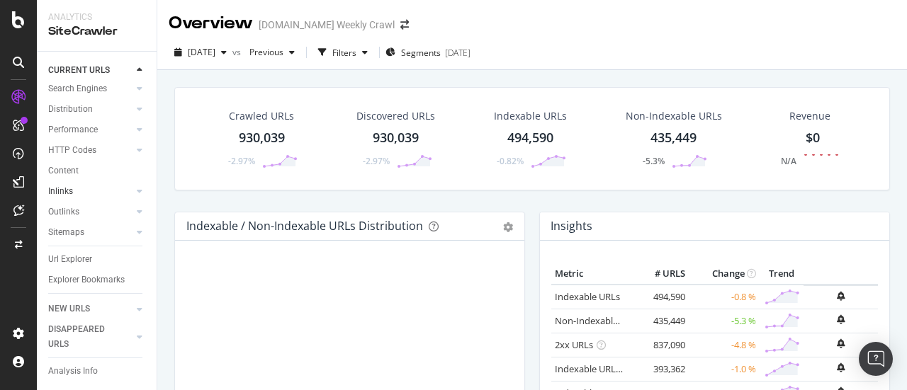
scroll to position [99, 0]
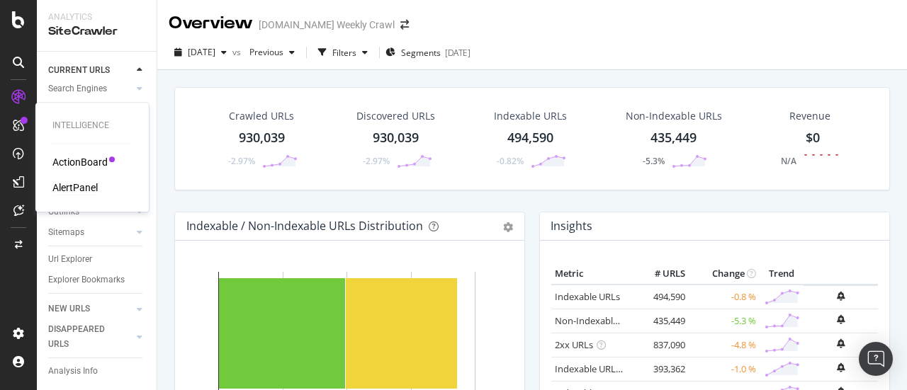
click at [68, 183] on div "AlertPanel" at bounding box center [74, 188] width 45 height 14
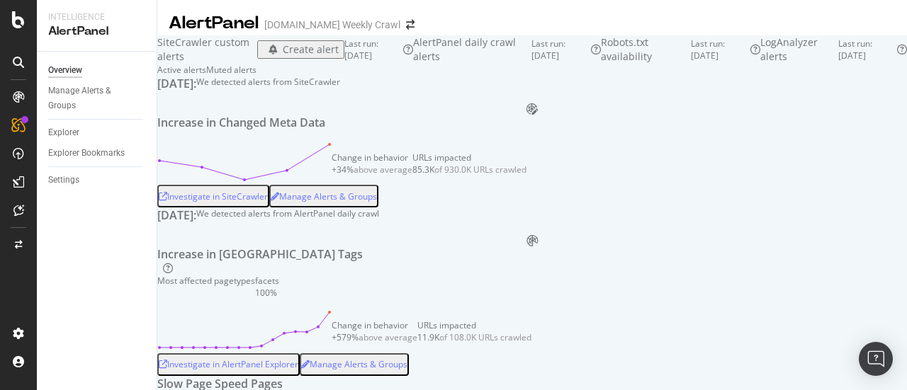
click at [268, 203] on div "Investigate in SiteCrawler" at bounding box center [213, 197] width 109 height 12
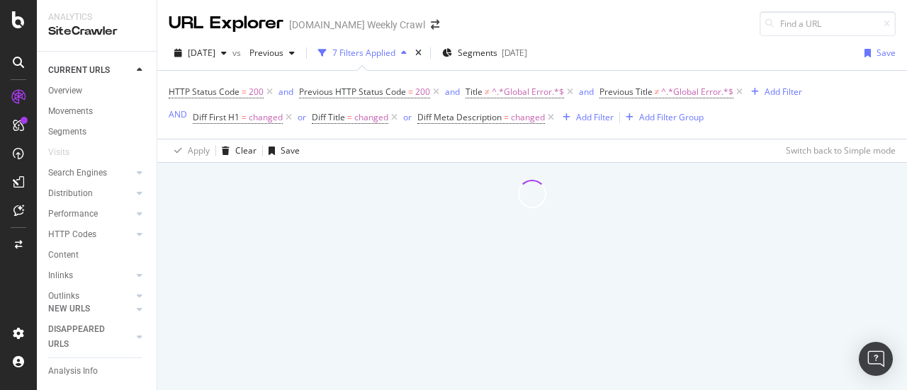
drag, startPoint x: 472, startPoint y: 378, endPoint x: 320, endPoint y: 158, distance: 266.8
click at [473, 378] on div at bounding box center [531, 276] width 749 height 227
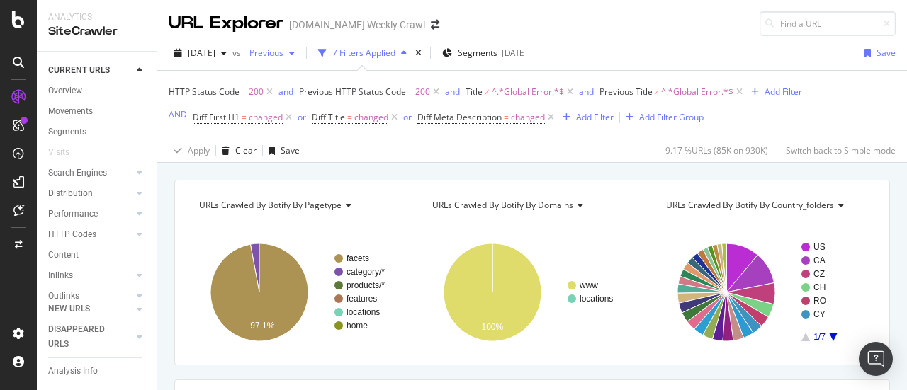
click at [300, 59] on div "Previous" at bounding box center [272, 52] width 57 height 21
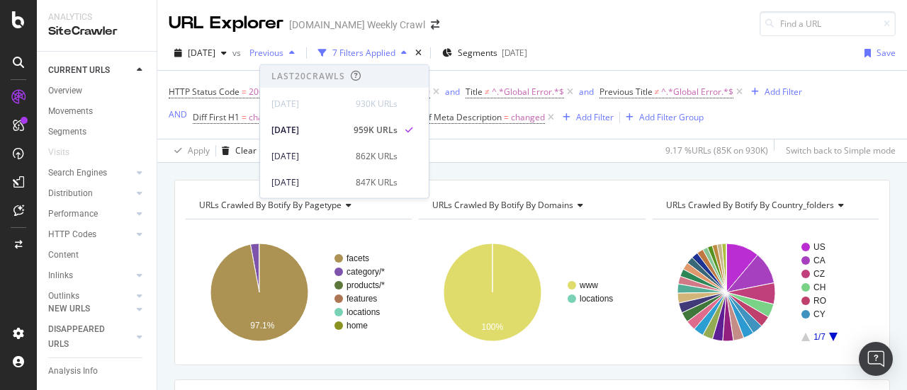
click at [283, 52] on span "Previous" at bounding box center [264, 53] width 40 height 12
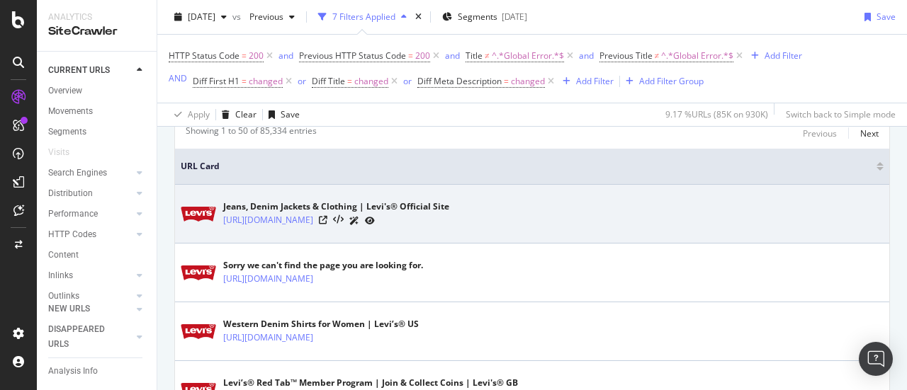
scroll to position [283, 0]
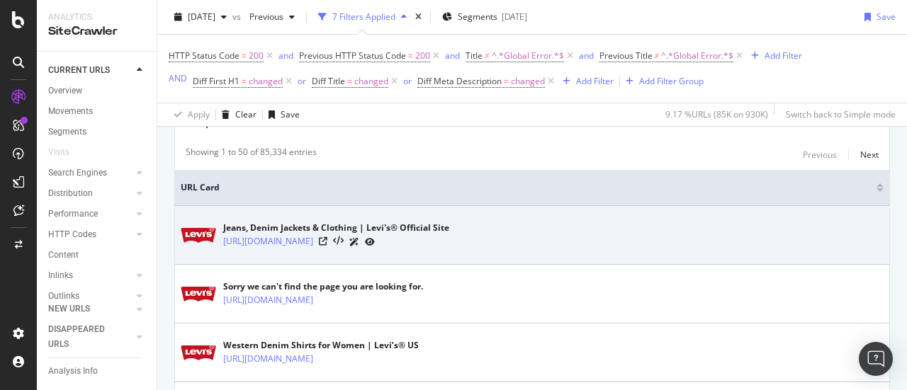
drag, startPoint x: 682, startPoint y: 222, endPoint x: 789, endPoint y: 231, distance: 107.3
click at [788, 231] on div "Jeans, Denim Jackets & Clothing | Levi's® Official Site [URL][DOMAIN_NAME]" at bounding box center [532, 234] width 703 height 35
click at [791, 231] on div "Jeans, Denim Jackets & Clothing | Levi's® Official Site https://www.levi.com/US…" at bounding box center [532, 234] width 703 height 35
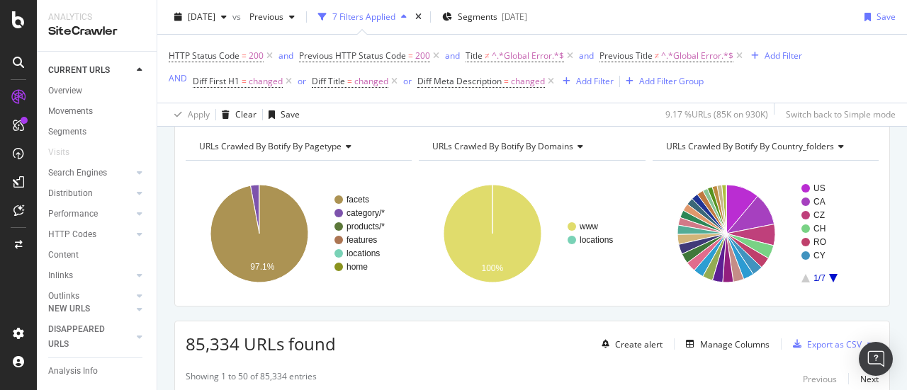
scroll to position [0, 0]
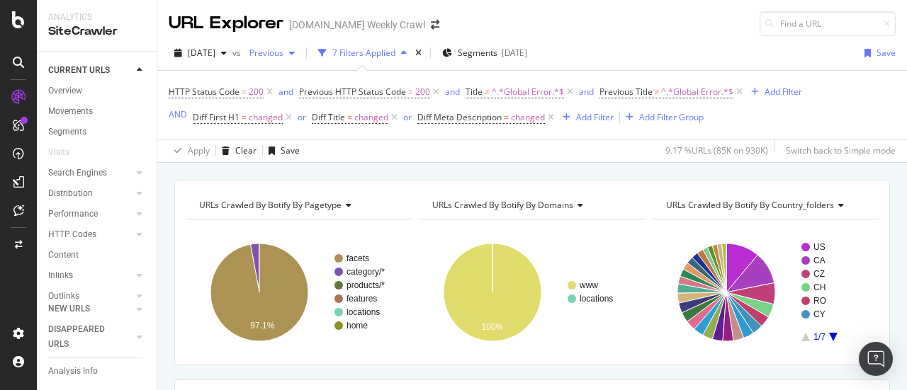
click at [300, 59] on div "Previous" at bounding box center [272, 52] width 57 height 21
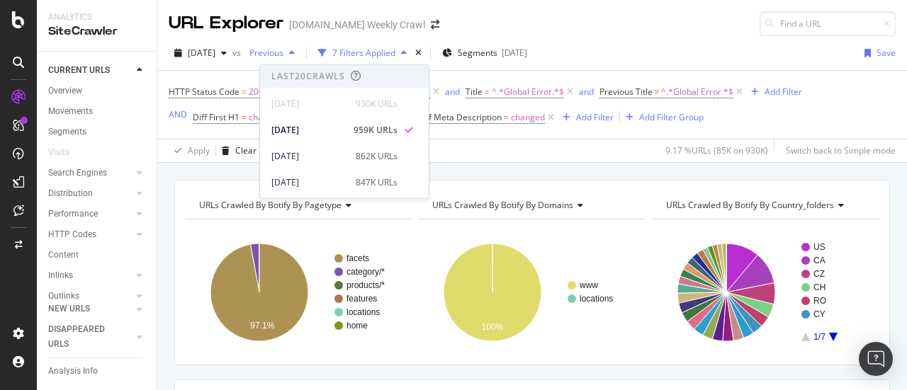
click at [283, 55] on span "Previous" at bounding box center [264, 53] width 40 height 12
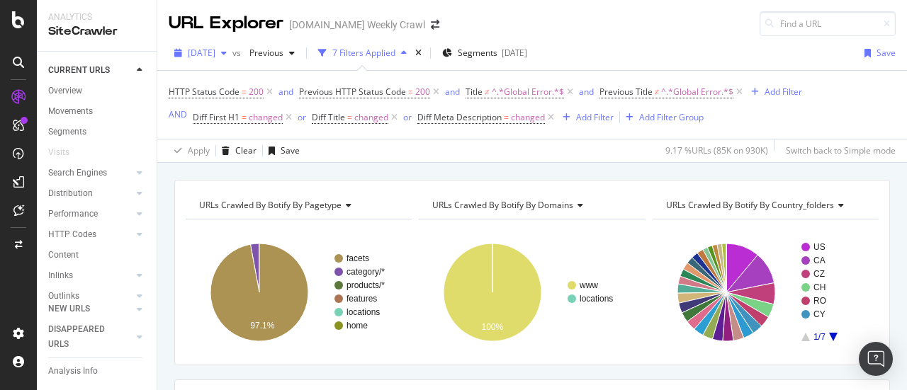
click at [232, 52] on div "button" at bounding box center [223, 53] width 17 height 8
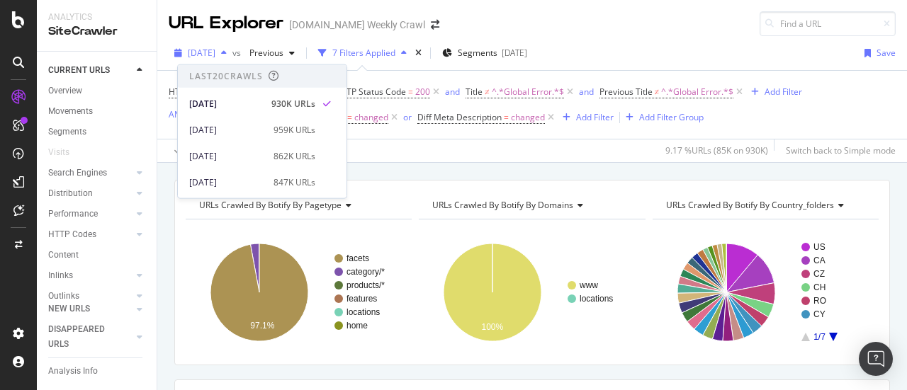
click at [232, 52] on div "button" at bounding box center [223, 53] width 17 height 8
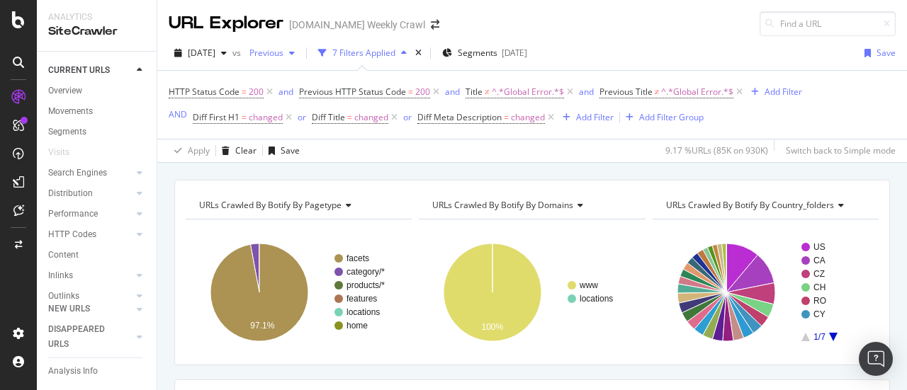
click at [283, 52] on span "Previous" at bounding box center [264, 53] width 40 height 12
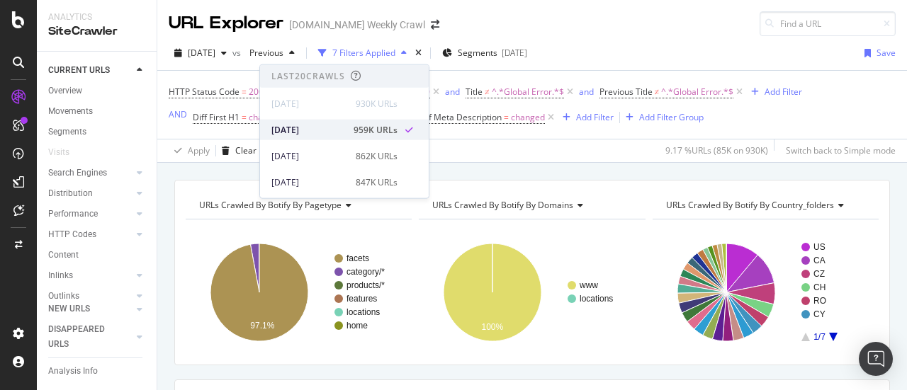
click at [336, 134] on div "2025 Aug. 28th" at bounding box center [308, 129] width 74 height 13
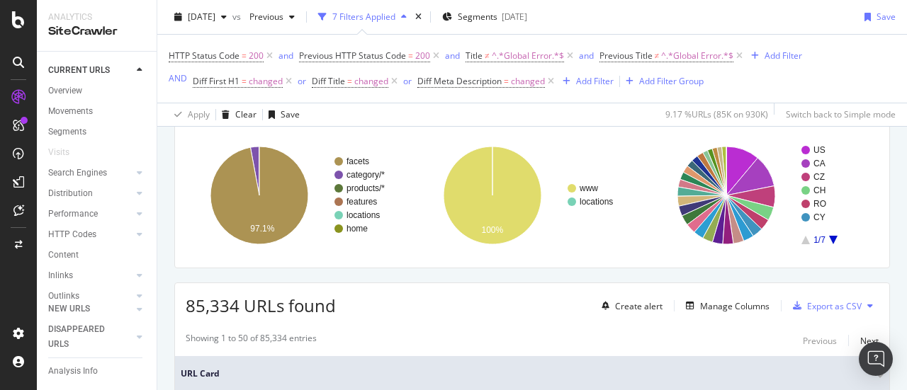
scroll to position [212, 0]
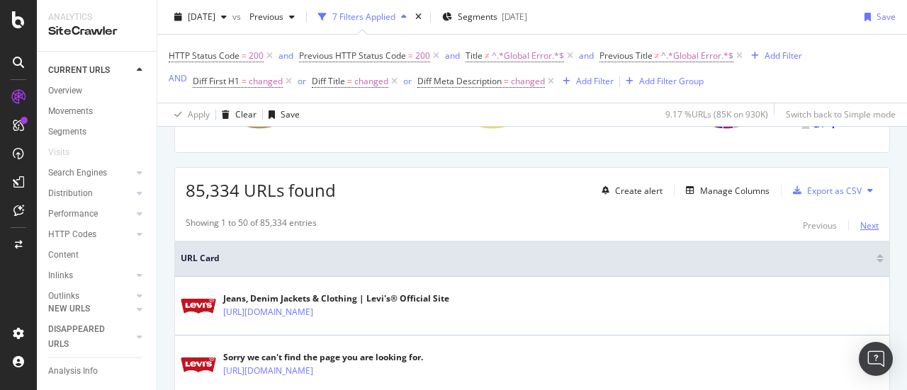
click at [860, 223] on div "Next" at bounding box center [869, 226] width 18 height 12
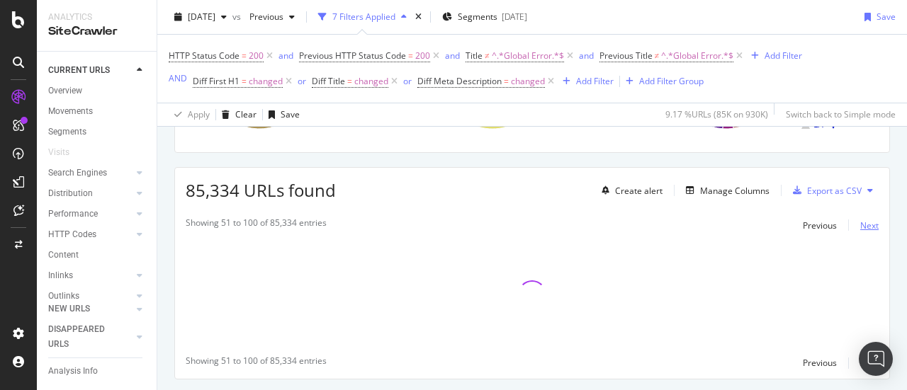
click at [860, 223] on div "Next" at bounding box center [869, 226] width 18 height 12
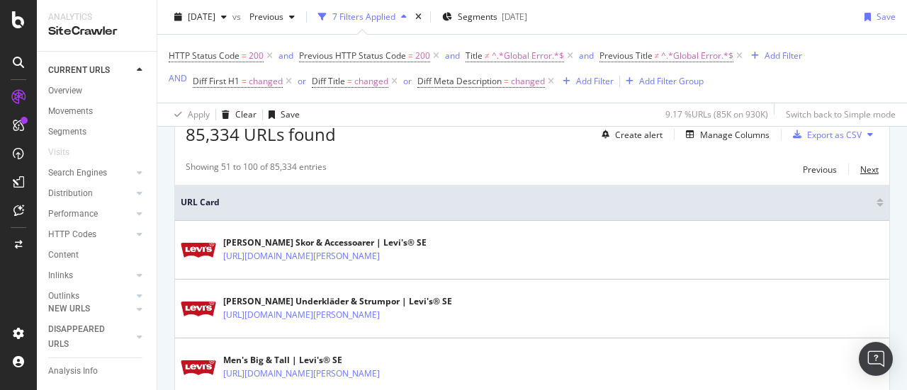
scroll to position [251, 0]
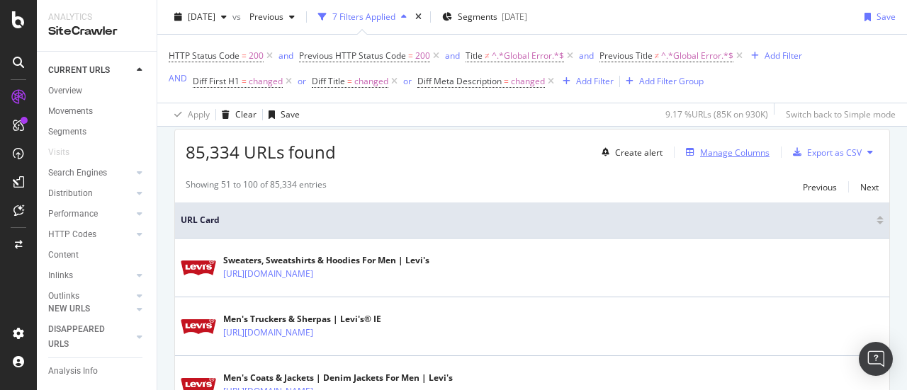
click at [746, 149] on div "Manage Columns" at bounding box center [734, 153] width 69 height 12
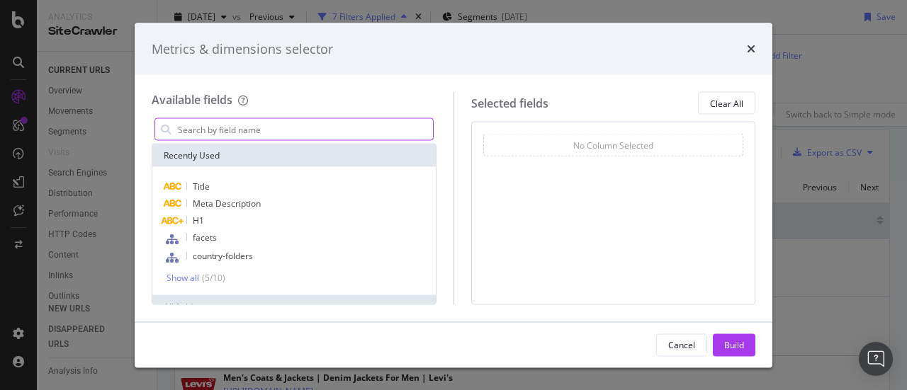
type input "o"
type input "c"
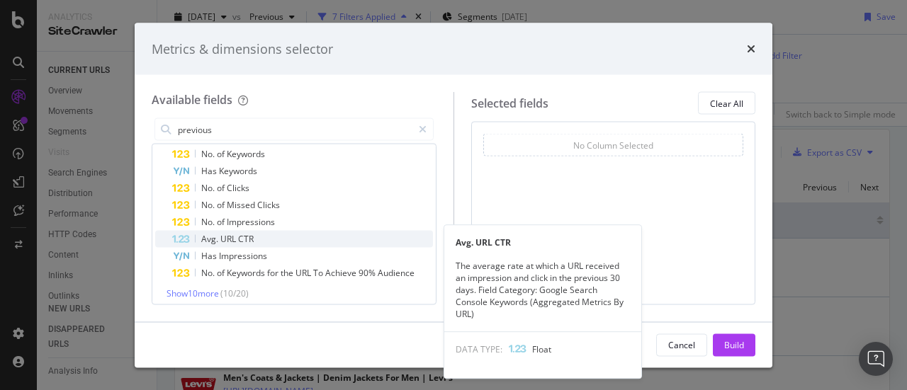
scroll to position [74, 0]
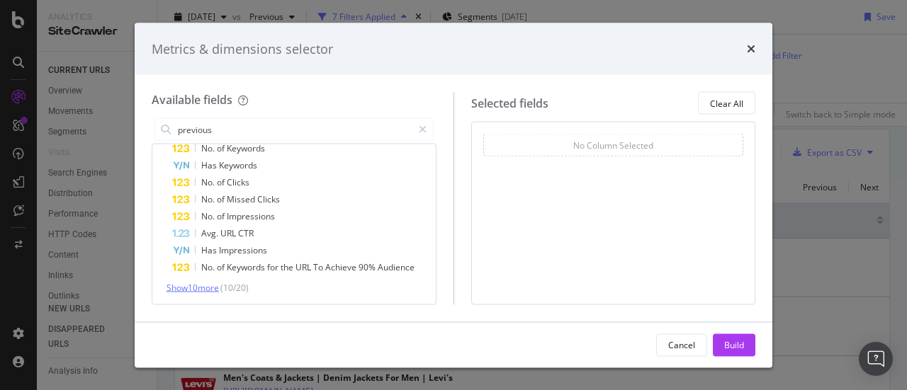
click at [212, 283] on span "Show 10 more" at bounding box center [192, 288] width 52 height 12
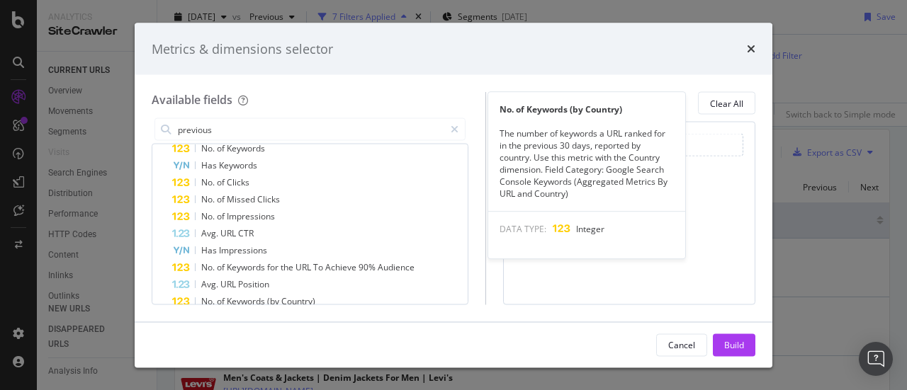
scroll to position [226, 0]
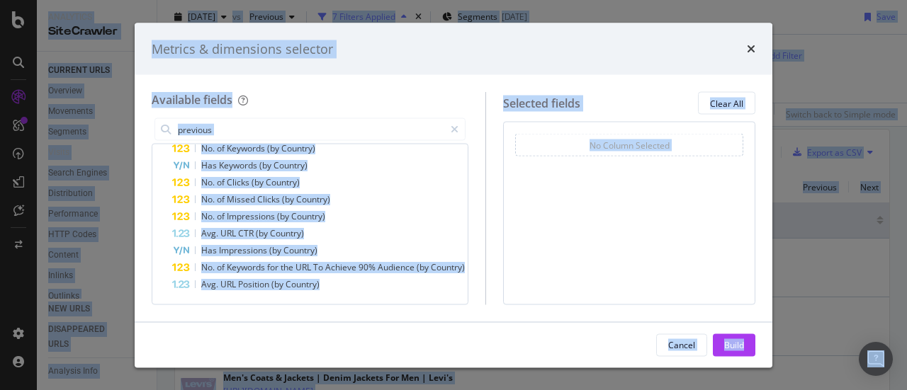
click at [272, 106] on div "Available fields" at bounding box center [310, 100] width 317 height 16
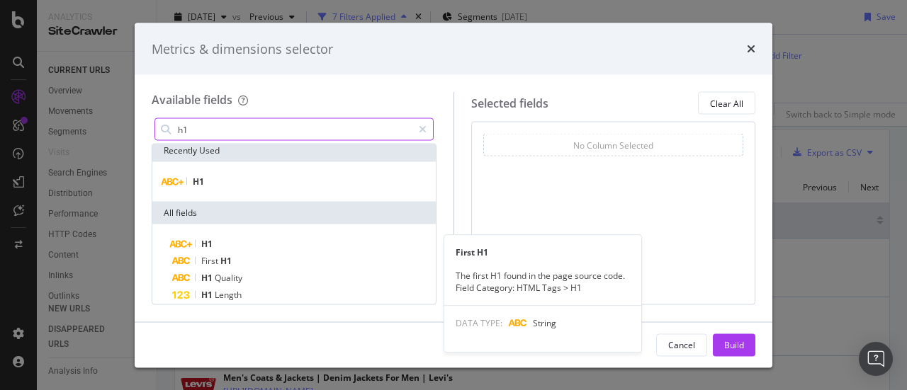
scroll to position [0, 0]
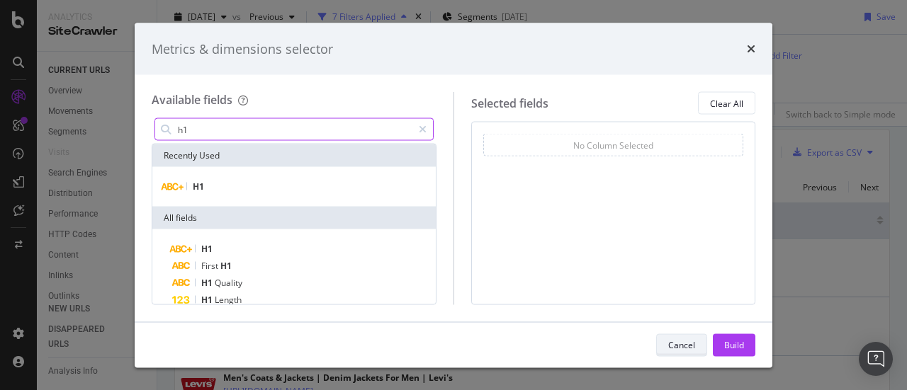
type input "h1"
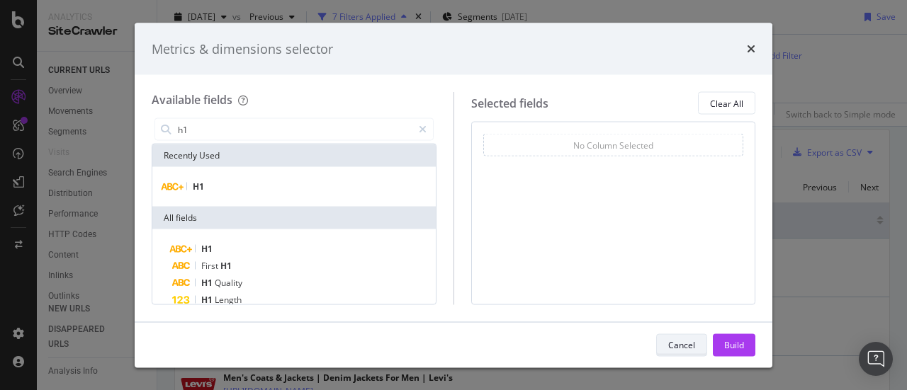
click at [675, 343] on div "Cancel" at bounding box center [681, 345] width 27 height 12
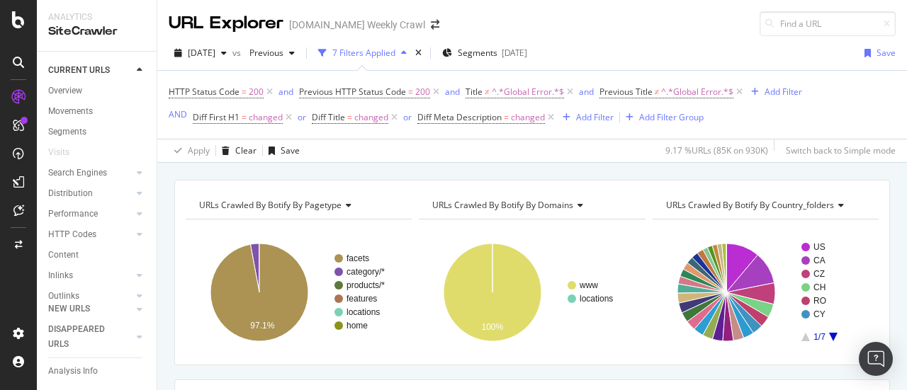
click at [327, 52] on div "2025 Sep. 4th vs Previous 7 Filters Applied Segments 2025-08-06" at bounding box center [351, 53] width 364 height 23
click at [300, 52] on div "button" at bounding box center [291, 53] width 17 height 8
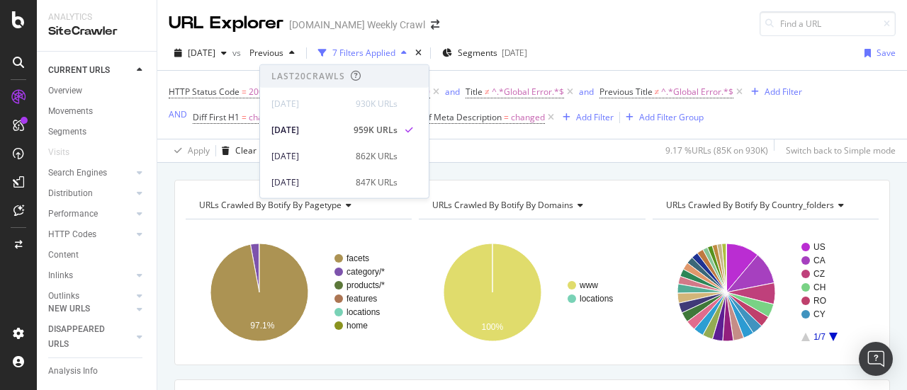
click at [586, 155] on div "Apply Clear Save 9.17 % URLs ( 85K on 930K ) Switch back to Simple mode" at bounding box center [531, 150] width 749 height 23
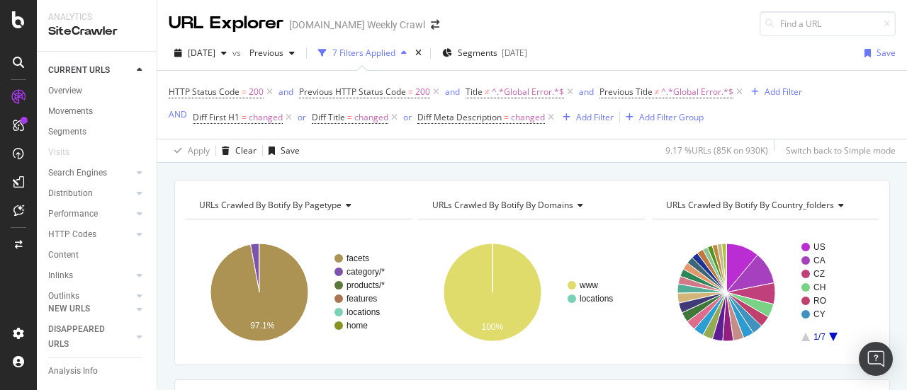
click at [407, 50] on icon "button" at bounding box center [404, 53] width 6 height 8
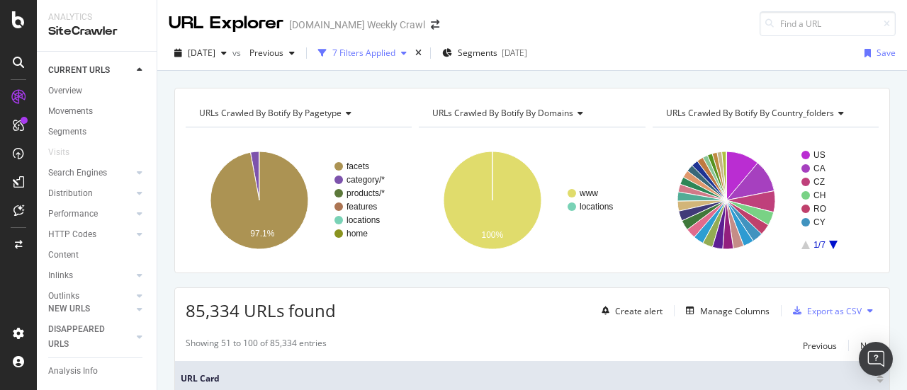
click at [407, 50] on icon "button" at bounding box center [404, 53] width 6 height 8
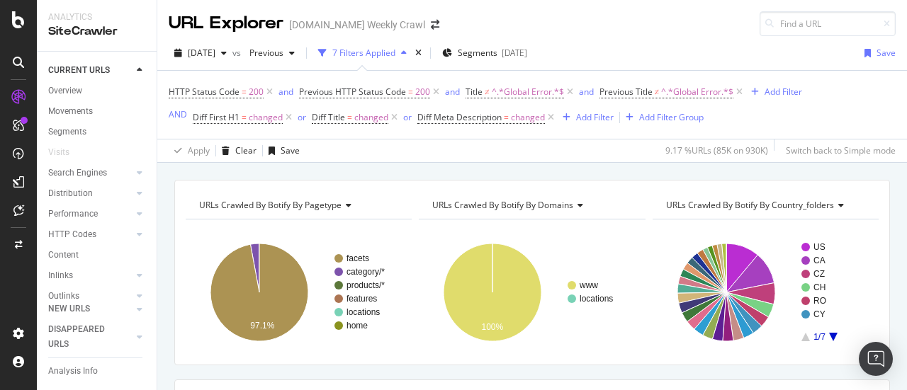
click at [870, 257] on div "URLs Crawled By Botify By country_folders Chart (by Value) Table Expand Export …" at bounding box center [765, 272] width 233 height 163
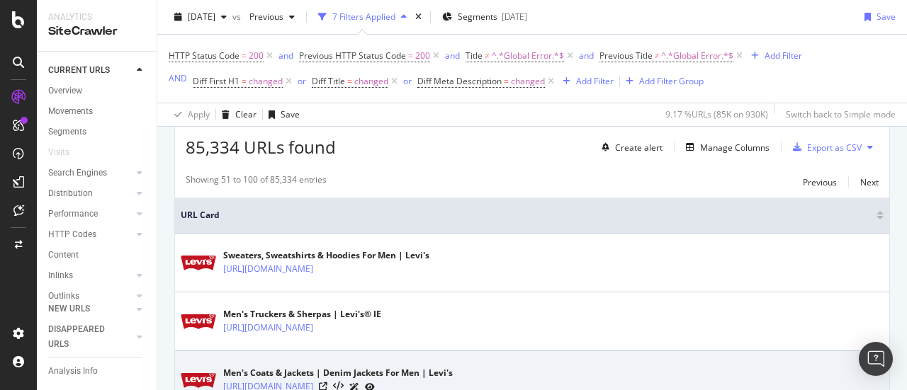
scroll to position [354, 0]
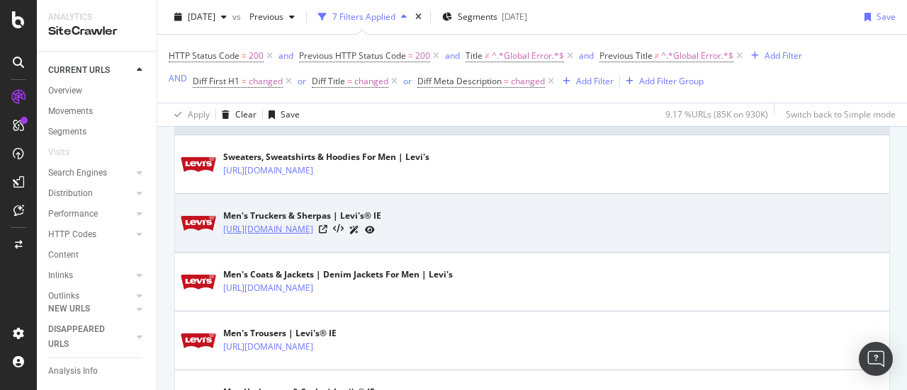
click at [313, 225] on link "https://www.levi.com/IE/en_IE/clothing/men/truckers-sherpas/c/levi_clothing_men…" at bounding box center [268, 229] width 90 height 14
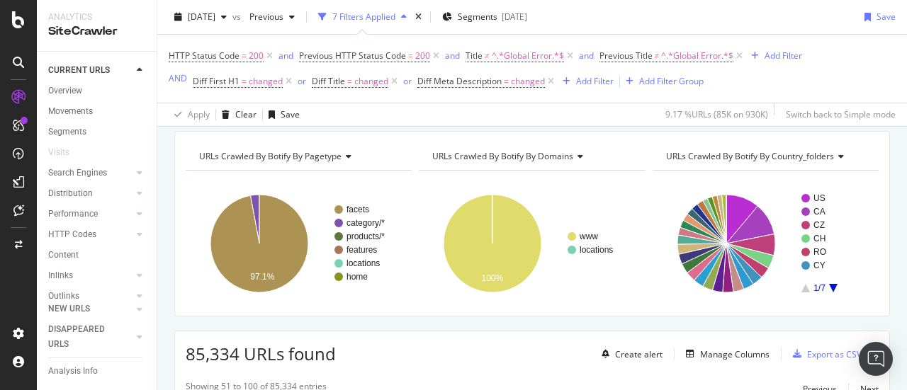
scroll to position [71, 0]
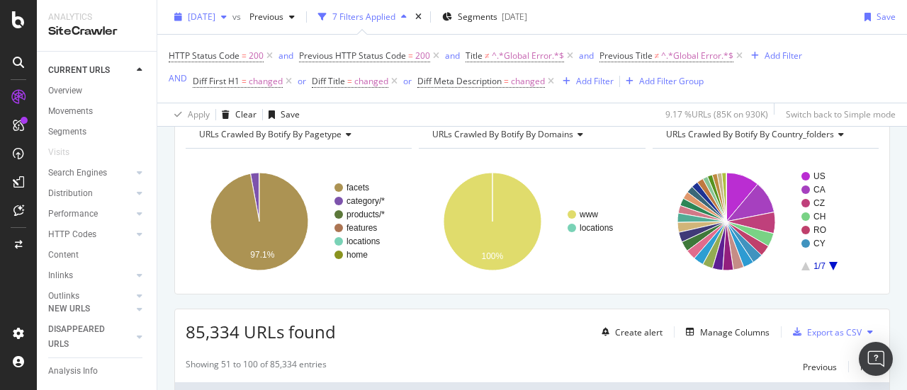
click at [215, 14] on span "[DATE]" at bounding box center [202, 17] width 28 height 12
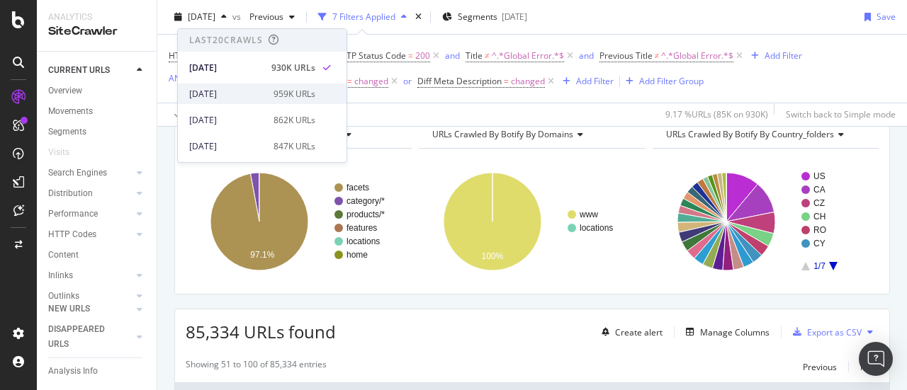
click at [244, 86] on div "2025 Aug. 28th 959K URLs" at bounding box center [262, 94] width 169 height 21
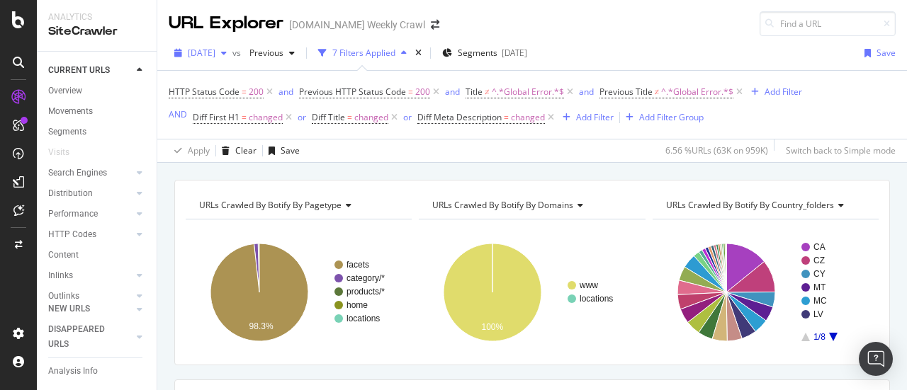
click at [232, 63] on button "2025 Aug. 28th" at bounding box center [201, 53] width 64 height 23
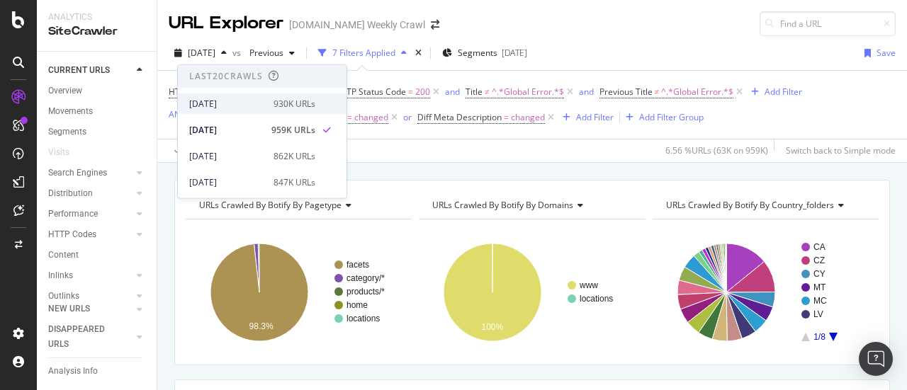
click at [242, 96] on div "2025 Sep. 4th 930K URLs" at bounding box center [262, 103] width 169 height 21
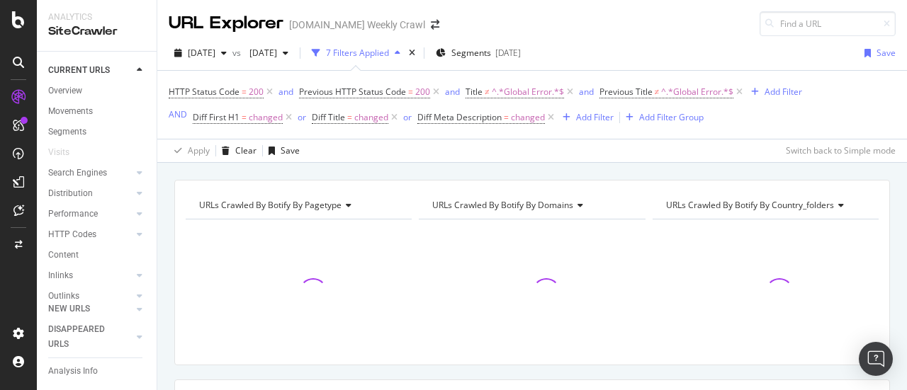
click at [874, 295] on div "URLs Crawled By Botify By pagetype Chart (by Value) Table Expand Export as CSV …" at bounding box center [531, 273] width 715 height 186
click at [277, 55] on span "2025 Aug. 21st" at bounding box center [260, 53] width 33 height 12
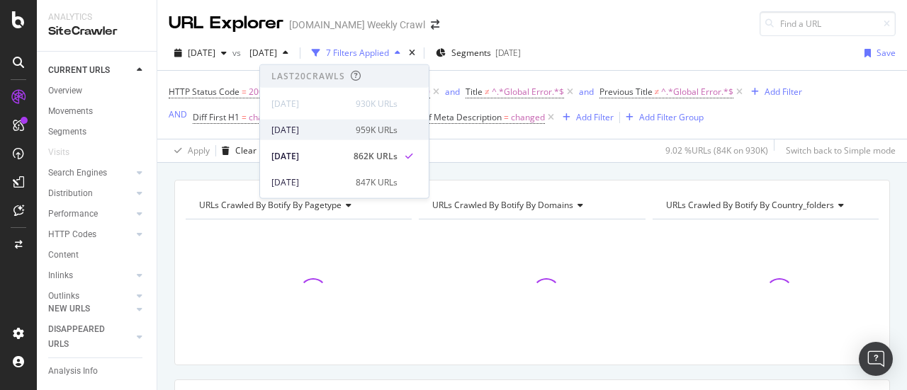
click at [307, 131] on div "2025 Aug. 28th" at bounding box center [309, 129] width 76 height 13
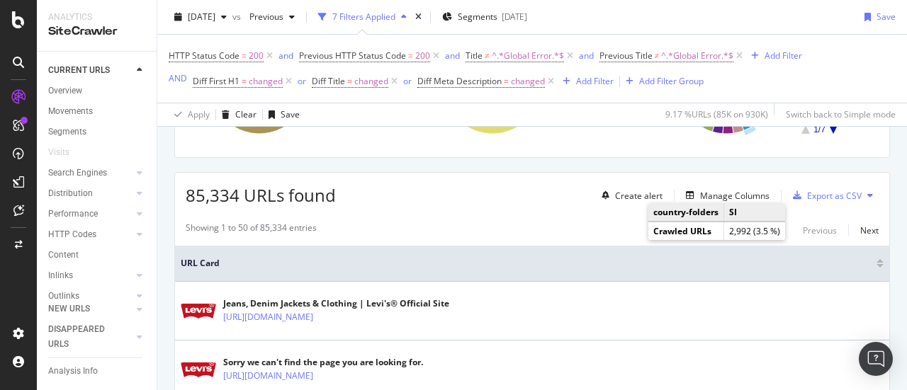
scroll to position [142, 0]
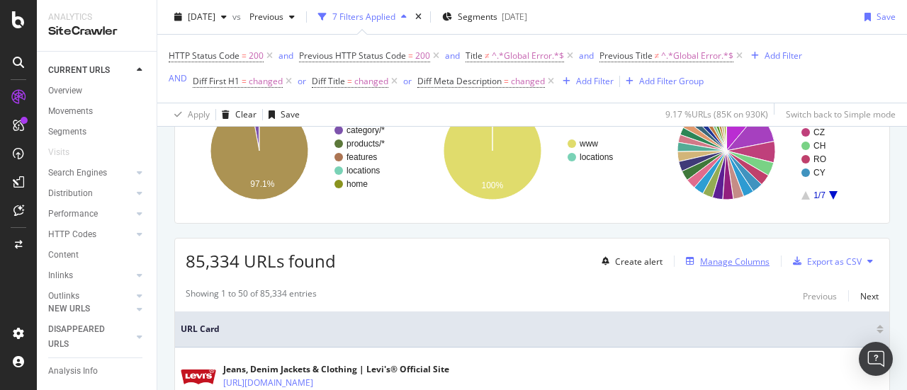
click at [686, 262] on icon "button" at bounding box center [690, 261] width 8 height 8
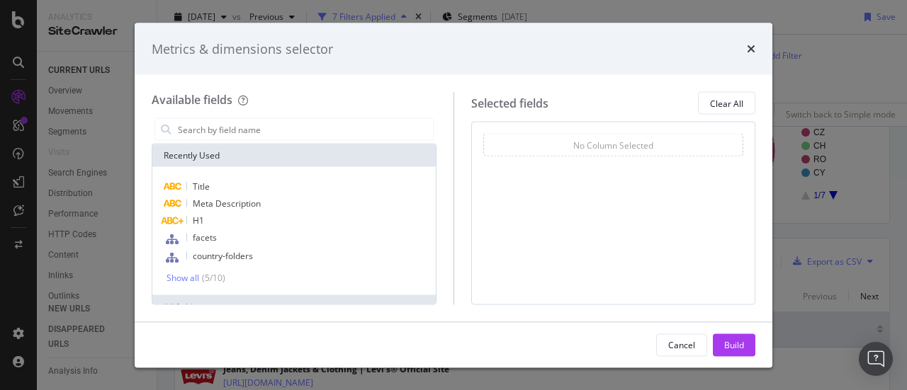
type input "o"
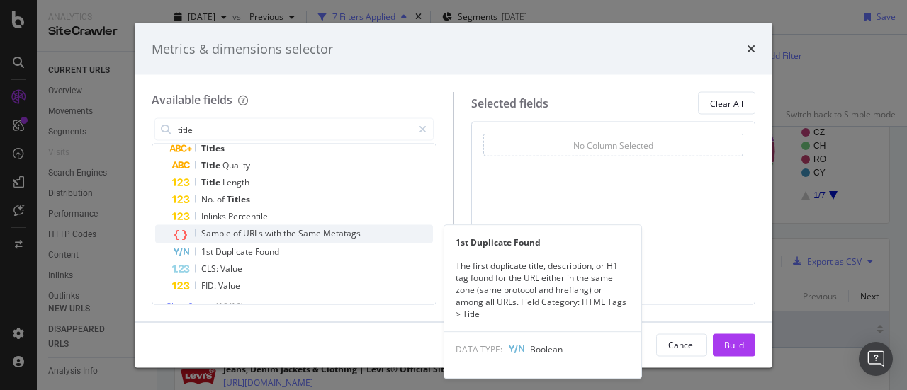
scroll to position [136, 0]
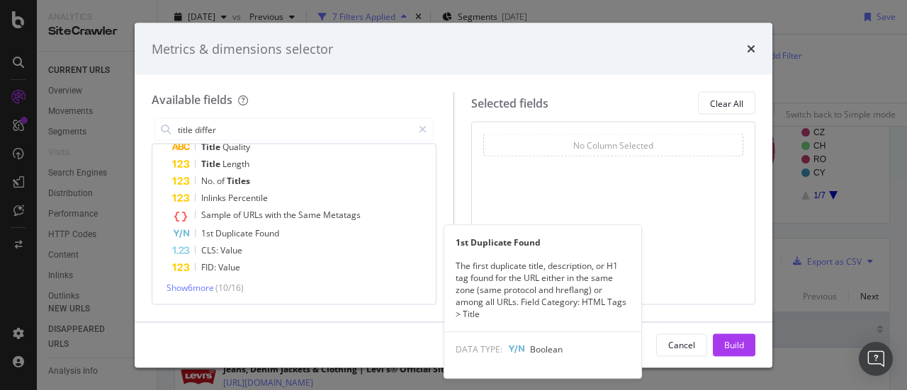
type input "title differe"
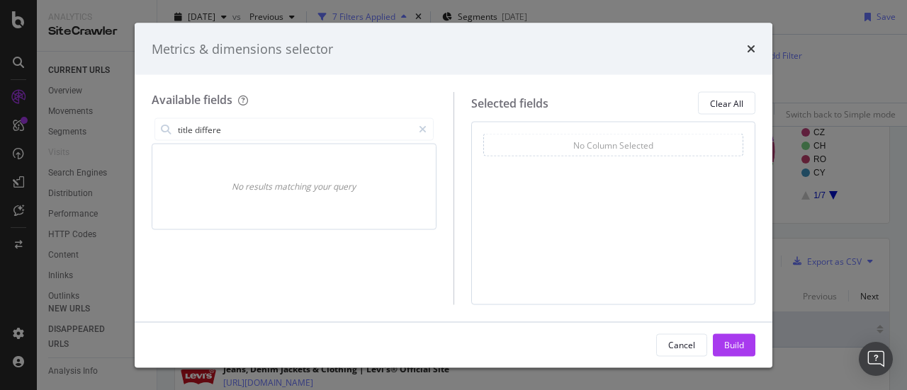
scroll to position [0, 0]
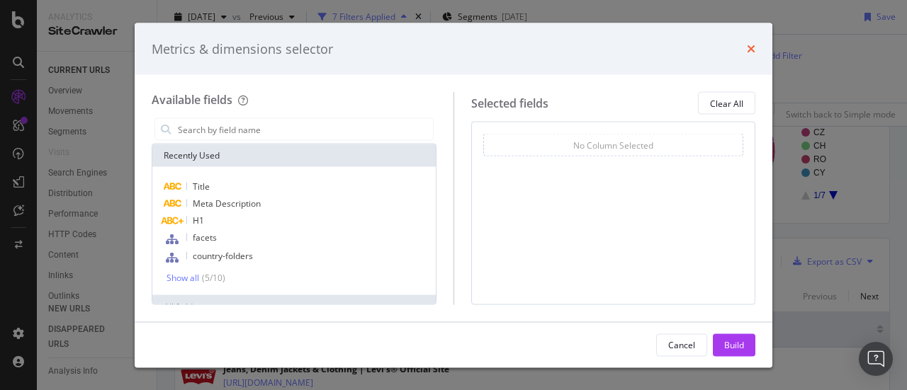
click at [752, 50] on icon "times" at bounding box center [751, 48] width 8 height 11
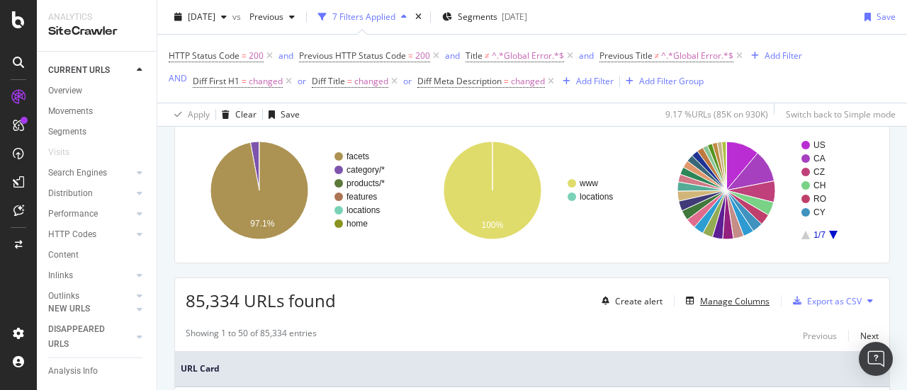
scroll to position [71, 0]
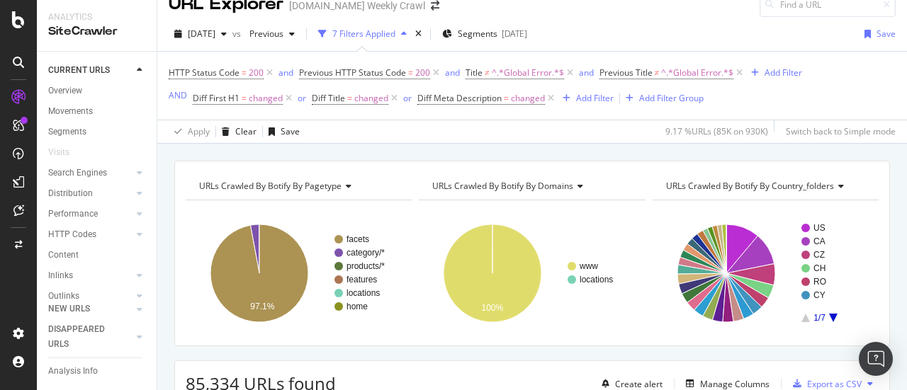
scroll to position [0, 0]
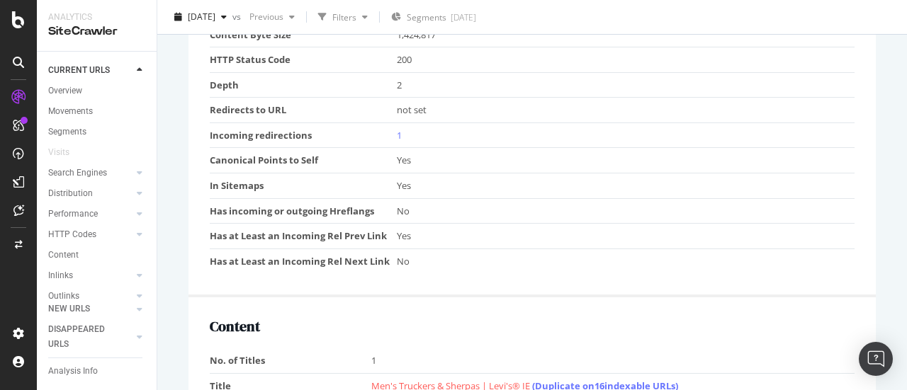
scroll to position [922, 0]
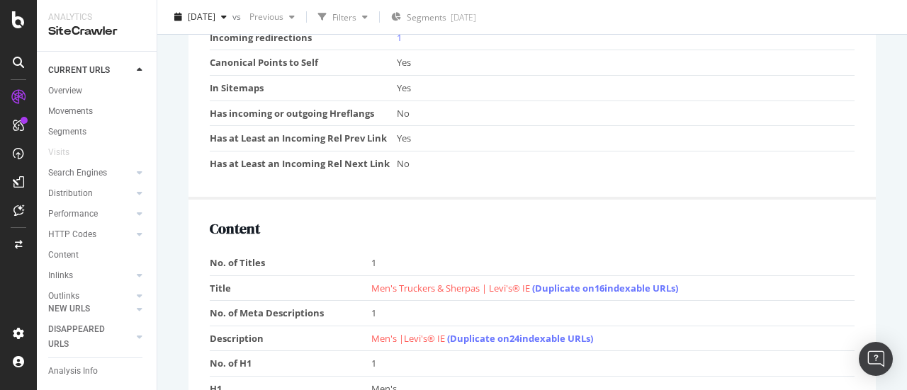
click at [523, 276] on td "Men's Truckers & Sherpas | Levi's® IE (Duplicate on 16 indexable URLs)" at bounding box center [613, 288] width 484 height 25
click at [526, 283] on span "Men's Truckers & Sherpas | Levi's® IE (Duplicate on 16 indexable URLs)" at bounding box center [524, 288] width 307 height 13
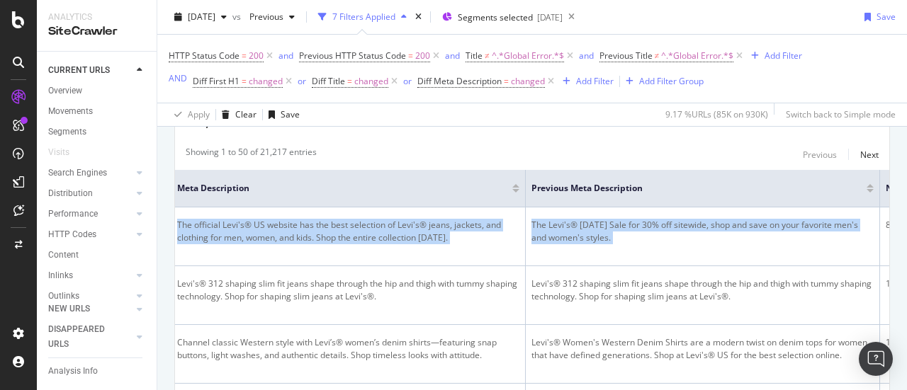
scroll to position [0, 2106]
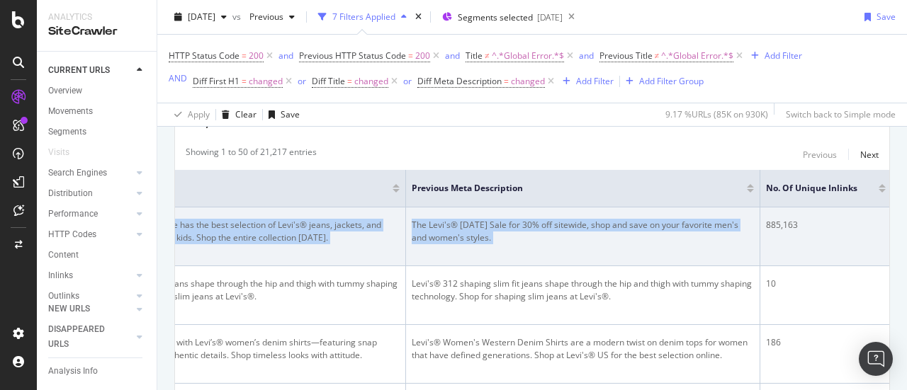
drag, startPoint x: 594, startPoint y: 233, endPoint x: 560, endPoint y: 232, distance: 34.0
click at [560, 232] on div "The Levi's® [DATE] Sale for 30% off sitewide, shop and save on your favorite me…" at bounding box center [583, 231] width 342 height 25
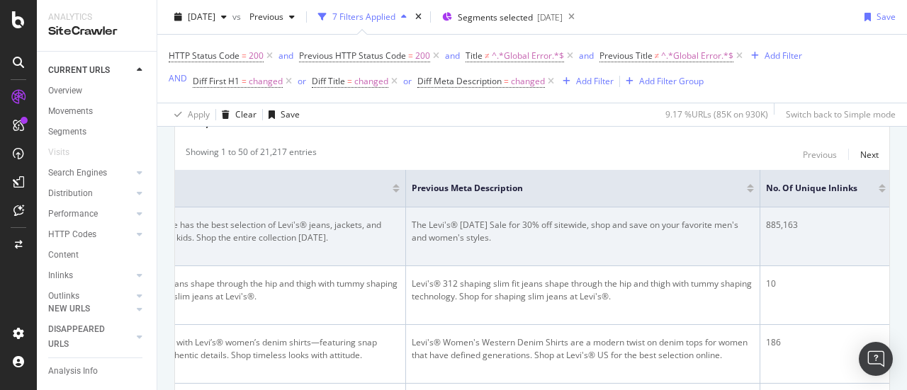
drag, startPoint x: 574, startPoint y: 233, endPoint x: 415, endPoint y: 225, distance: 158.8
click at [416, 225] on div "The Levi's® [DATE] Sale for 30% off sitewide, shop and save on your favorite me…" at bounding box center [583, 231] width 342 height 25
click at [412, 225] on div "The Levi's® [DATE] Sale for 30% off sitewide, shop and save on your favorite me…" at bounding box center [583, 231] width 342 height 25
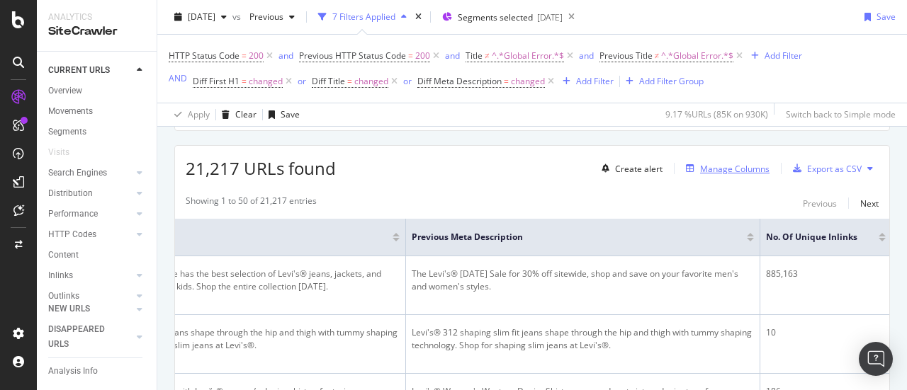
scroll to position [212, 0]
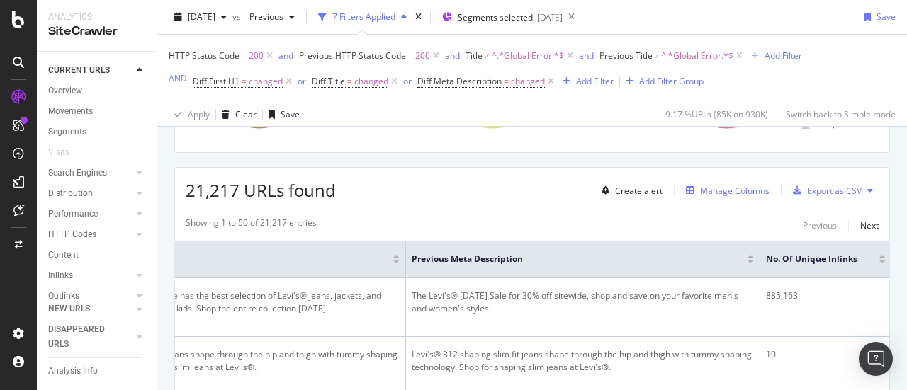
click at [720, 185] on div "Manage Columns" at bounding box center [734, 191] width 69 height 12
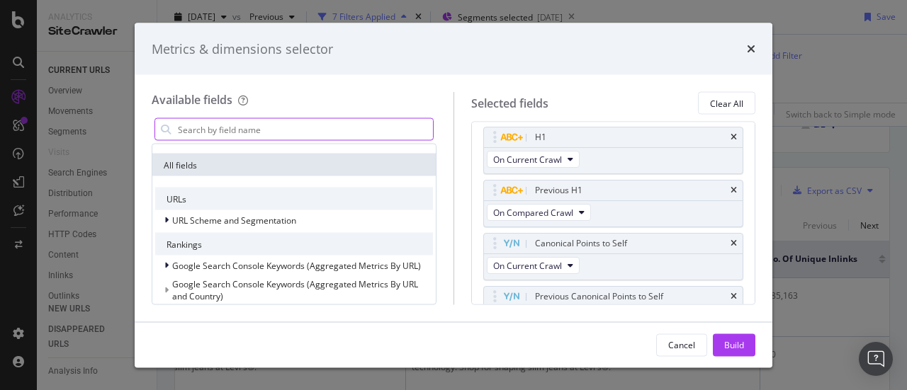
scroll to position [354, 0]
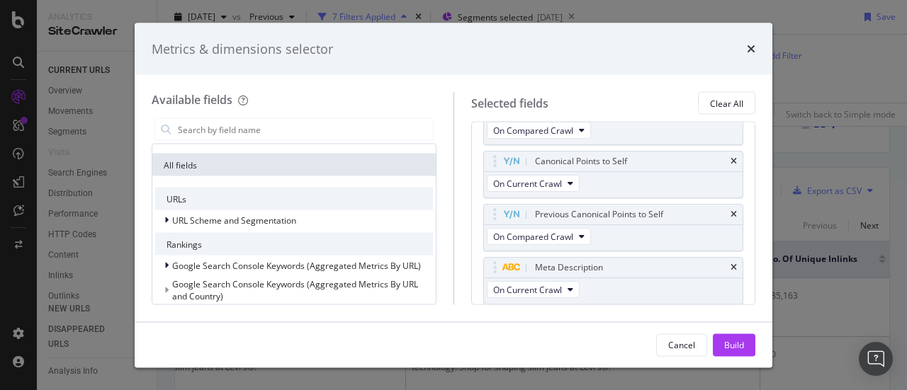
click at [863, 163] on div "Metrics & dimensions selector Available fields Recently Used Title Meta Descrip…" at bounding box center [453, 195] width 907 height 390
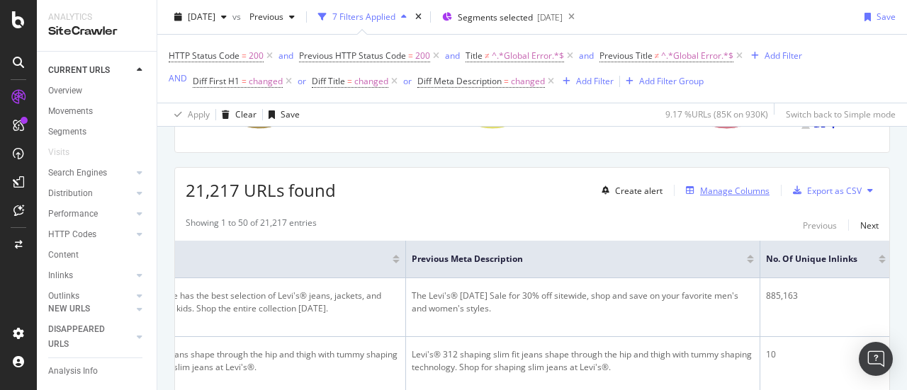
click at [749, 190] on div "Manage Columns" at bounding box center [734, 191] width 69 height 12
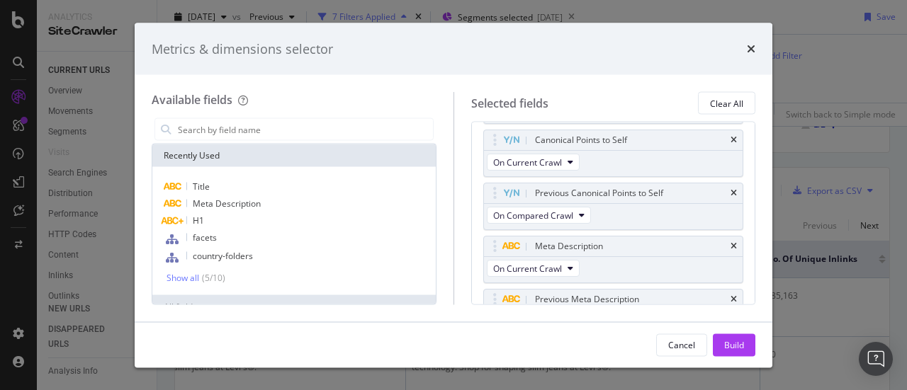
scroll to position [425, 0]
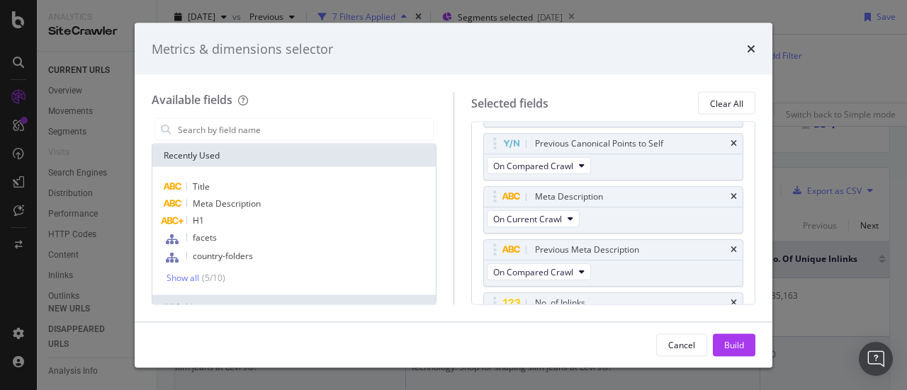
click at [698, 339] on button "Cancel" at bounding box center [681, 345] width 51 height 23
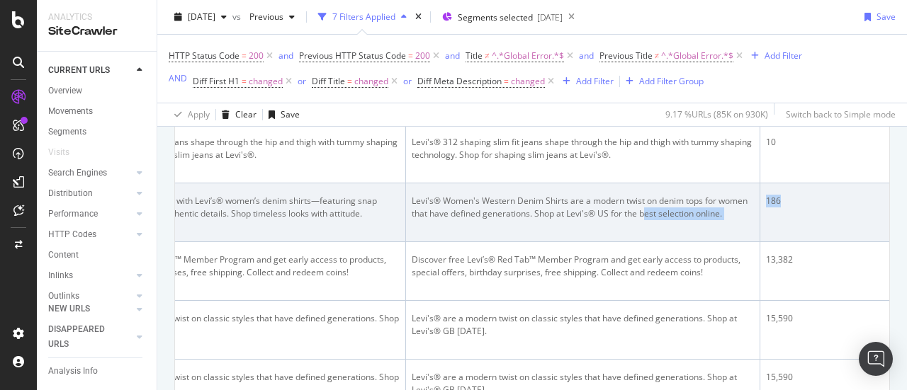
drag, startPoint x: 653, startPoint y: 234, endPoint x: 776, endPoint y: 229, distance: 122.6
click at [776, 229] on td "186" at bounding box center [825, 212] width 131 height 59
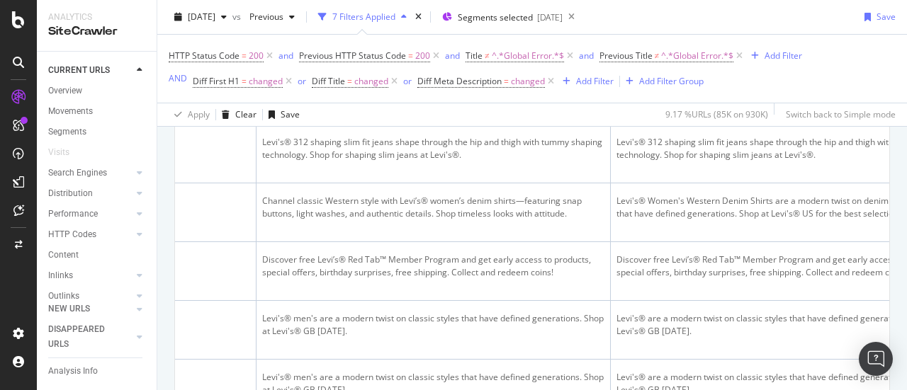
scroll to position [0, 2106]
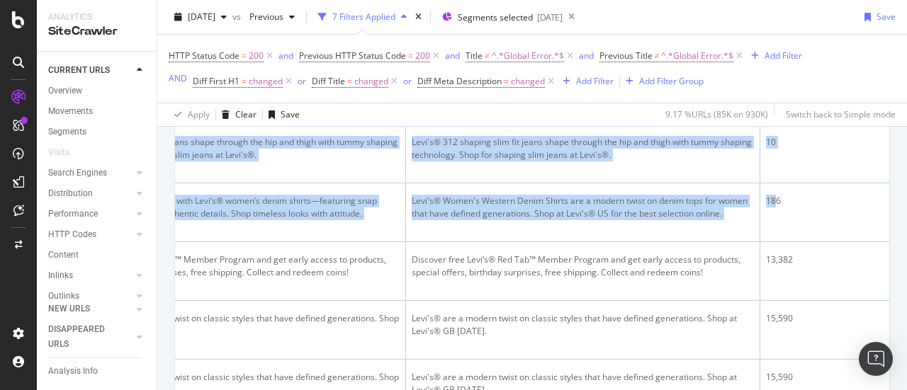
drag, startPoint x: 700, startPoint y: 217, endPoint x: 883, endPoint y: 226, distance: 182.2
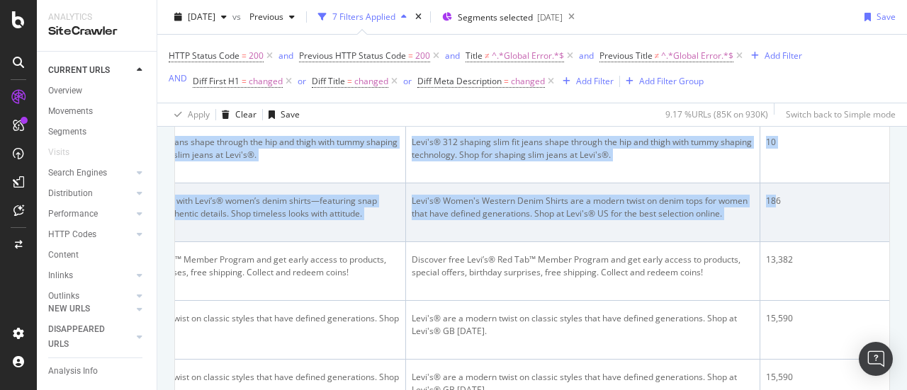
click at [772, 208] on div "186" at bounding box center [826, 201] width 120 height 13
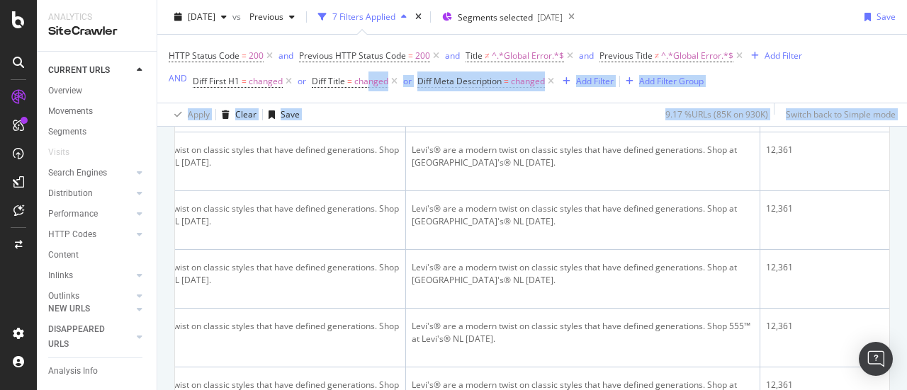
drag, startPoint x: 684, startPoint y: 193, endPoint x: 404, endPoint y: 133, distance: 286.9
click at [377, 98] on div "URL Explorer [DOMAIN_NAME] Weekly Crawl [DATE] vs Previous 7 Filters Applied Se…" at bounding box center [531, 195] width 749 height 390
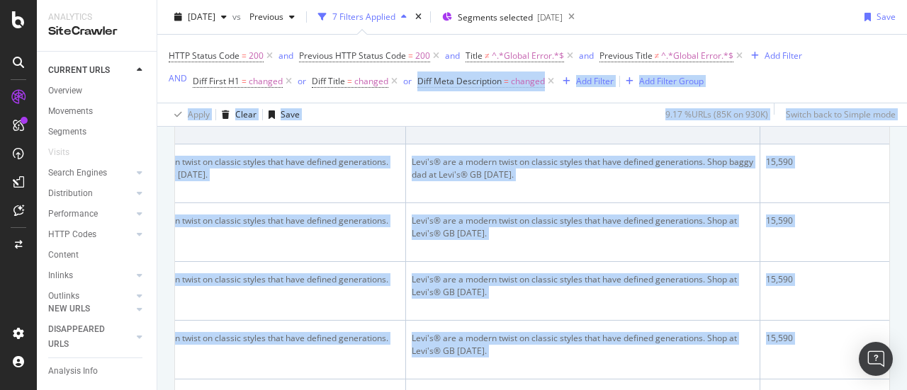
scroll to position [992, 0]
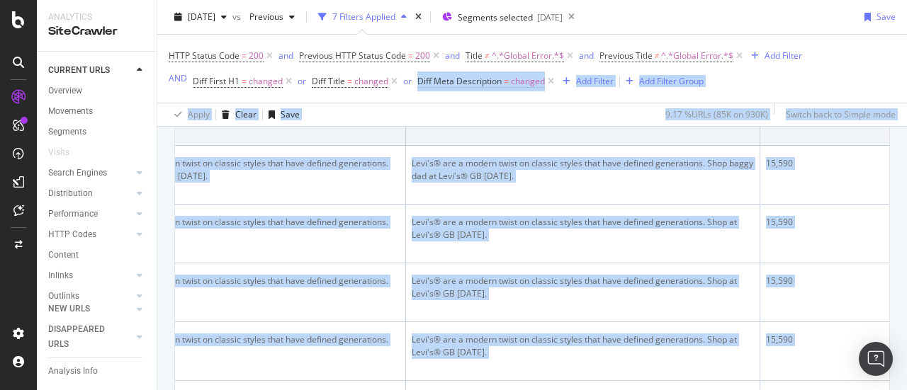
click at [458, 146] on td "Levi's® are a modern twist on classic styles that have defined generations. Sho…" at bounding box center [583, 116] width 354 height 59
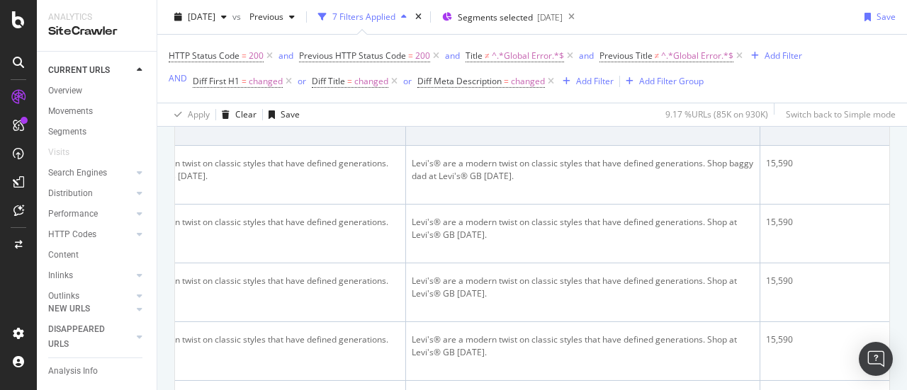
drag, startPoint x: 472, startPoint y: 197, endPoint x: 420, endPoint y: 158, distance: 64.7
click at [420, 146] on td "Levi's® are a modern twist on classic styles that have defined generations. Sho…" at bounding box center [583, 116] width 354 height 59
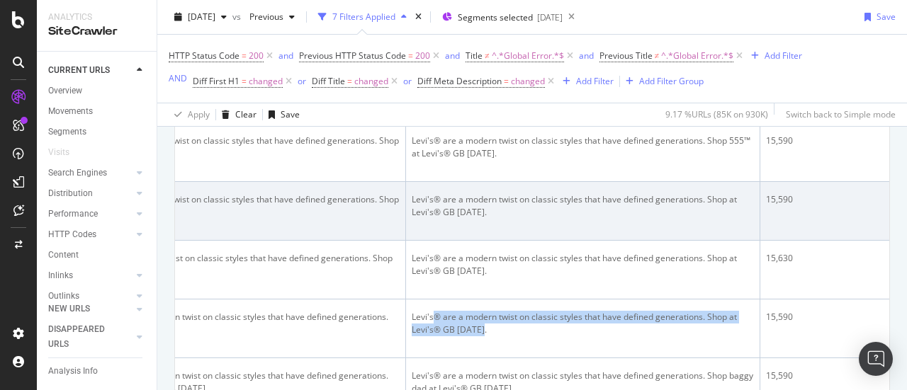
click at [463, 219] on div "Levi's® are a modern twist on classic styles that have defined generations. Sho…" at bounding box center [583, 205] width 342 height 25
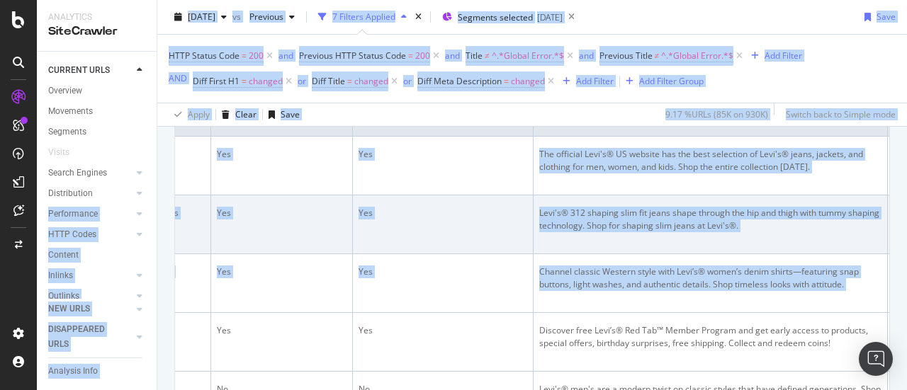
scroll to position [0, 1315]
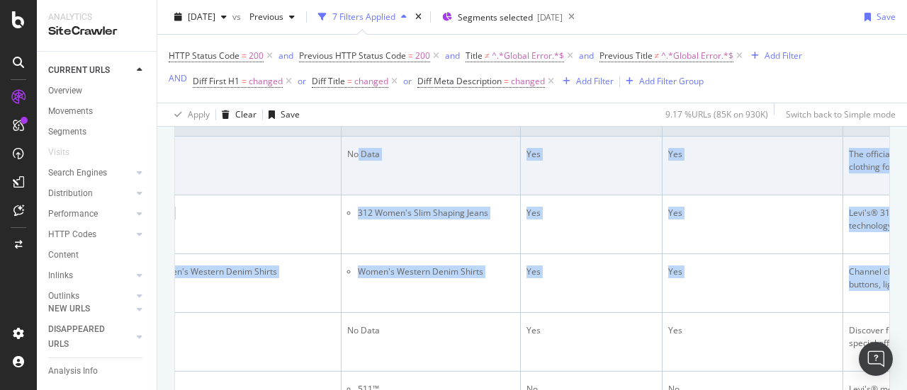
drag, startPoint x: 484, startPoint y: 248, endPoint x: 351, endPoint y: 188, distance: 145.5
click at [351, 188] on td "No Data" at bounding box center [430, 166] width 179 height 59
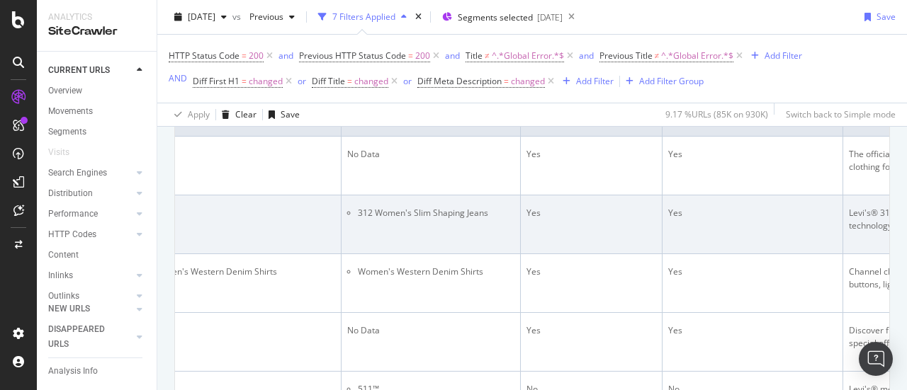
drag, startPoint x: 363, startPoint y: 193, endPoint x: 676, endPoint y: 231, distance: 314.6
click at [676, 231] on tr "Sorry we can't find the page you are looking for. [URL][DOMAIN_NAME] US facets …" at bounding box center [271, 224] width 2822 height 59
click at [676, 231] on td "Yes" at bounding box center [752, 224] width 181 height 59
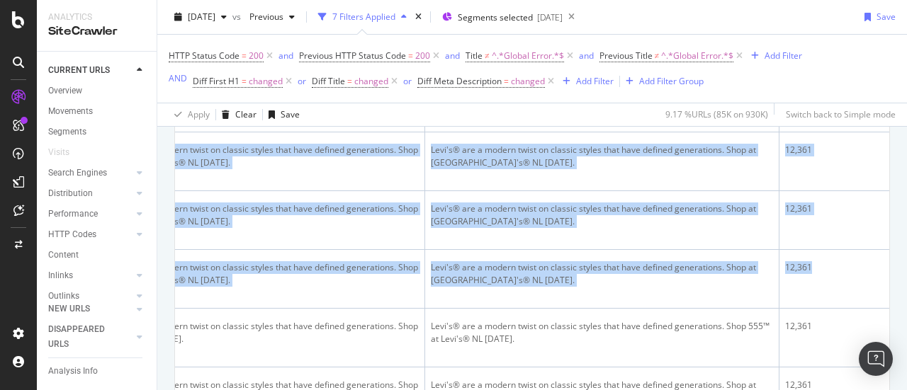
scroll to position [0, 2106]
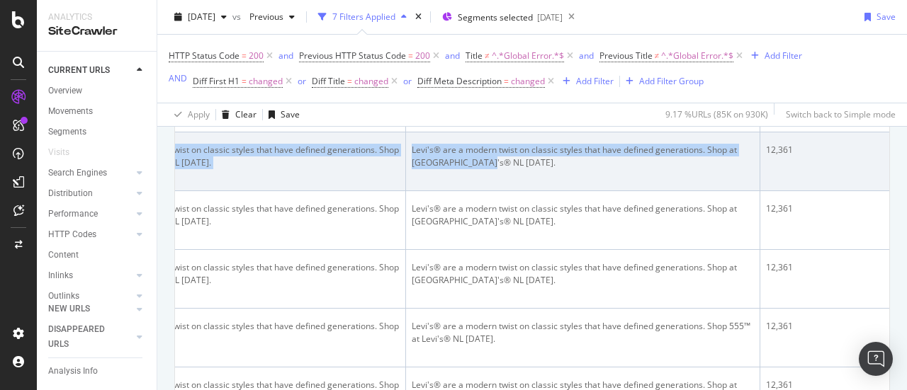
drag, startPoint x: 778, startPoint y: 259, endPoint x: 706, endPoint y: 286, distance: 76.4
click at [706, 191] on td "Levi's® are a modern twist on classic styles that have defined generations. Sho…" at bounding box center [583, 161] width 354 height 59
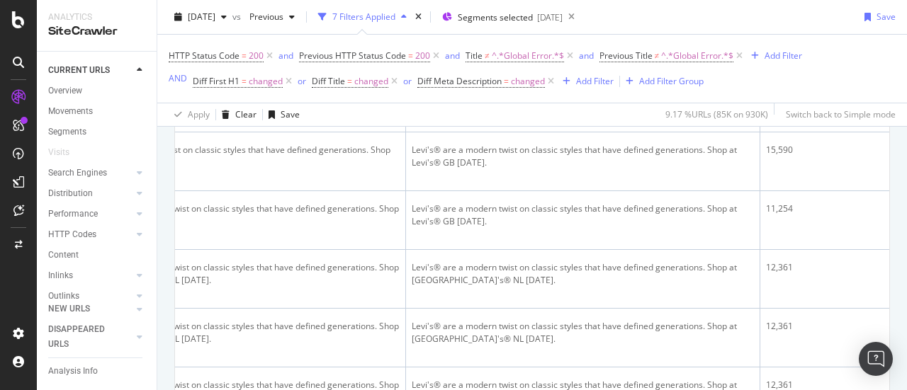
scroll to position [1204, 0]
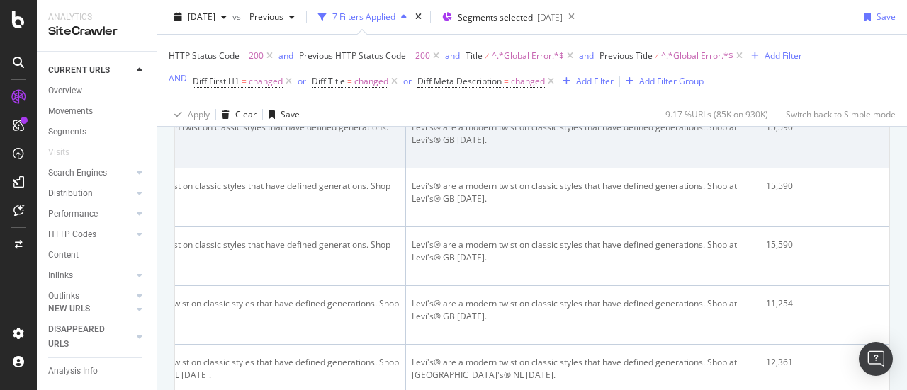
drag, startPoint x: 710, startPoint y: 191, endPoint x: 695, endPoint y: 193, distance: 15.7
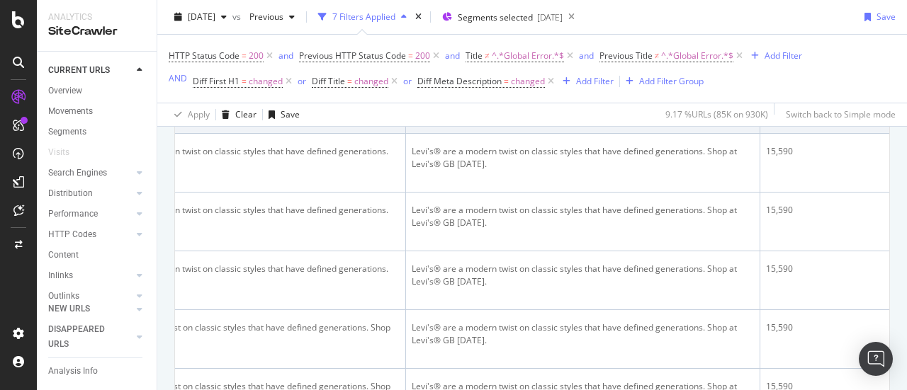
click at [670, 134] on td "Levi's® are a modern twist on classic styles that have defined generations. Sho…" at bounding box center [583, 104] width 354 height 59
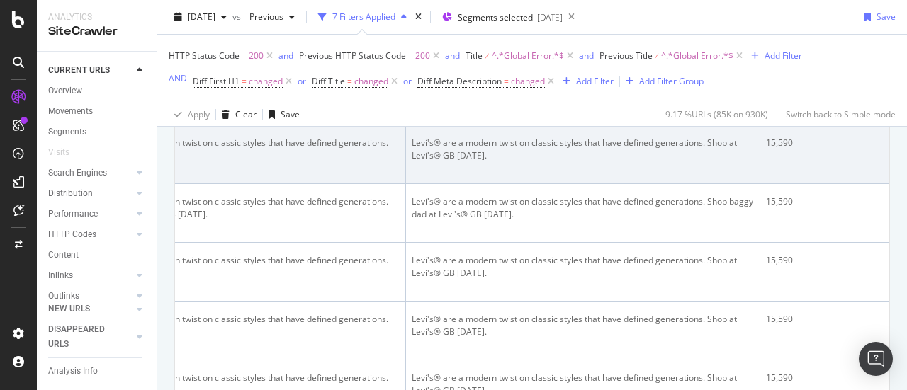
scroll to position [921, 0]
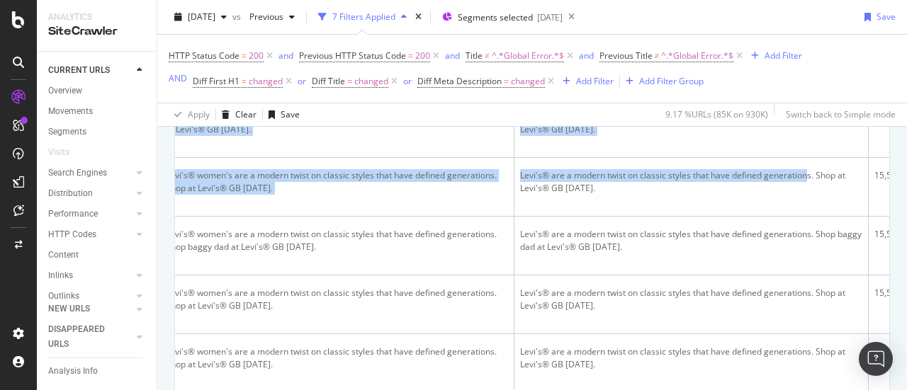
drag, startPoint x: 637, startPoint y: 208, endPoint x: 168, endPoint y: 140, distance: 474.4
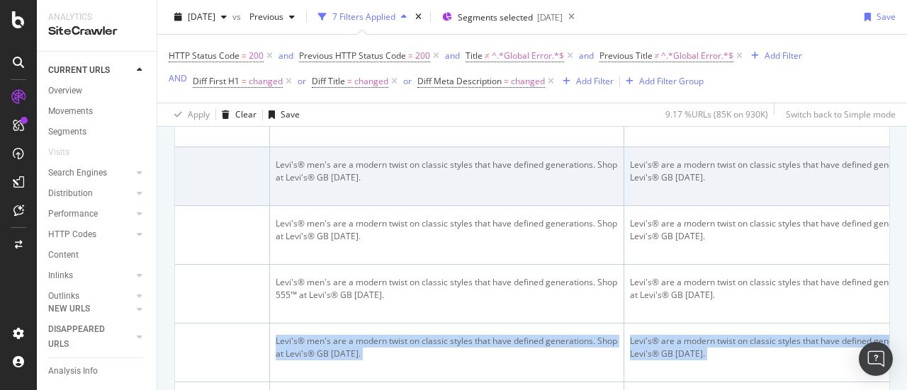
click at [448, 184] on div "Levi's® men's are a modern twist on classic styles that have defined generation…" at bounding box center [447, 171] width 342 height 25
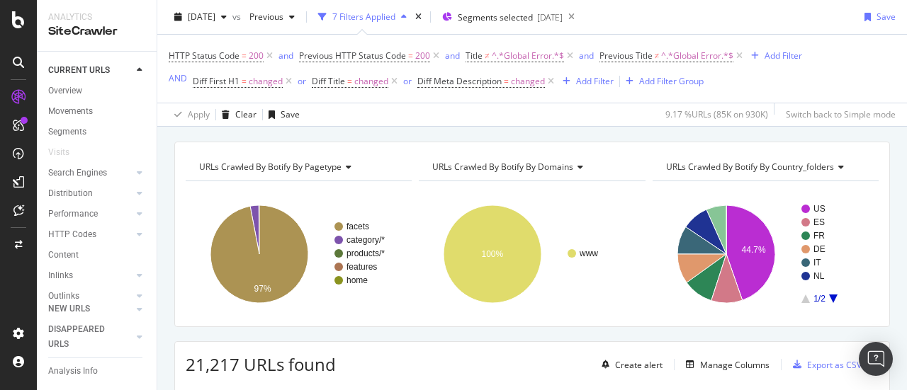
scroll to position [0, 0]
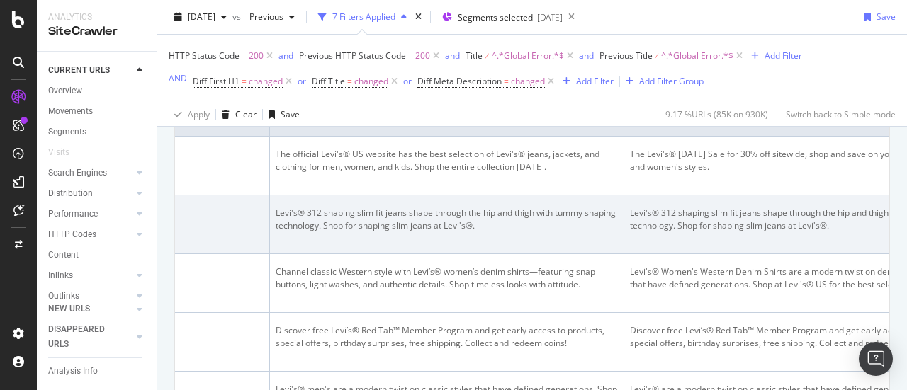
click at [502, 207] on div "Levi's® 312 shaping slim fit jeans shape through the hip and thigh with tummy s…" at bounding box center [447, 219] width 342 height 25
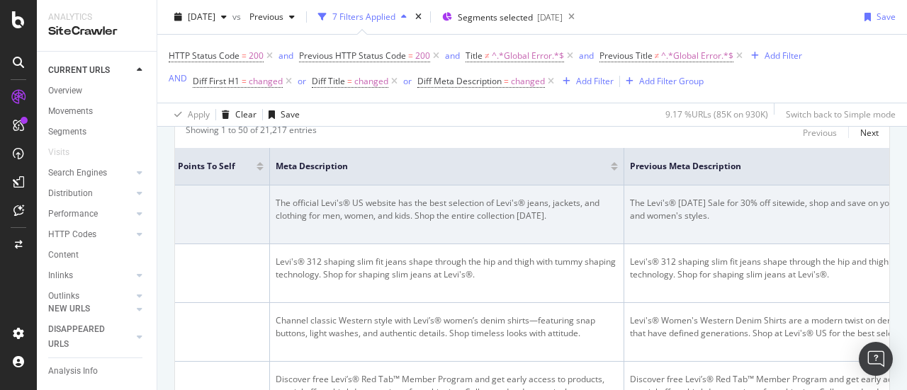
scroll to position [283, 0]
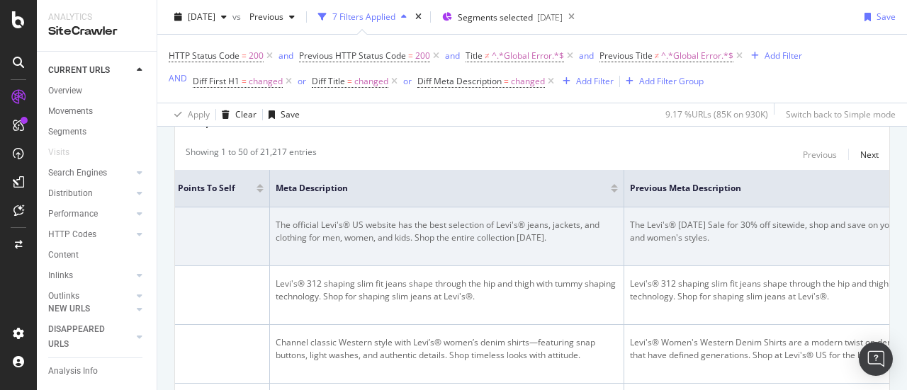
click at [499, 230] on div "The official Levi's® US website has the best selection of Levi's® jeans, jacket…" at bounding box center [447, 231] width 342 height 25
click at [744, 238] on div "The Levi's® [DATE] Sale for 30% off sitewide, shop and save on your favorite me…" at bounding box center [801, 231] width 342 height 25
drag, startPoint x: 652, startPoint y: 229, endPoint x: 797, endPoint y: 234, distance: 145.3
click at [797, 234] on div "The Levi's® [DATE] Sale for 30% off sitewide, shop and save on your favorite me…" at bounding box center [801, 231] width 342 height 25
click at [798, 233] on div "The Levi's® [DATE] Sale for 30% off sitewide, shop and save on your favorite me…" at bounding box center [801, 231] width 342 height 25
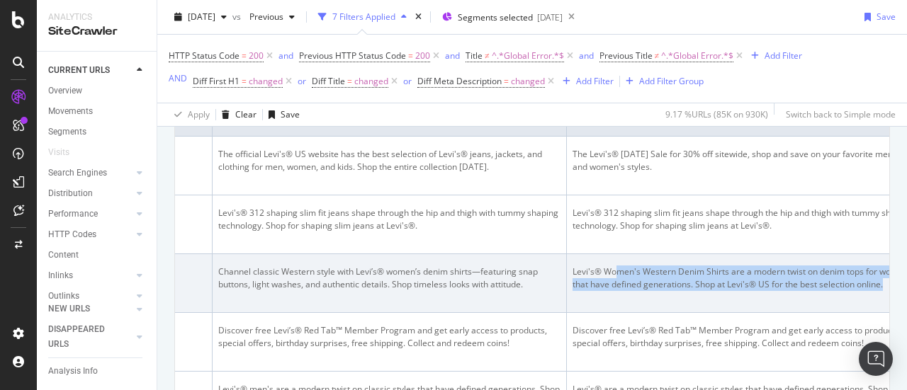
scroll to position [0, 2030]
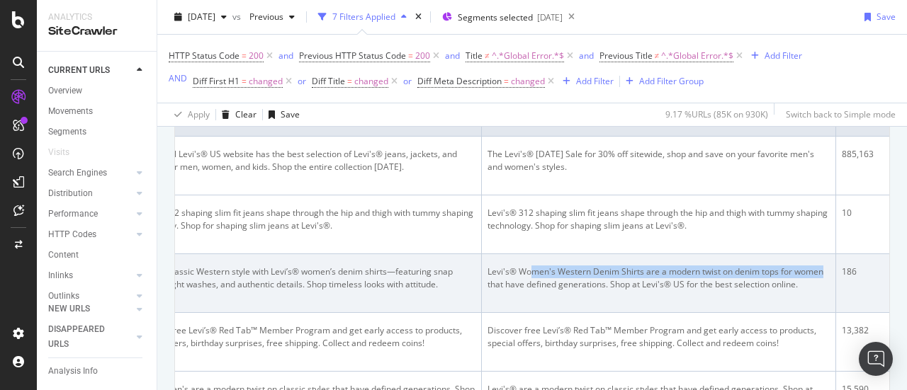
drag, startPoint x: 700, startPoint y: 281, endPoint x: 807, endPoint y: 283, distance: 107.0
click at [811, 283] on div "Levi's® Women's Western Denim Shirts are a modern twist on denim tops for women…" at bounding box center [658, 278] width 342 height 25
click at [807, 283] on div "Levi's® Women's Western Denim Shirts are a modern twist on denim tops for women…" at bounding box center [658, 278] width 342 height 25
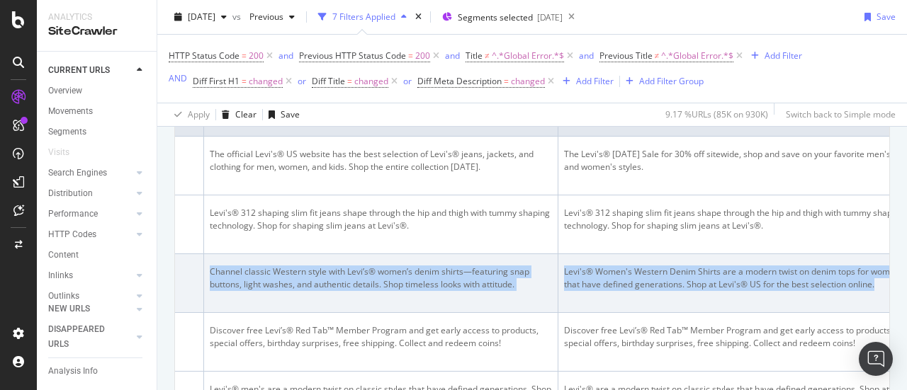
scroll to position [0, 1933]
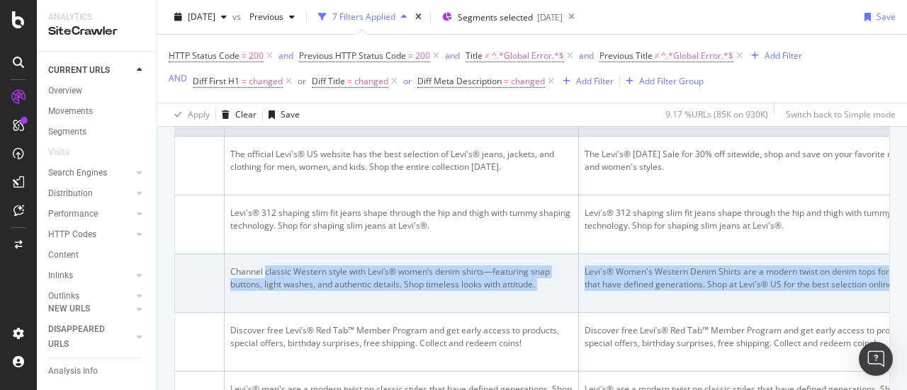
drag, startPoint x: 800, startPoint y: 289, endPoint x: 254, endPoint y: 270, distance: 547.1
click at [254, 269] on div "Channel classic Western style with Levi’s® women’s denim shirts—featuring snap …" at bounding box center [401, 278] width 342 height 25
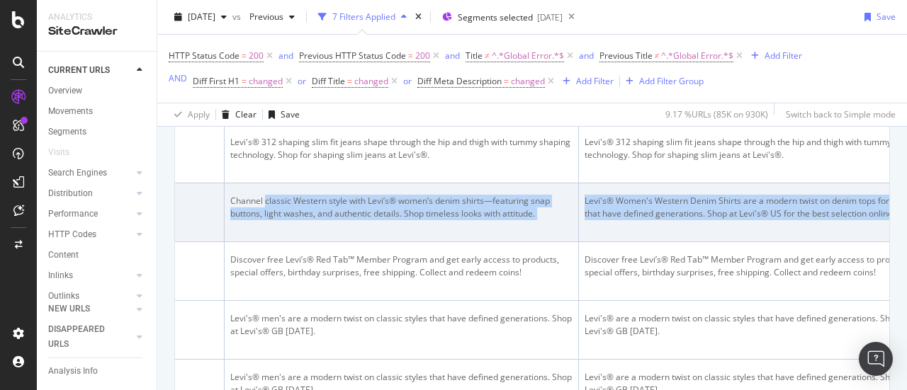
click at [250, 242] on td "Channel classic Western style with Levi’s® women’s denim shirts—featuring snap …" at bounding box center [402, 212] width 354 height 59
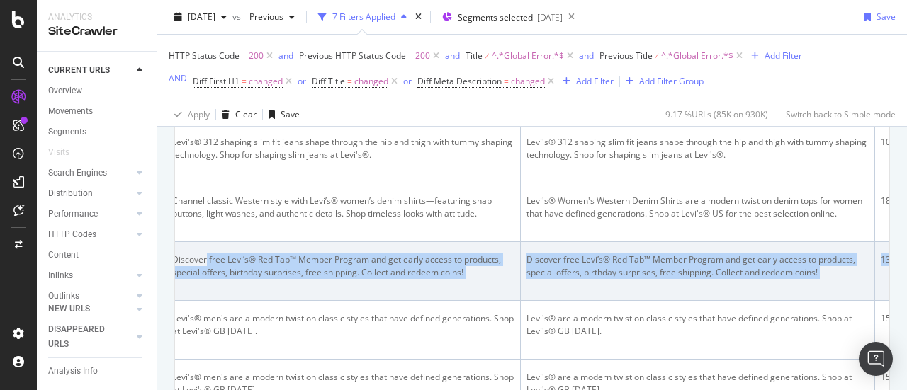
drag, startPoint x: 254, startPoint y: 273, endPoint x: 836, endPoint y: 305, distance: 583.1
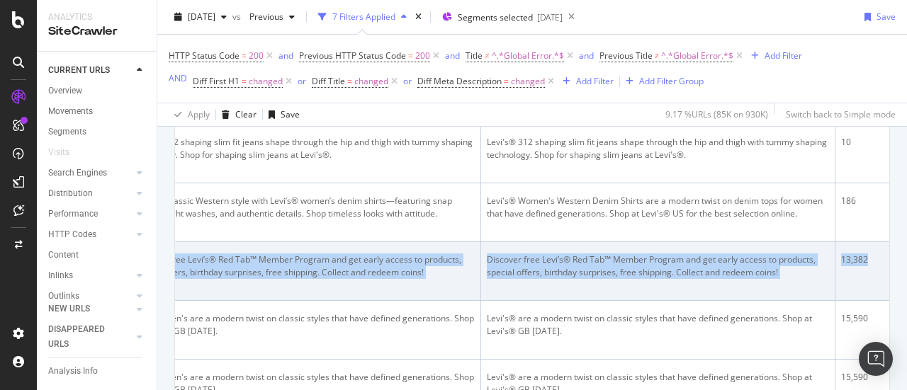
click at [793, 279] on div "Discover free Levi’s® Red Tab™ Member Program and get early access to products,…" at bounding box center [658, 266] width 342 height 25
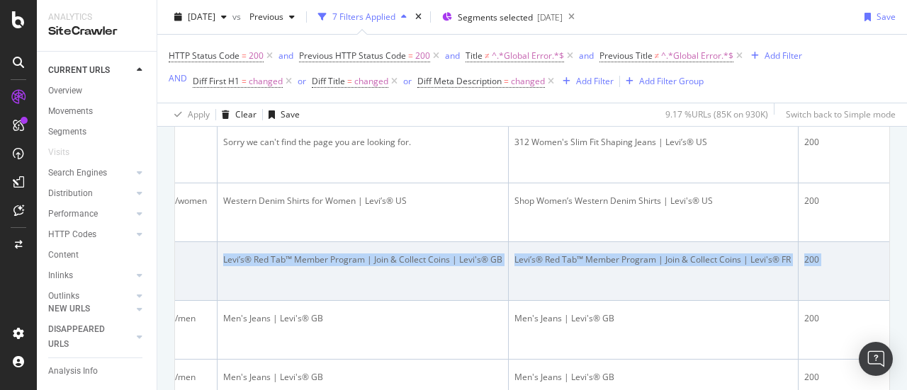
scroll to position [0, 521]
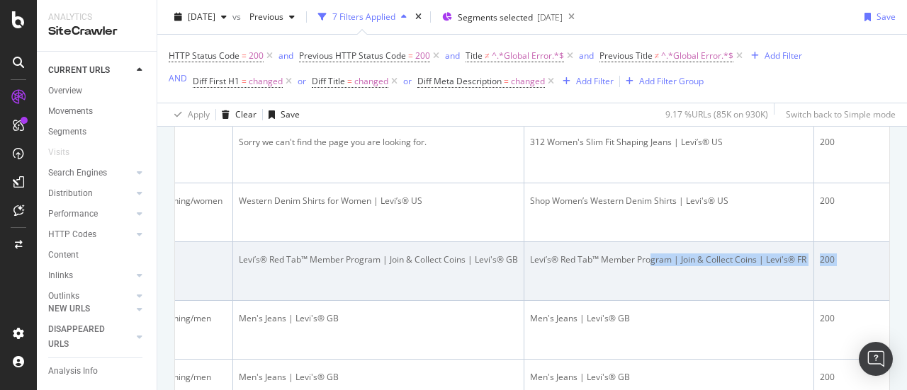
drag, startPoint x: 783, startPoint y: 298, endPoint x: 646, endPoint y: 273, distance: 139.6
drag, startPoint x: 646, startPoint y: 273, endPoint x: 664, endPoint y: 273, distance: 18.4
click at [646, 273] on td "Levi’s® Red Tab™ Member Program | Join & Collect Coins | Levi's® FR" at bounding box center [669, 271] width 290 height 59
click at [640, 274] on td "Levi’s® Red Tab™ Member Program | Join & Collect Coins | Levi's® FR" at bounding box center [669, 271] width 290 height 59
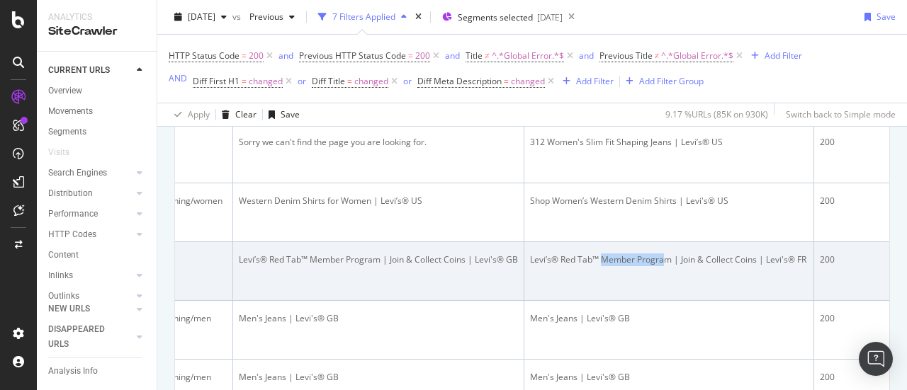
drag, startPoint x: 627, startPoint y: 284, endPoint x: 669, endPoint y: 280, distance: 41.9
click at [666, 266] on div "Levi’s® Red Tab™ Member Program | Join & Collect Coins | Levi's® FR" at bounding box center [669, 260] width 278 height 13
click at [669, 266] on div "Levi’s® Red Tab™ Member Program | Join & Collect Coins | Levi's® FR" at bounding box center [669, 260] width 278 height 13
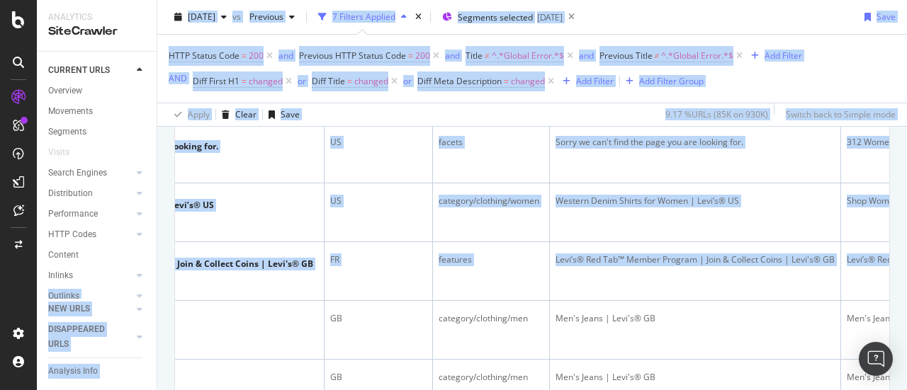
scroll to position [0, 0]
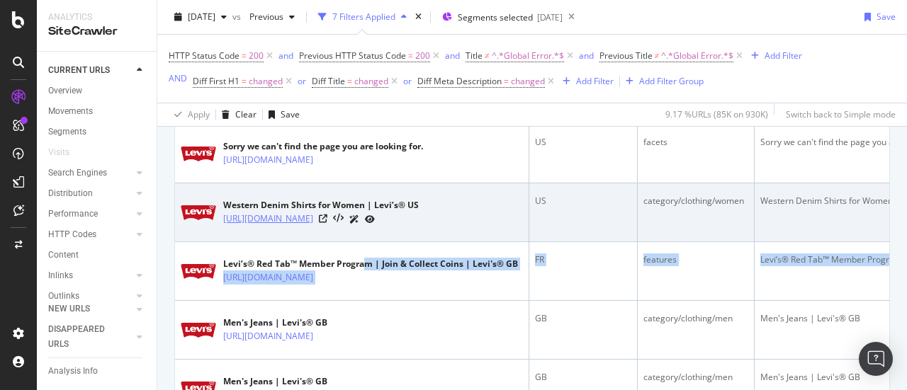
drag, startPoint x: 781, startPoint y: 274, endPoint x: 438, endPoint y: 250, distance: 343.6
click at [344, 224] on icon at bounding box center [338, 219] width 11 height 10
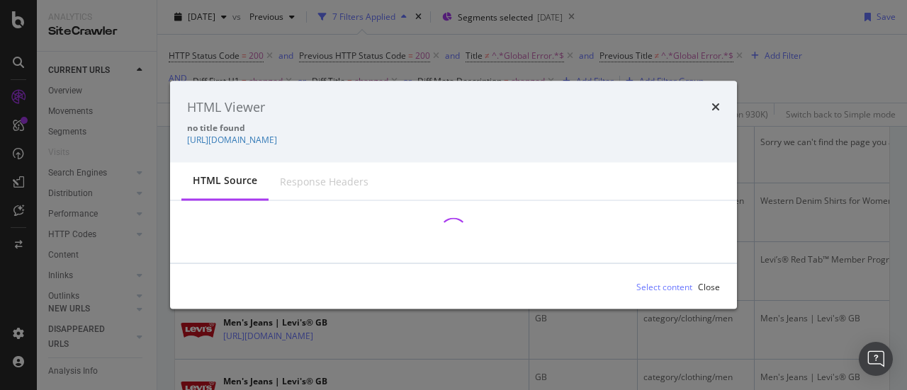
click at [839, 242] on div "HTML Viewer no title found [URL][DOMAIN_NAME] HTML source Response Headers Sele…" at bounding box center [453, 195] width 907 height 390
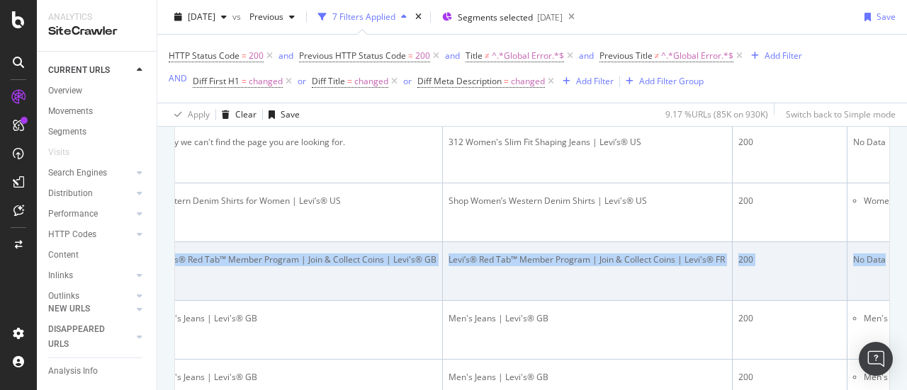
scroll to position [0, 724]
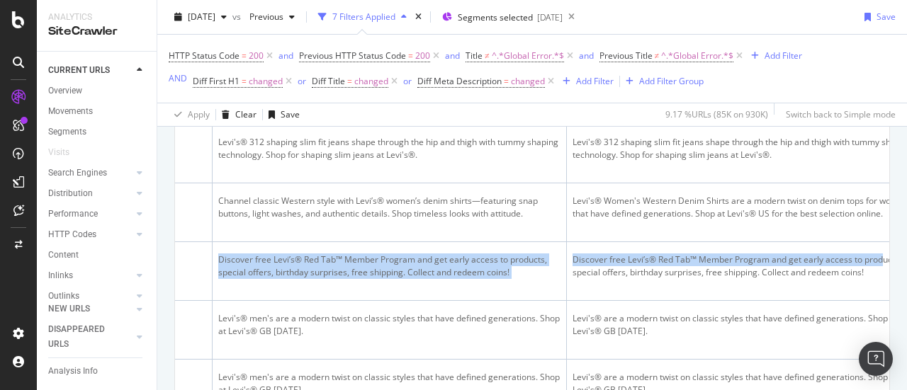
drag, startPoint x: 739, startPoint y: 276, endPoint x: 891, endPoint y: 272, distance: 152.3
click at [897, 273] on div "URL Explorer [DOMAIN_NAME] Weekly Crawl [DATE] vs Previous 7 Filters Applied Se…" at bounding box center [531, 195] width 749 height 390
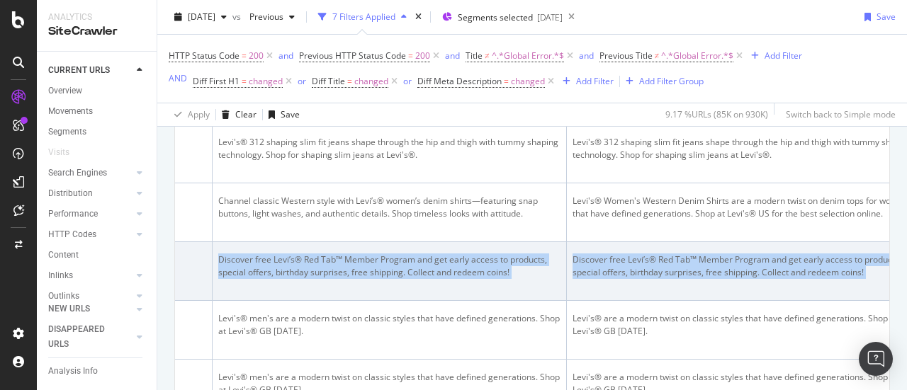
scroll to position [0, 2037]
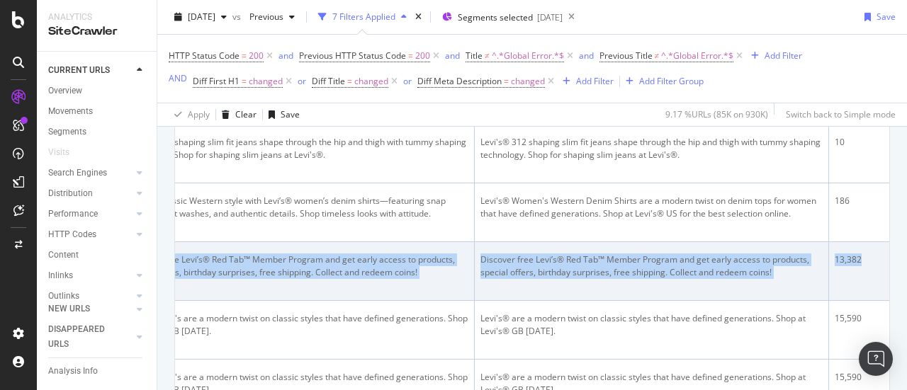
click at [799, 270] on td "Discover free Levi’s® Red Tab™ Member Program and get early access to products,…" at bounding box center [652, 271] width 354 height 59
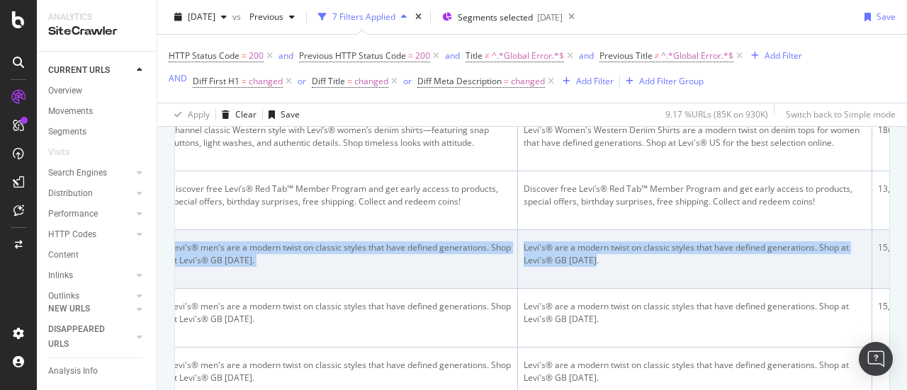
scroll to position [0, 1937]
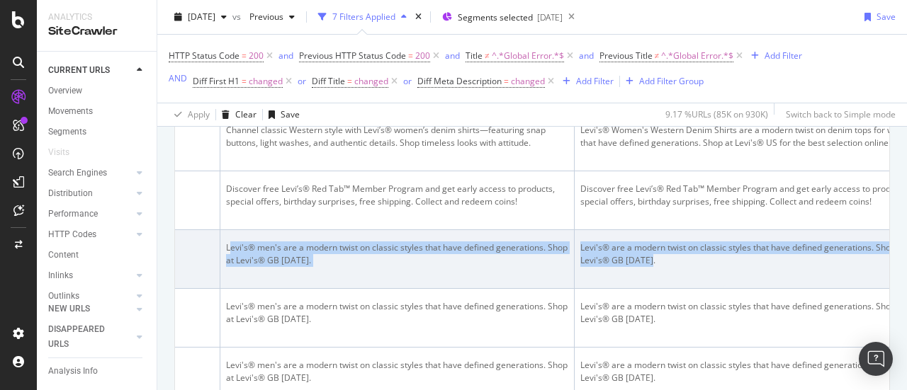
drag, startPoint x: 555, startPoint y: 293, endPoint x: 217, endPoint y: 267, distance: 338.8
click at [220, 267] on td "Levi's® men's are a modern twist on classic styles that have defined generation…" at bounding box center [397, 259] width 354 height 59
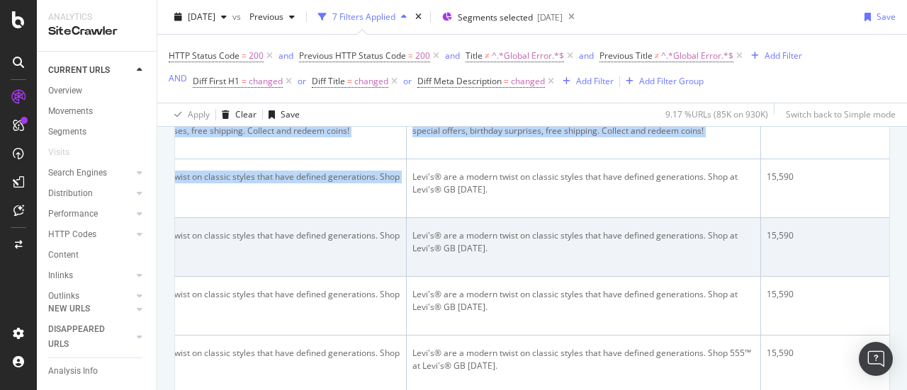
scroll to position [0, 2106]
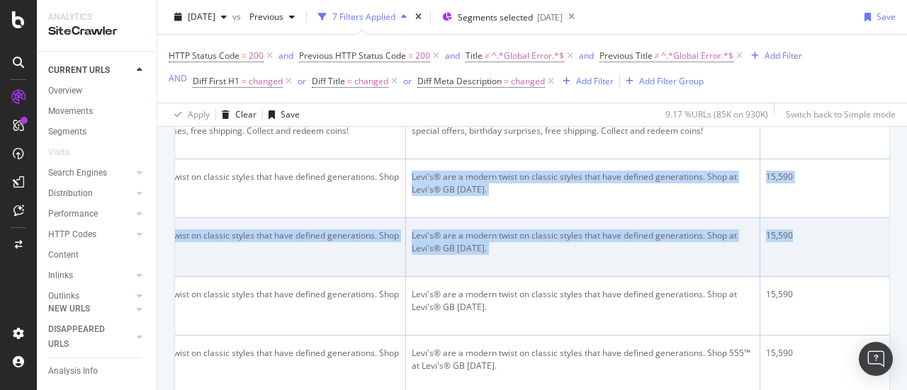
drag, startPoint x: 319, startPoint y: 239, endPoint x: 824, endPoint y: 283, distance: 506.9
click at [824, 277] on td "15,590" at bounding box center [825, 247] width 131 height 59
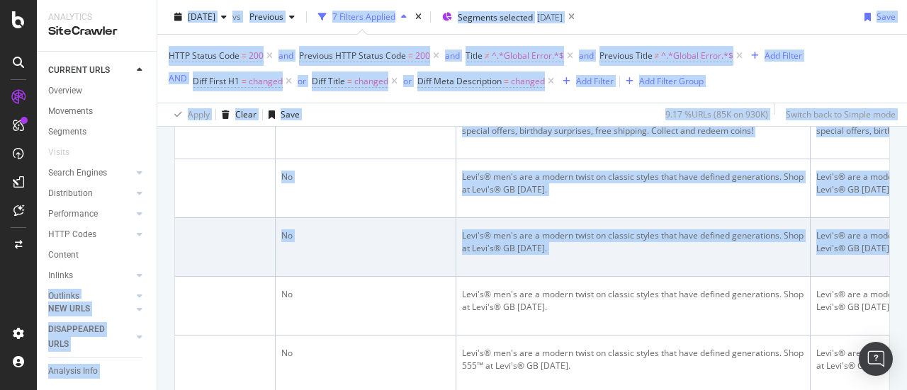
scroll to position [0, 1509]
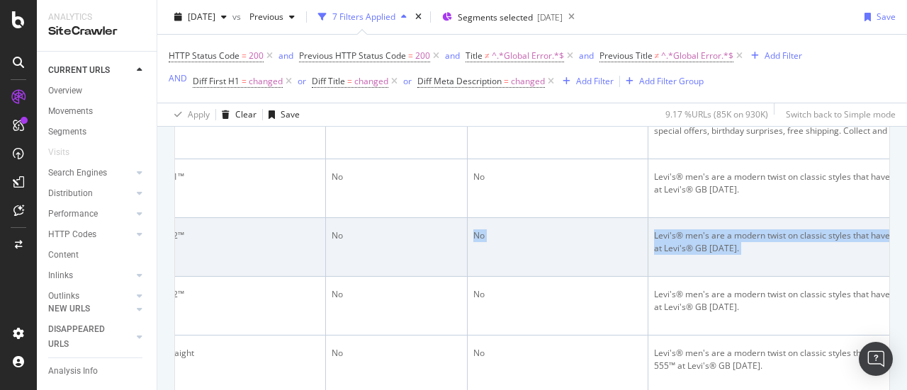
drag, startPoint x: 793, startPoint y: 300, endPoint x: 346, endPoint y: 272, distance: 447.8
click at [348, 273] on tr "Men's Jeans | Levi's® GB [URL][DOMAIN_NAME] GB category/clothing/men Men's Jean…" at bounding box center [77, 247] width 2822 height 59
